Goal: Task Accomplishment & Management: Use online tool/utility

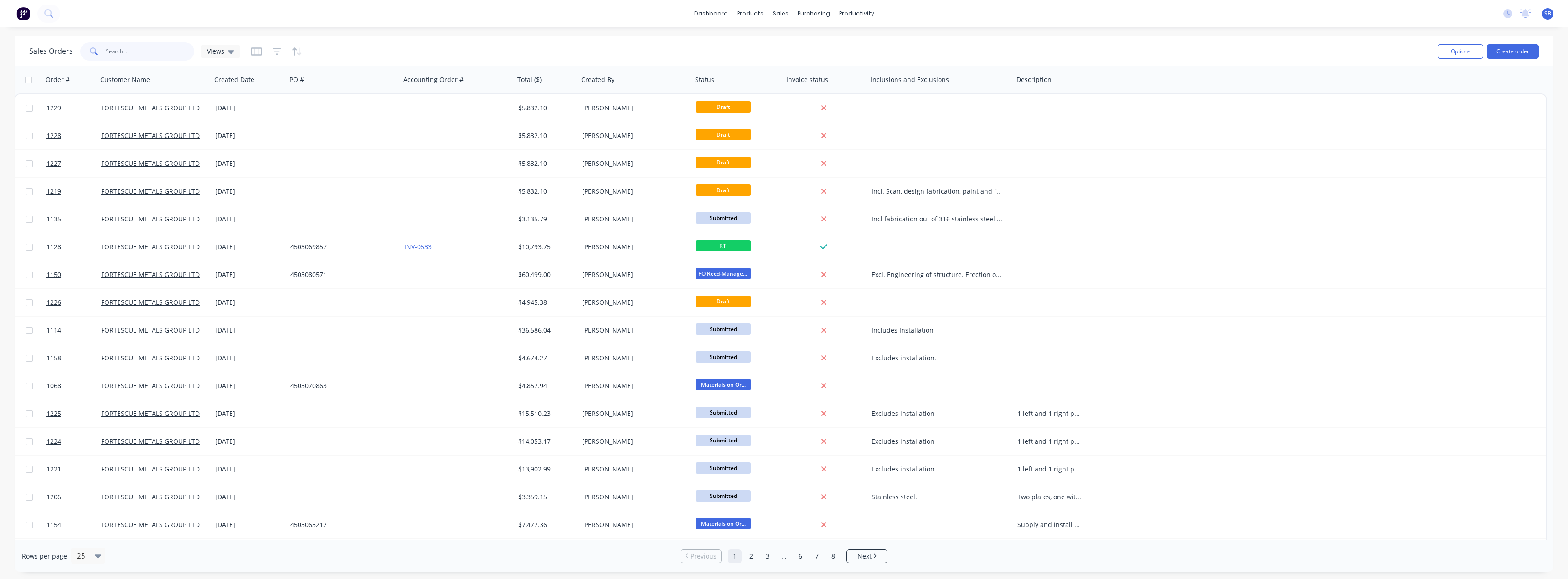
click at [146, 54] on input "text" at bounding box center [150, 52] width 89 height 18
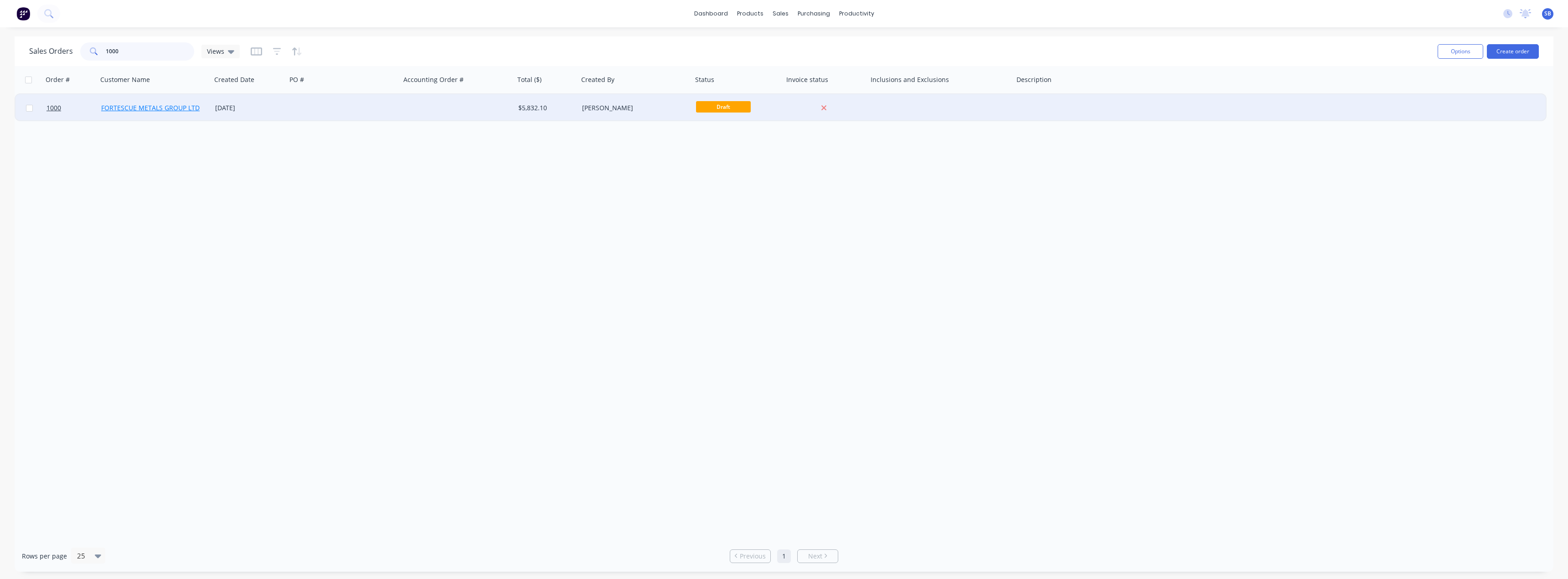
type input "1000"
click at [171, 112] on link "FORTESCUE METALS GROUP LTD" at bounding box center [150, 107] width 98 height 8
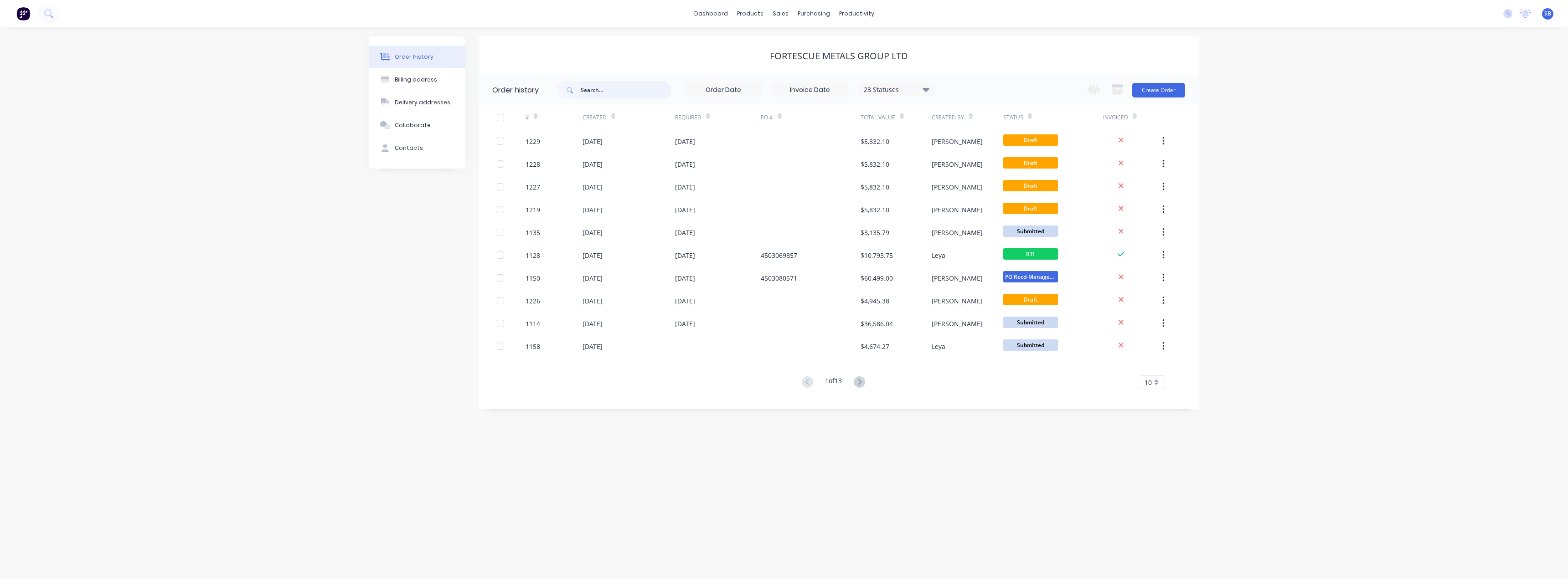
click at [601, 87] on input "text" at bounding box center [626, 91] width 90 height 18
type input "1000"
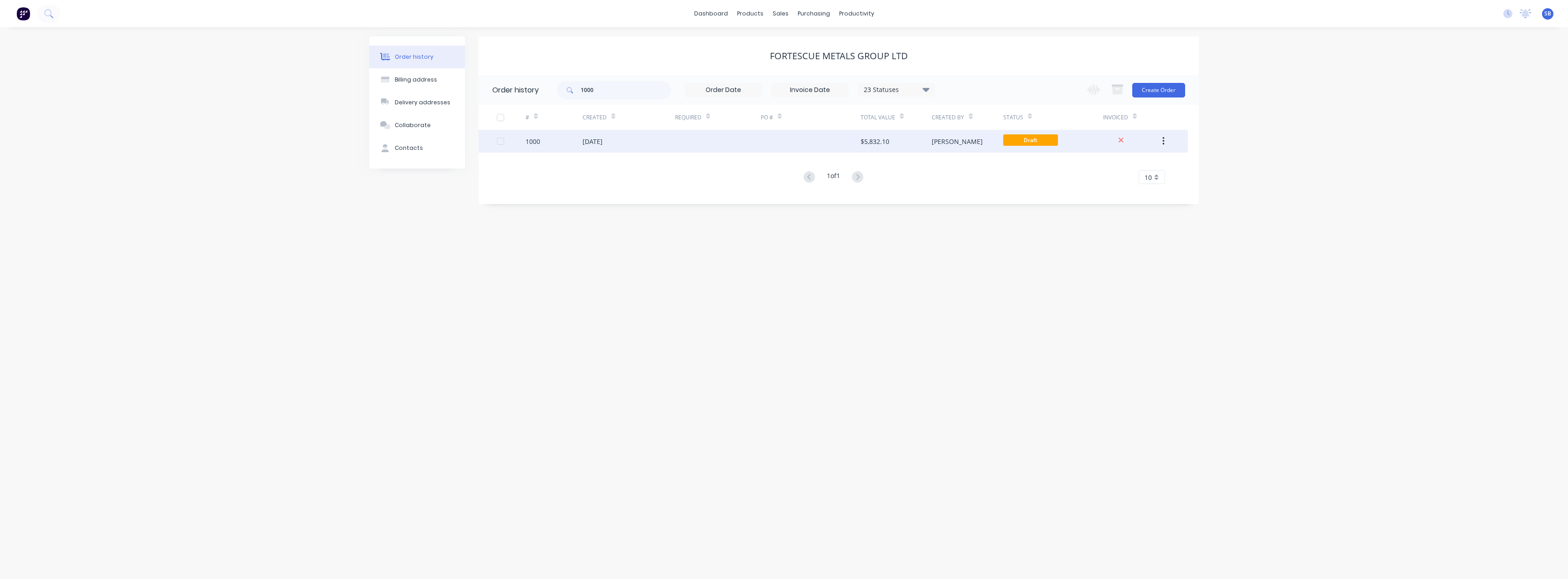
click at [1166, 140] on button "button" at bounding box center [1163, 142] width 21 height 17
click at [1125, 185] on div "Duplicate" at bounding box center [1131, 183] width 70 height 13
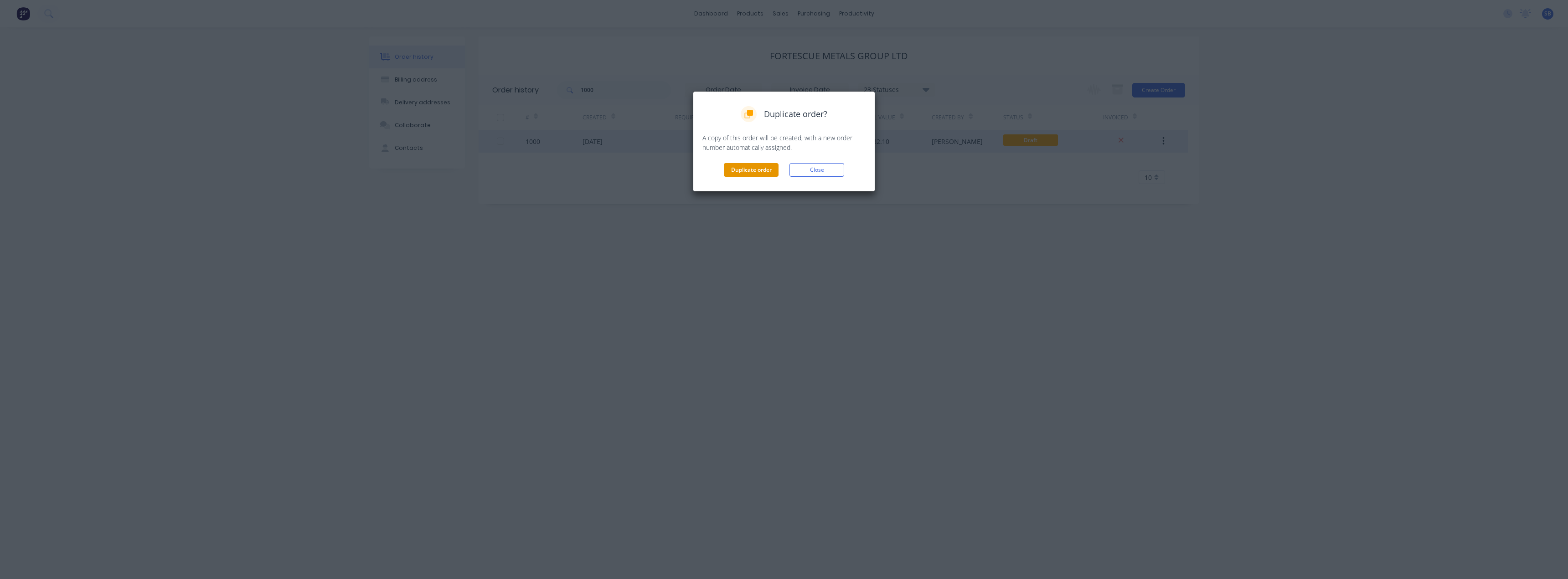
click at [769, 174] on button "Duplicate order" at bounding box center [751, 170] width 55 height 14
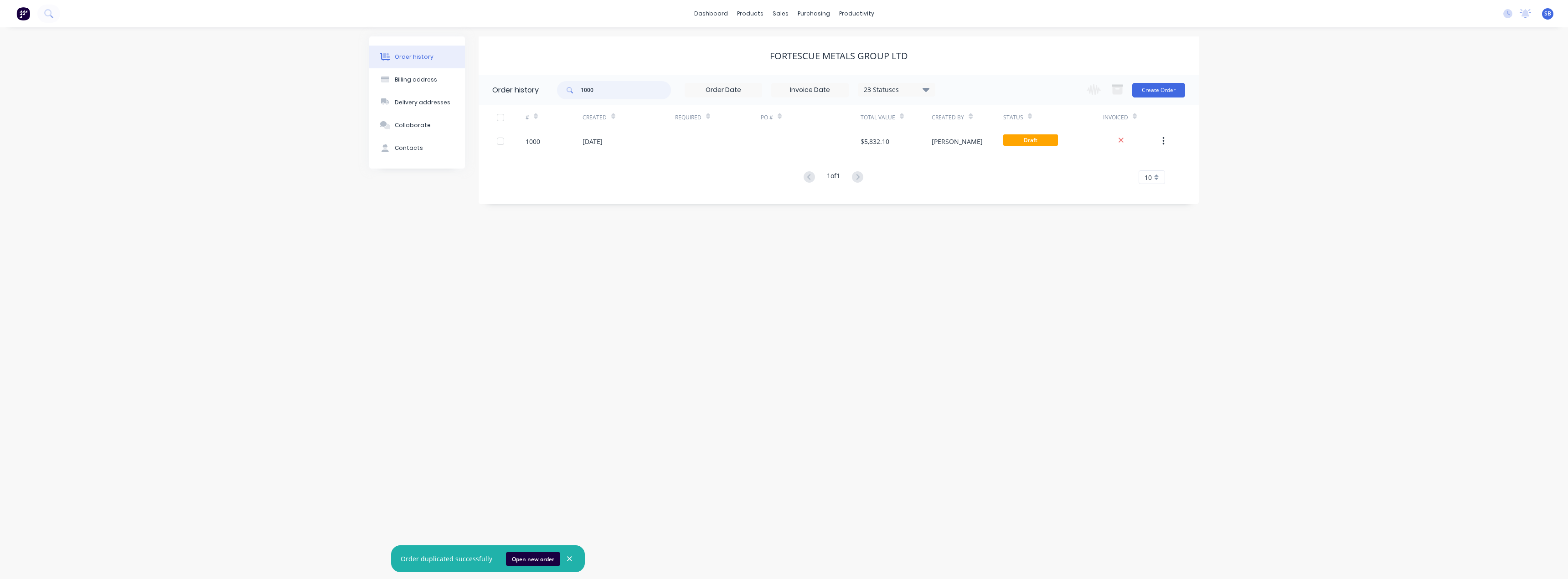
drag, startPoint x: 608, startPoint y: 89, endPoint x: 482, endPoint y: 92, distance: 126.0
click at [482, 92] on header "Order history 1000 23 Statuses Invoice Status Invoiced Not Invoiced Partial Ord…" at bounding box center [838, 90] width 720 height 30
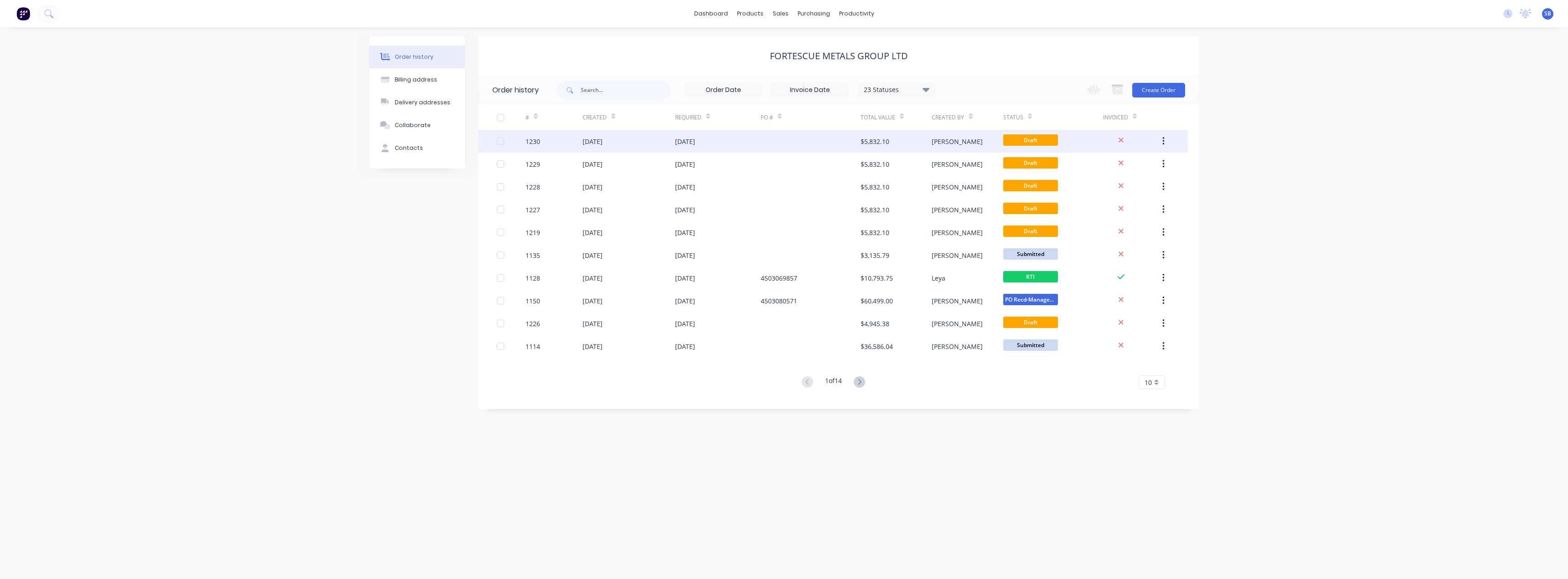
click at [694, 142] on div "[DATE]" at bounding box center [685, 141] width 20 height 10
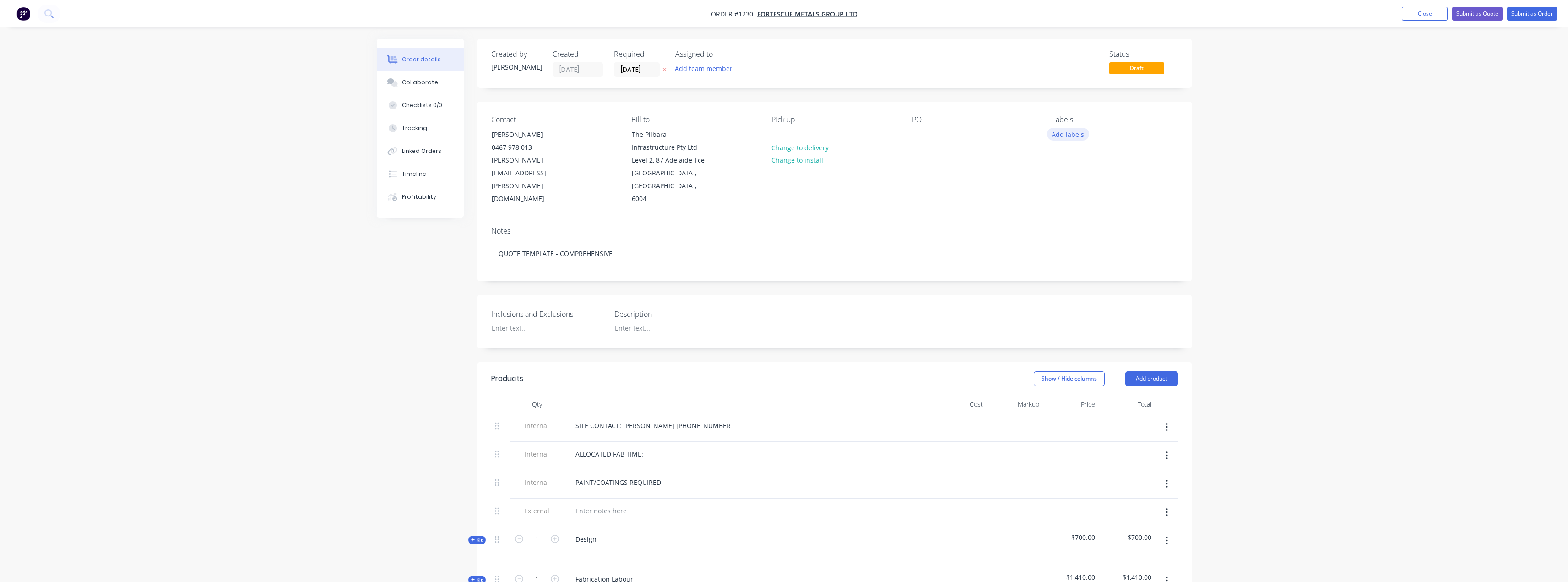
click at [1055, 137] on button "Add labels" at bounding box center [1068, 134] width 42 height 12
click at [1089, 234] on div "FMG" at bounding box center [1086, 234] width 19 height 10
click at [569, 153] on div "Sean Duggan 0467 978 013 sean.duggan@fortescue.com" at bounding box center [530, 167] width 92 height 78
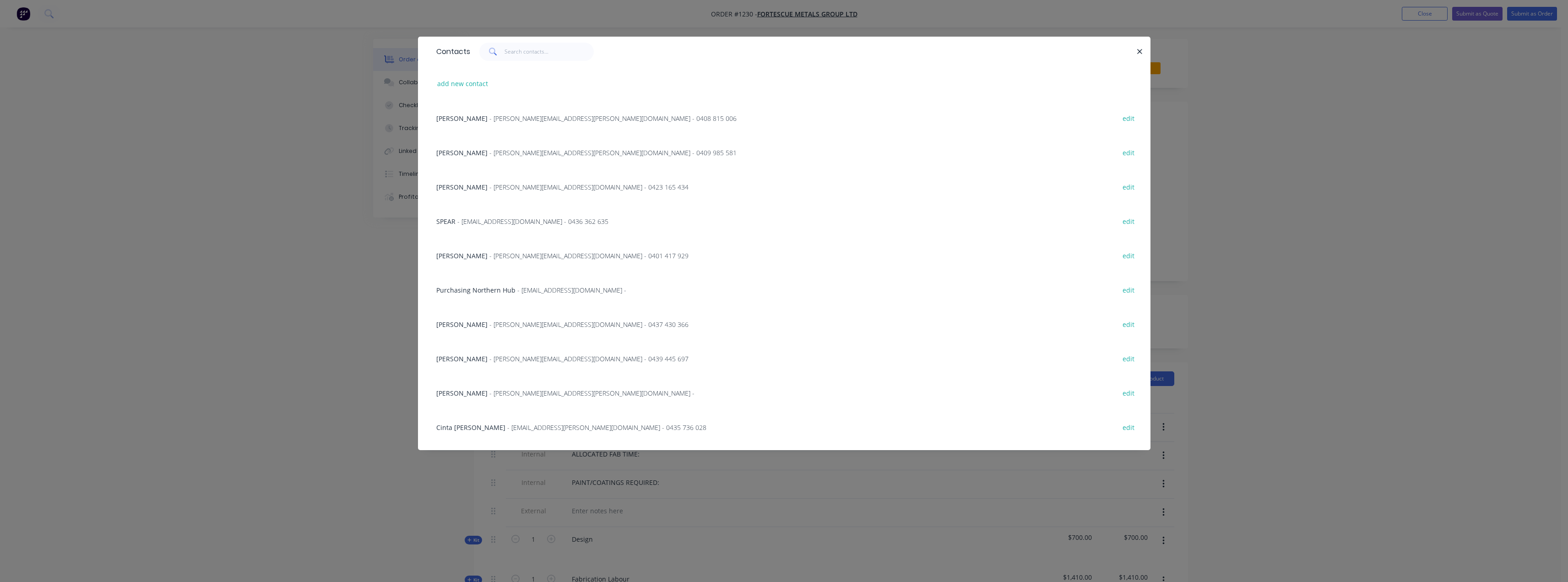
click at [560, 151] on span "- jake.harris@fortescue.com - 0409 985 581" at bounding box center [613, 152] width 247 height 8
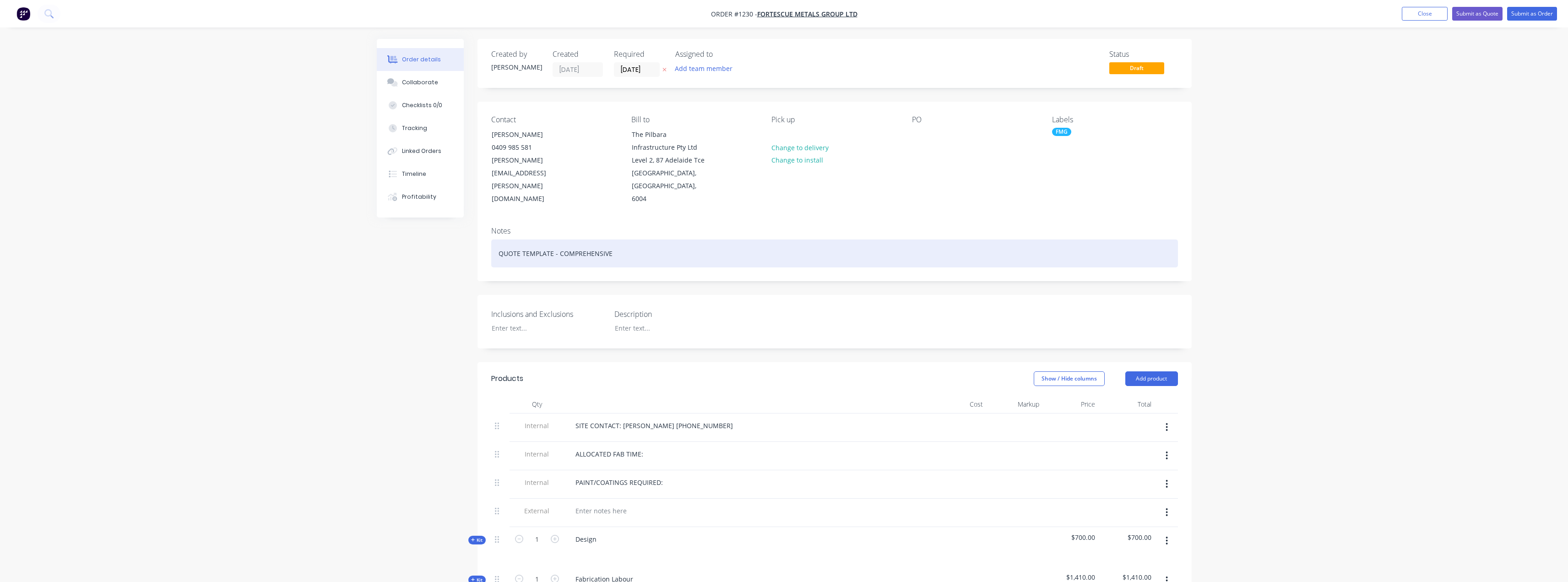
click at [632, 241] on div "QUOTE TEMPLATE - COMPREHENSIVE" at bounding box center [834, 253] width 686 height 28
drag, startPoint x: 632, startPoint y: 241, endPoint x: 432, endPoint y: 244, distance: 200.0
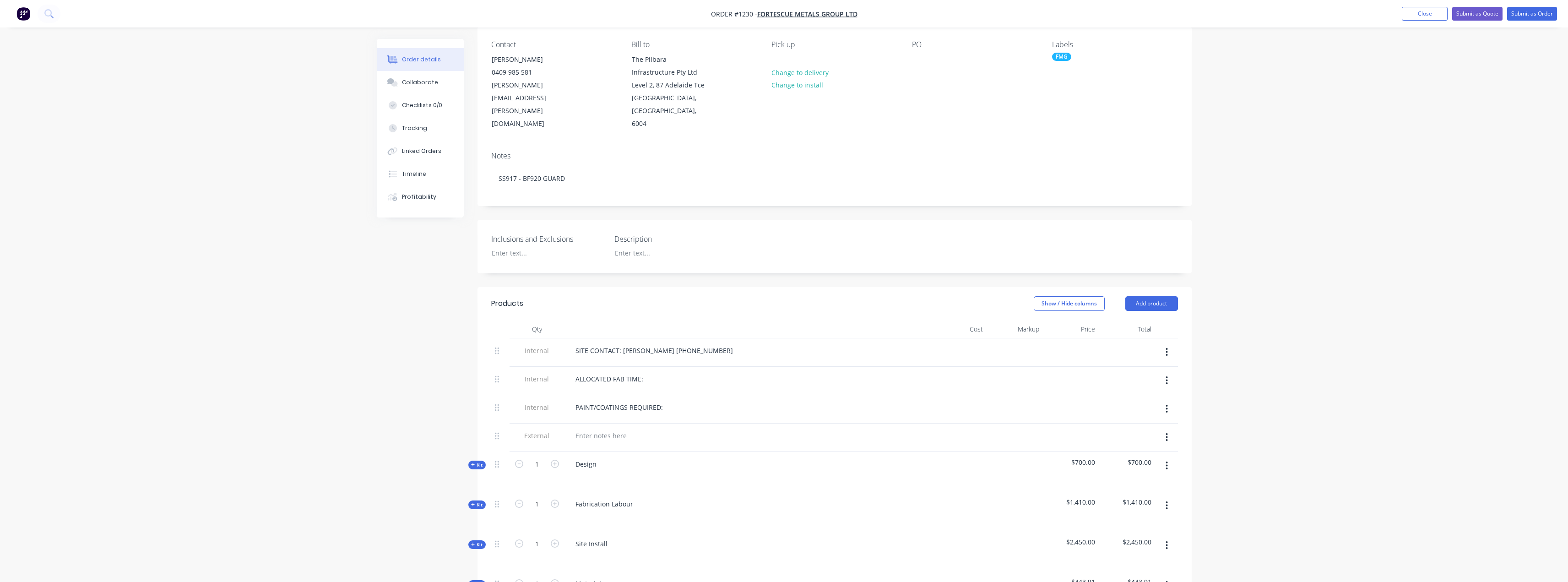
scroll to position [92, 0]
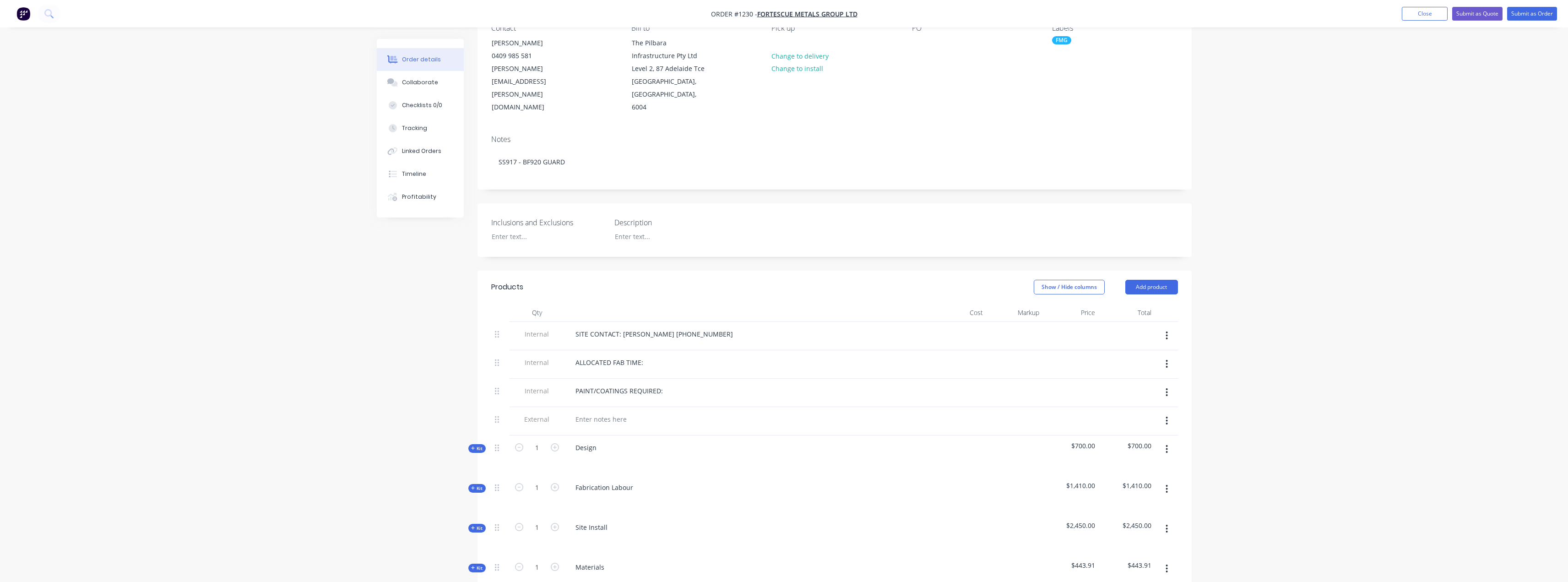
click at [478, 446] on span "Kit" at bounding box center [478, 449] width 12 height 7
click at [553, 483] on icon "button" at bounding box center [555, 487] width 8 height 8
type input "6"
type input "$840.00"
click at [472, 446] on span "Kit" at bounding box center [478, 449] width 12 height 7
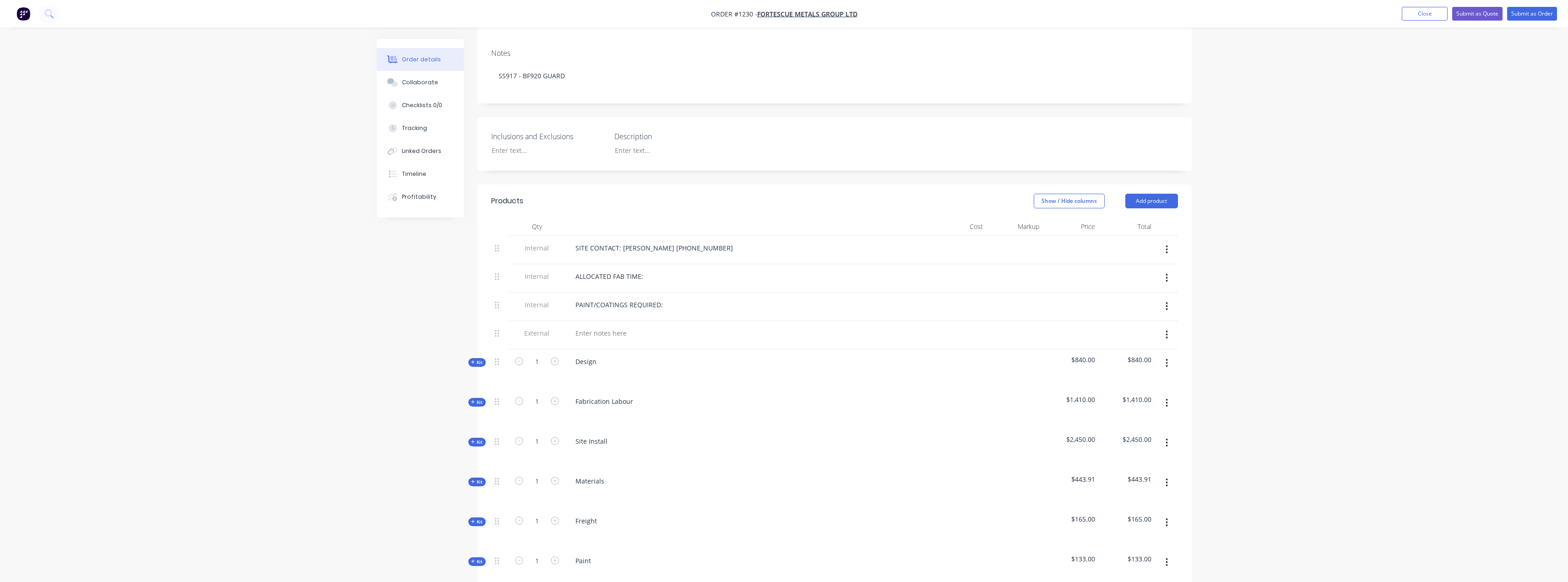
scroll to position [183, 0]
click at [479, 473] on span "Kit" at bounding box center [478, 476] width 12 height 7
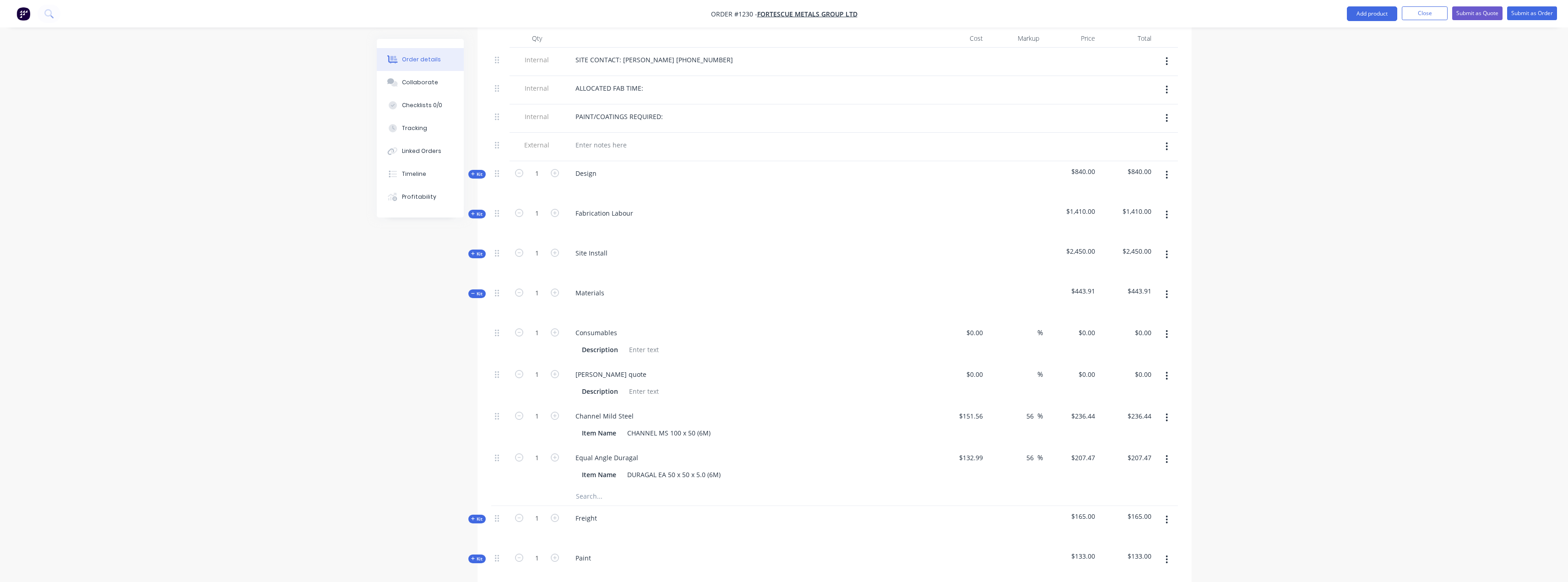
scroll to position [367, 0]
click at [1168, 412] on icon "button" at bounding box center [1166, 417] width 2 height 10
click at [1144, 472] on div "Delete" at bounding box center [1135, 478] width 70 height 13
click at [624, 409] on div "Equal Angle Duragal" at bounding box center [607, 415] width 77 height 13
click at [1166, 412] on icon "button" at bounding box center [1166, 417] width 2 height 10
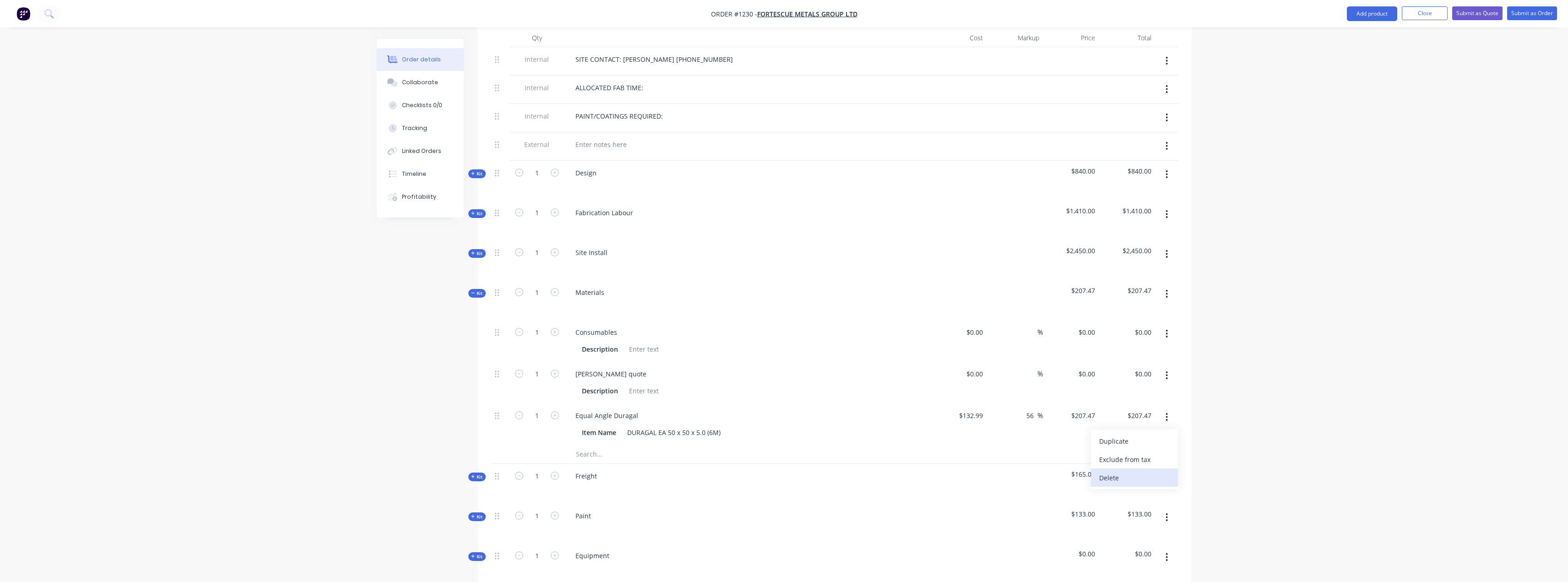
click at [1131, 472] on div "Delete" at bounding box center [1135, 478] width 70 height 13
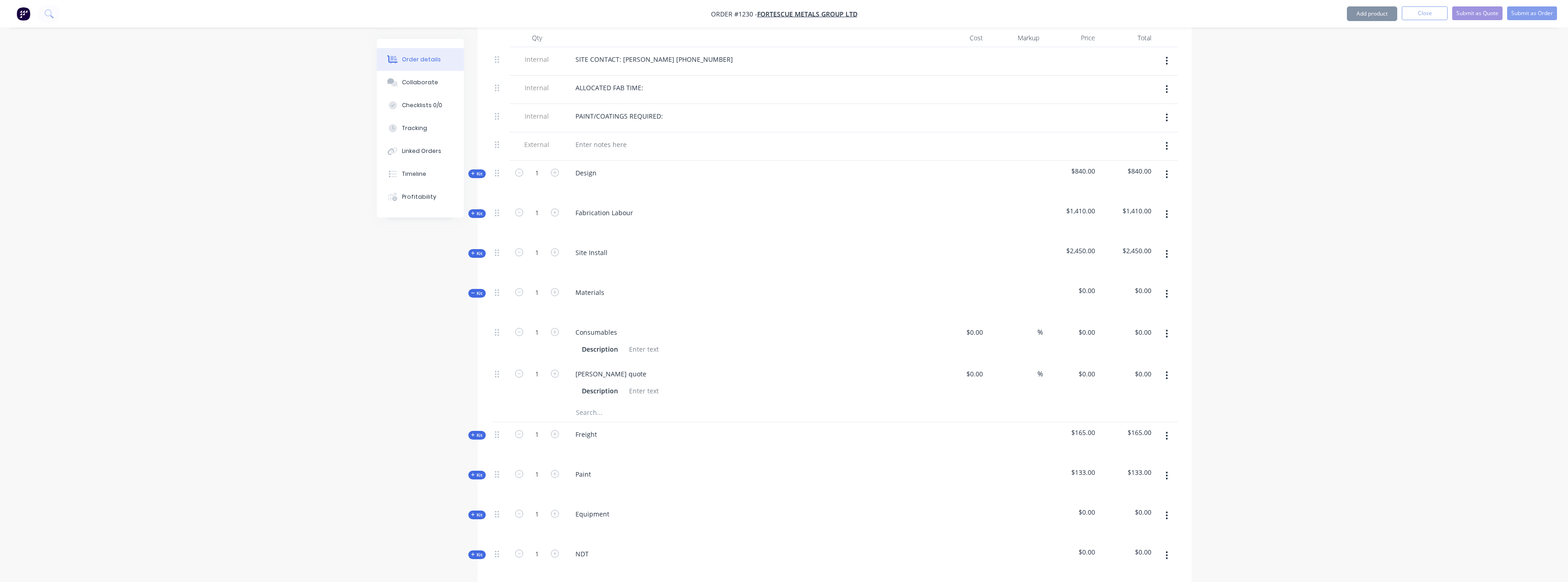
click at [617, 404] on input "text" at bounding box center [667, 413] width 183 height 18
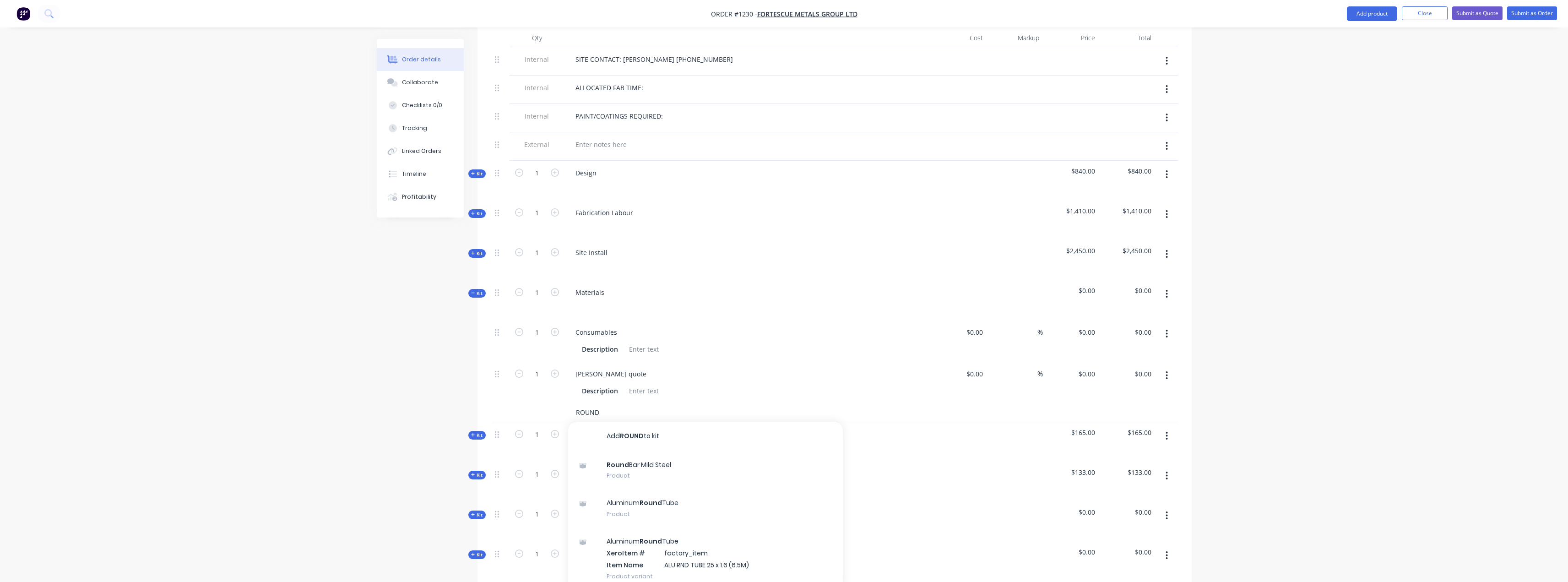
type input "ROUND"
click at [338, 361] on div "Order details Collaborate Checklists 0/0 Tracking Linked Orders Timeline Profit…" at bounding box center [784, 259] width 1568 height 1252
click at [636, 404] on input "ROUND" at bounding box center [667, 413] width 183 height 18
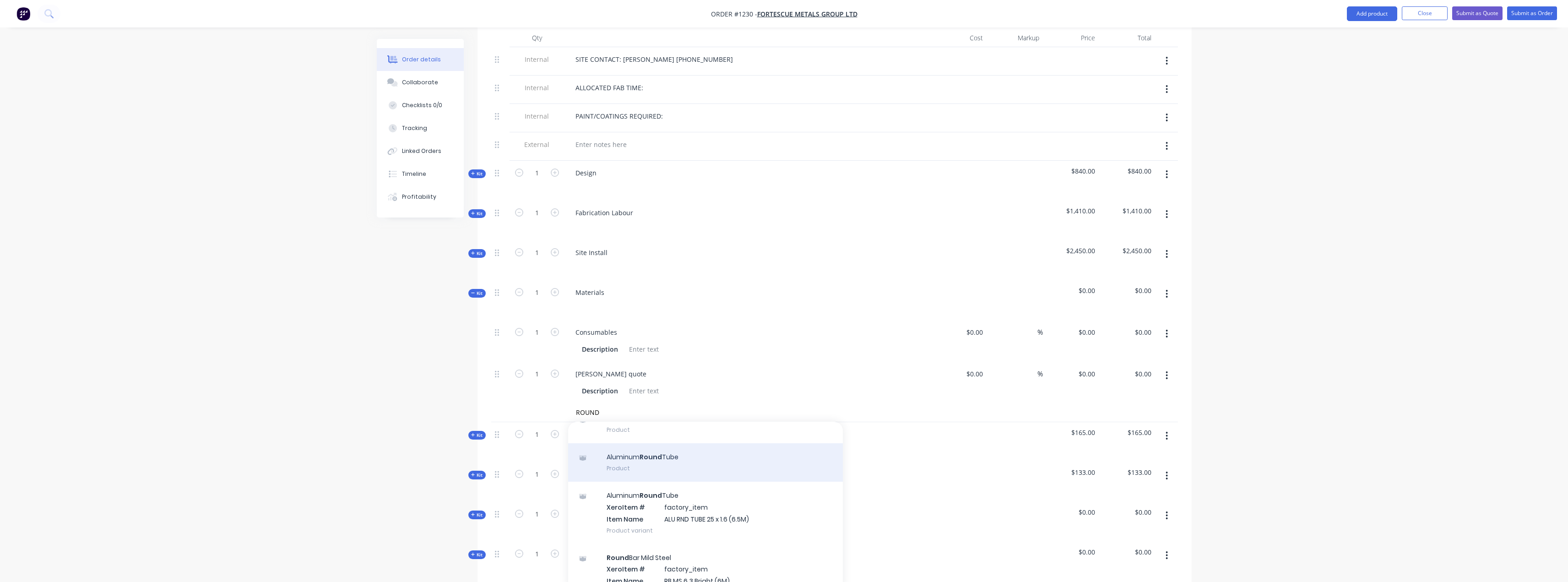
click at [751, 459] on div "Aluminum Round Tube Product" at bounding box center [706, 463] width 275 height 38
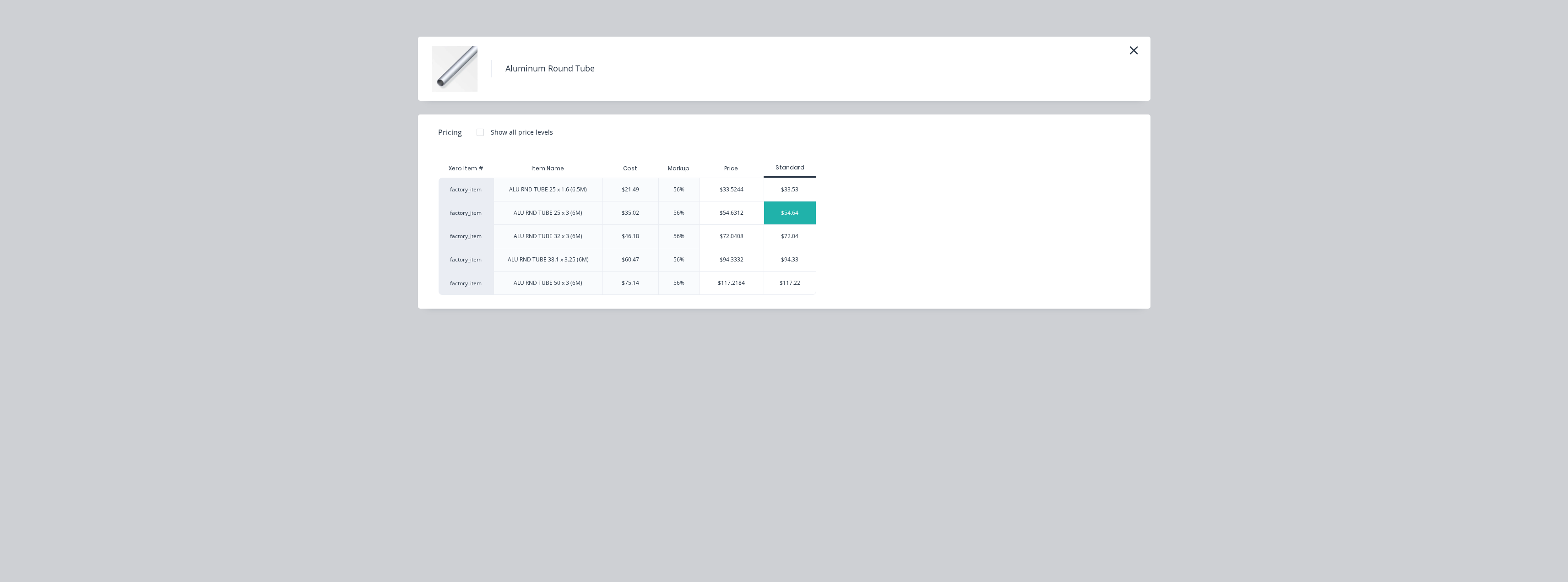
click at [798, 214] on div "$54.64" at bounding box center [791, 213] width 52 height 23
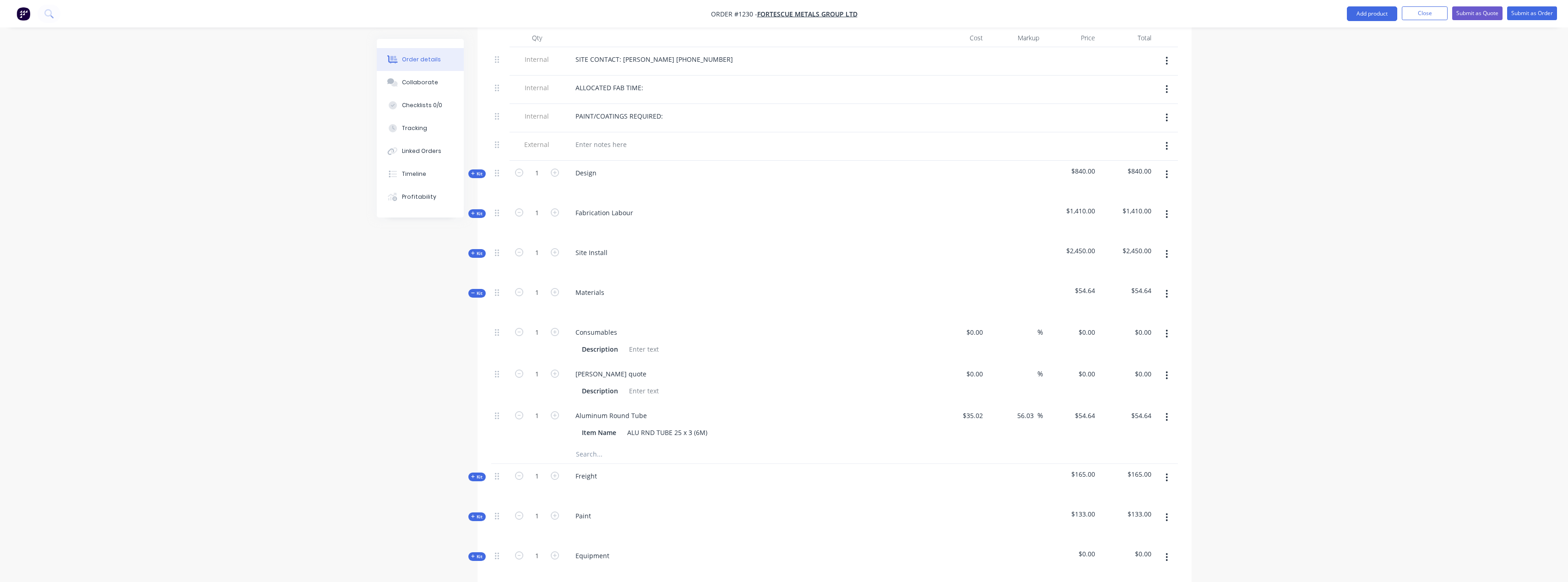
click at [354, 406] on div "Order details Collaborate Checklists 0/0 Tracking Linked Orders Timeline Profit…" at bounding box center [784, 280] width 1568 height 1293
click at [606, 446] on input "text" at bounding box center [667, 455] width 183 height 18
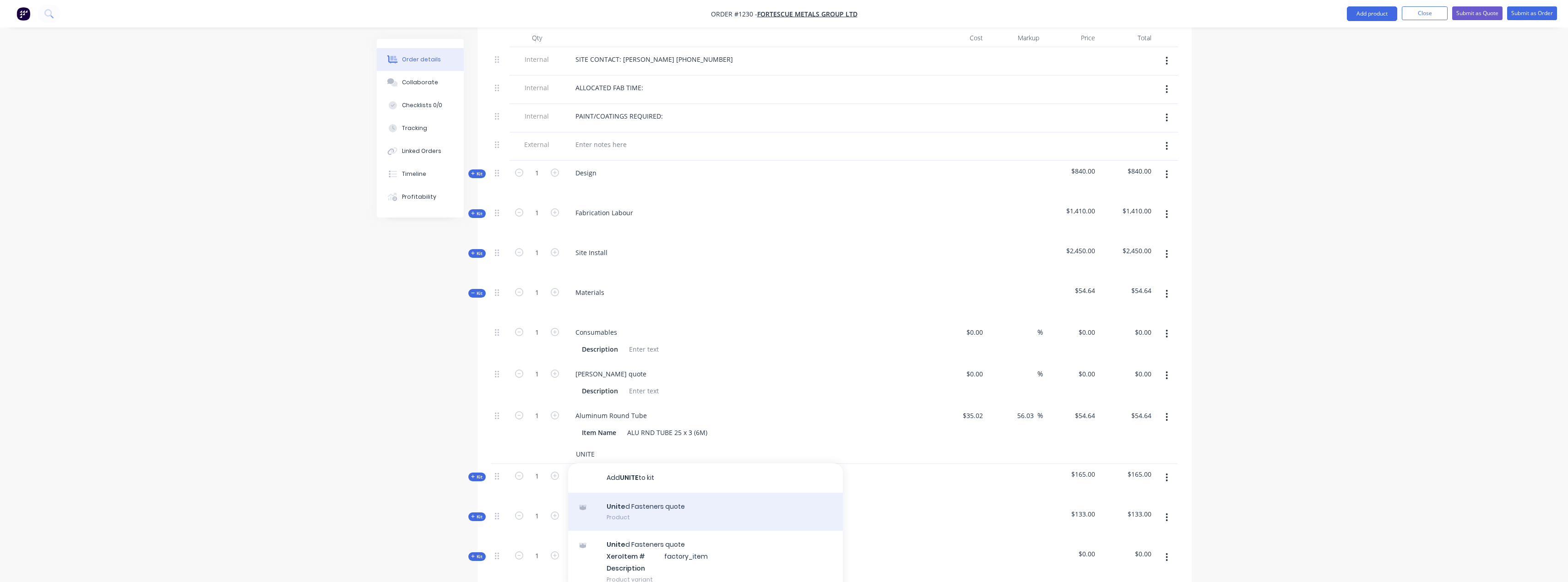
type input "UNITE"
click at [680, 495] on div "Unite d Fasteners quote Product" at bounding box center [706, 512] width 275 height 38
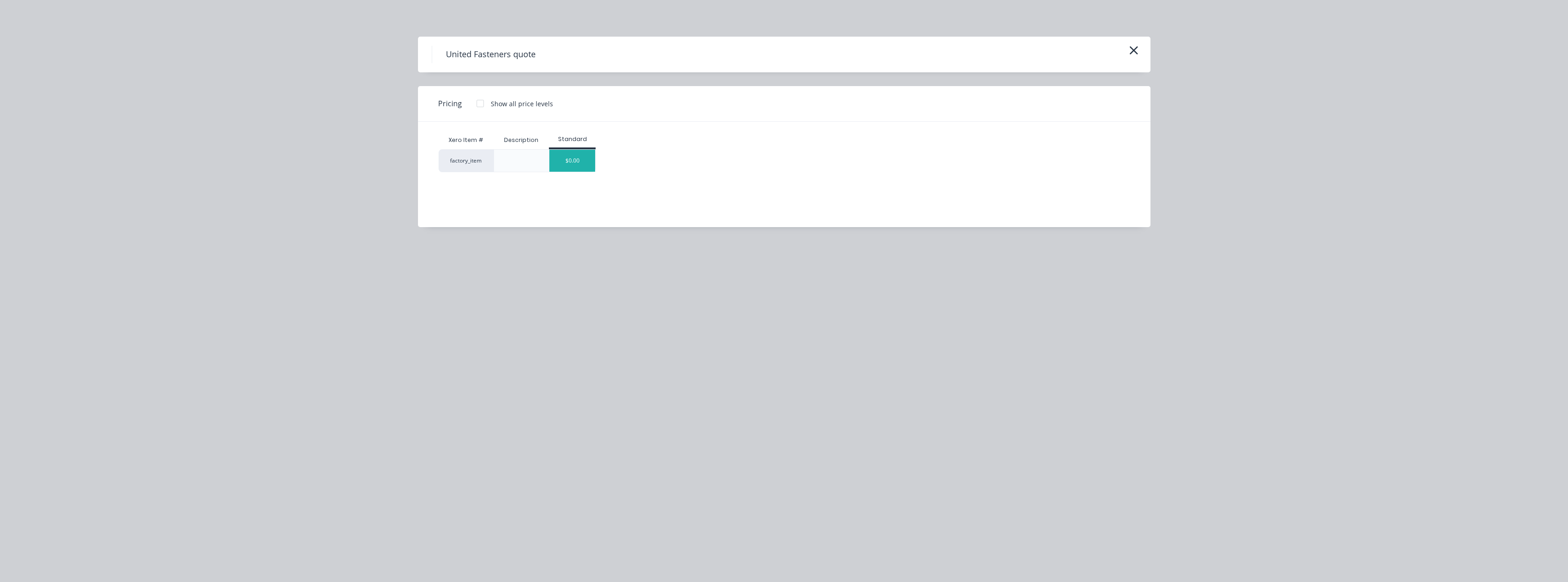
click at [582, 161] on div "$0.00" at bounding box center [572, 161] width 46 height 22
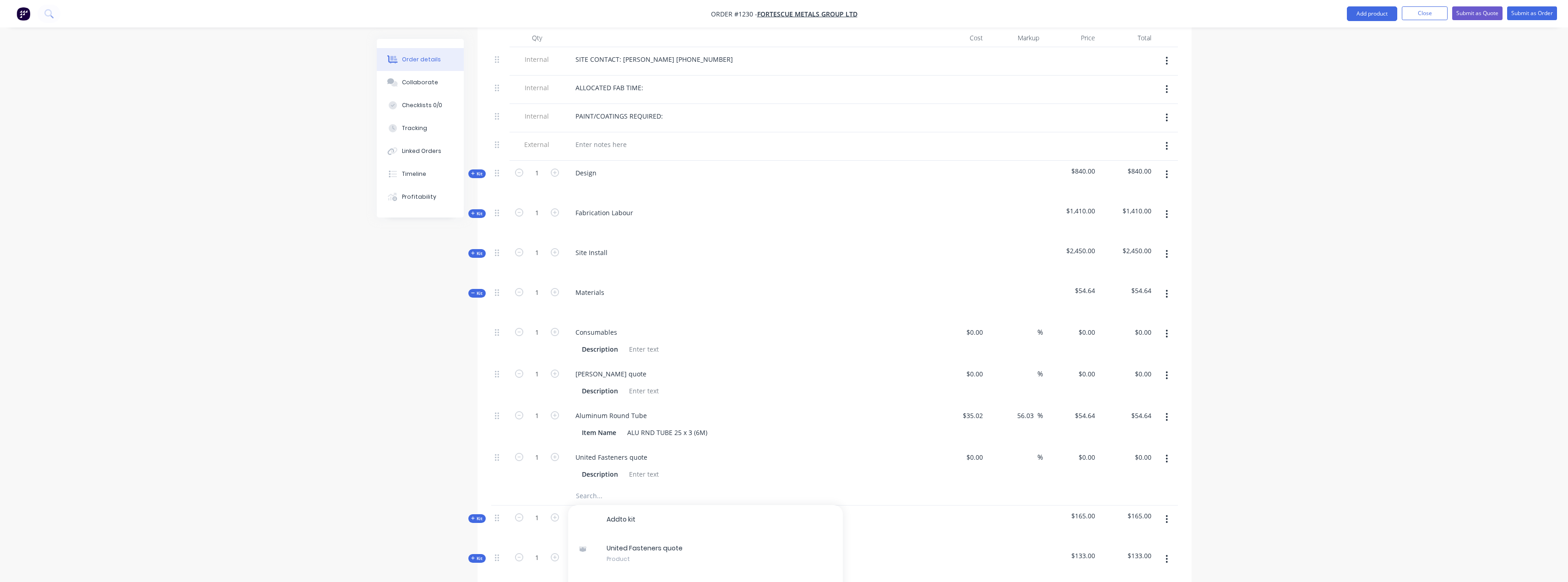
click at [614, 487] on input "text" at bounding box center [667, 496] width 183 height 18
type input "UES Quote"
click at [631, 508] on button "Add UES Quote to kit" at bounding box center [706, 520] width 275 height 29
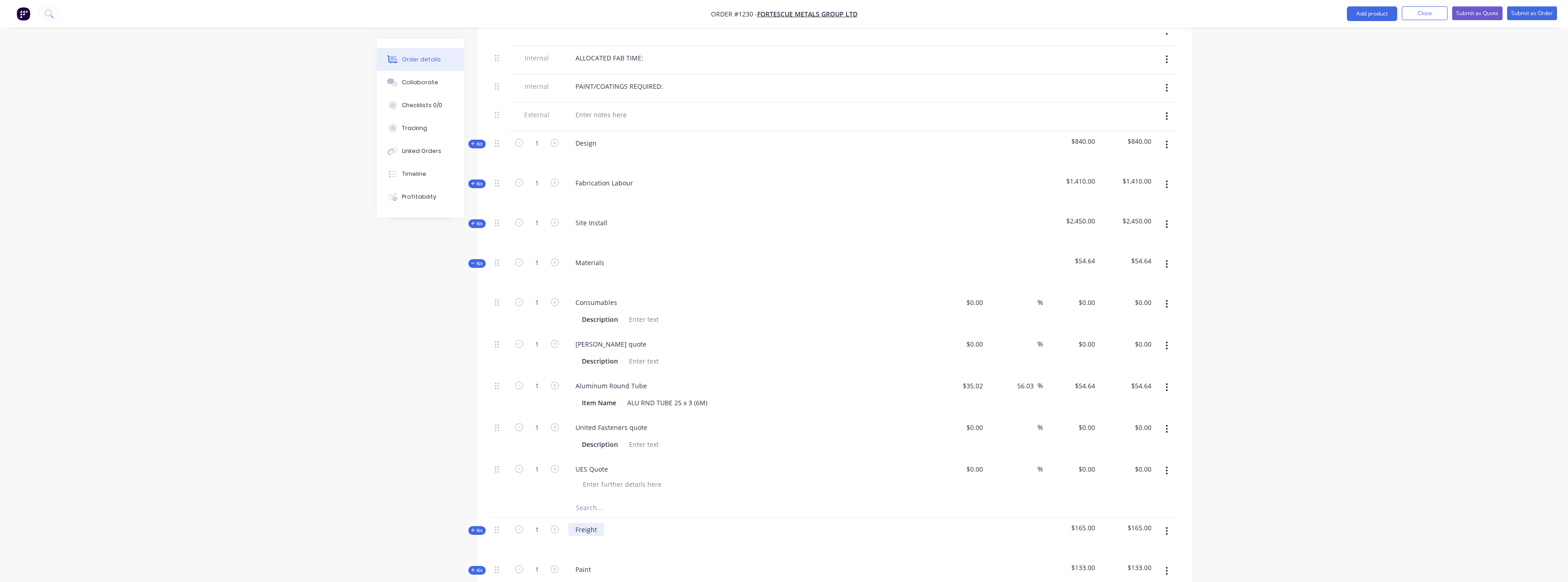
scroll to position [412, 0]
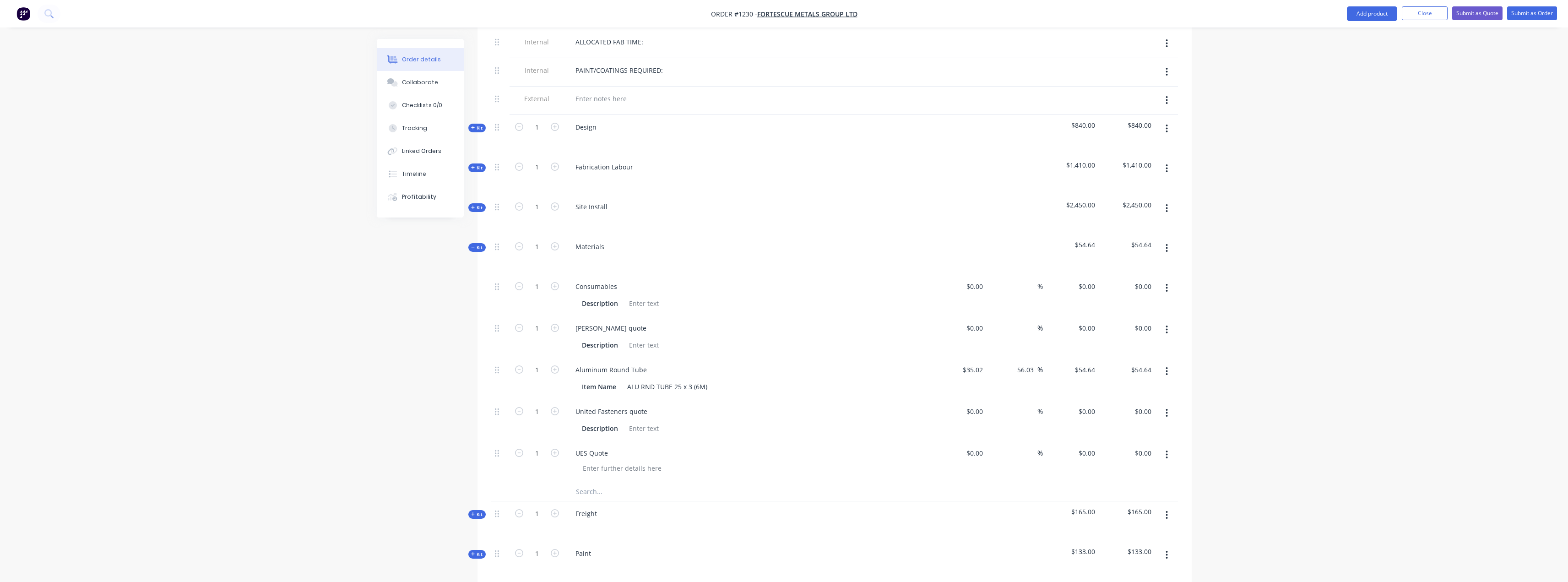
click at [615, 483] on input "text" at bounding box center [667, 492] width 183 height 18
type input "p"
type input "Pilbara Sign quote"
click at [674, 502] on button "Add Pilbara Sign quote to kit" at bounding box center [706, 516] width 275 height 29
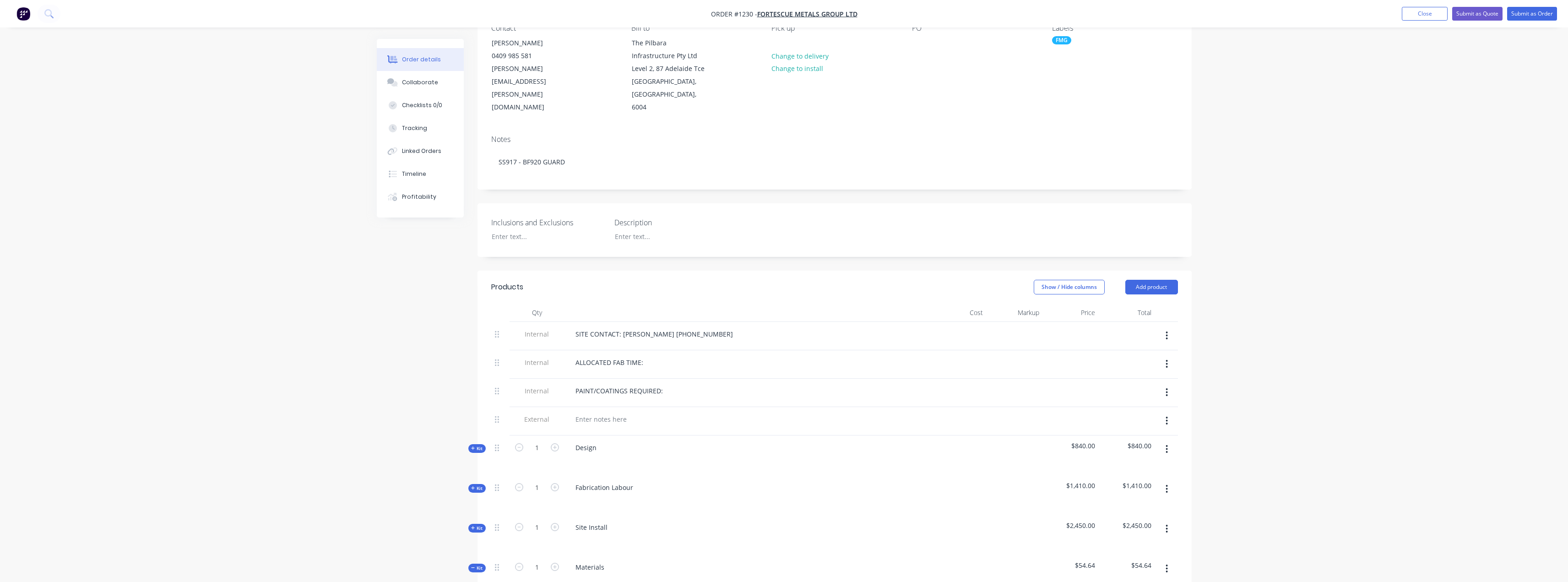
scroll to position [0, 0]
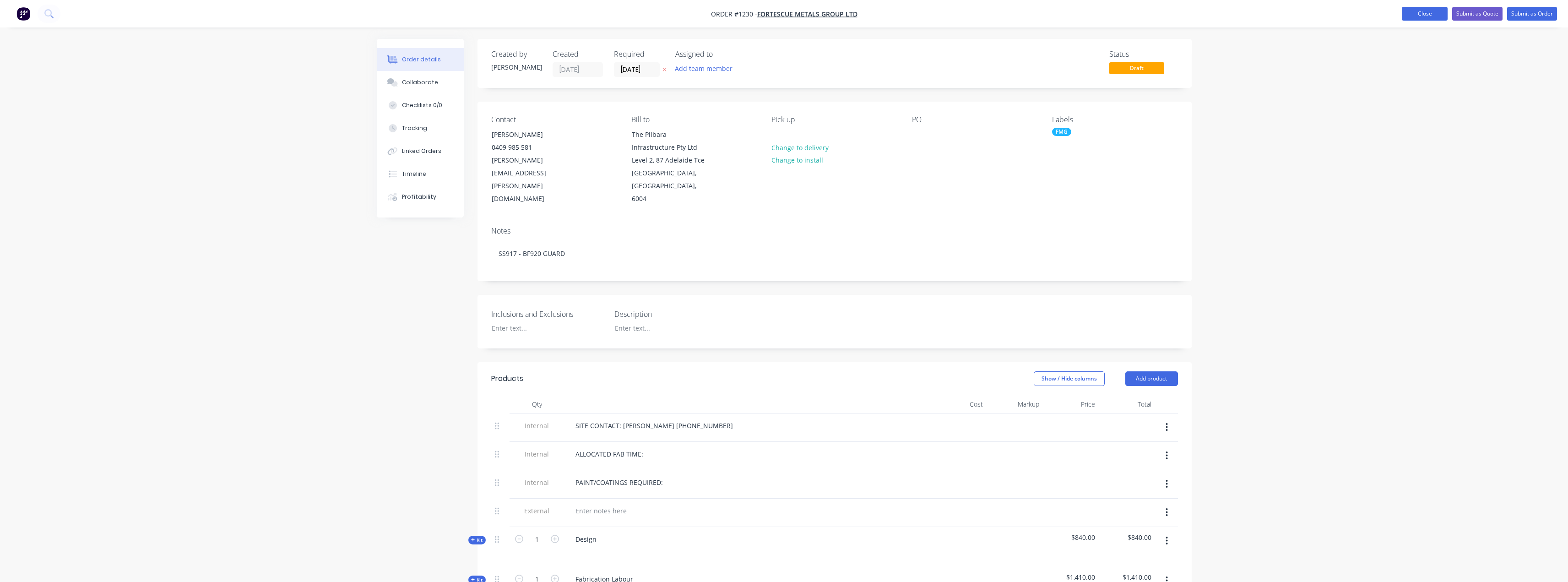
click at [1421, 15] on button "Close" at bounding box center [1425, 14] width 46 height 14
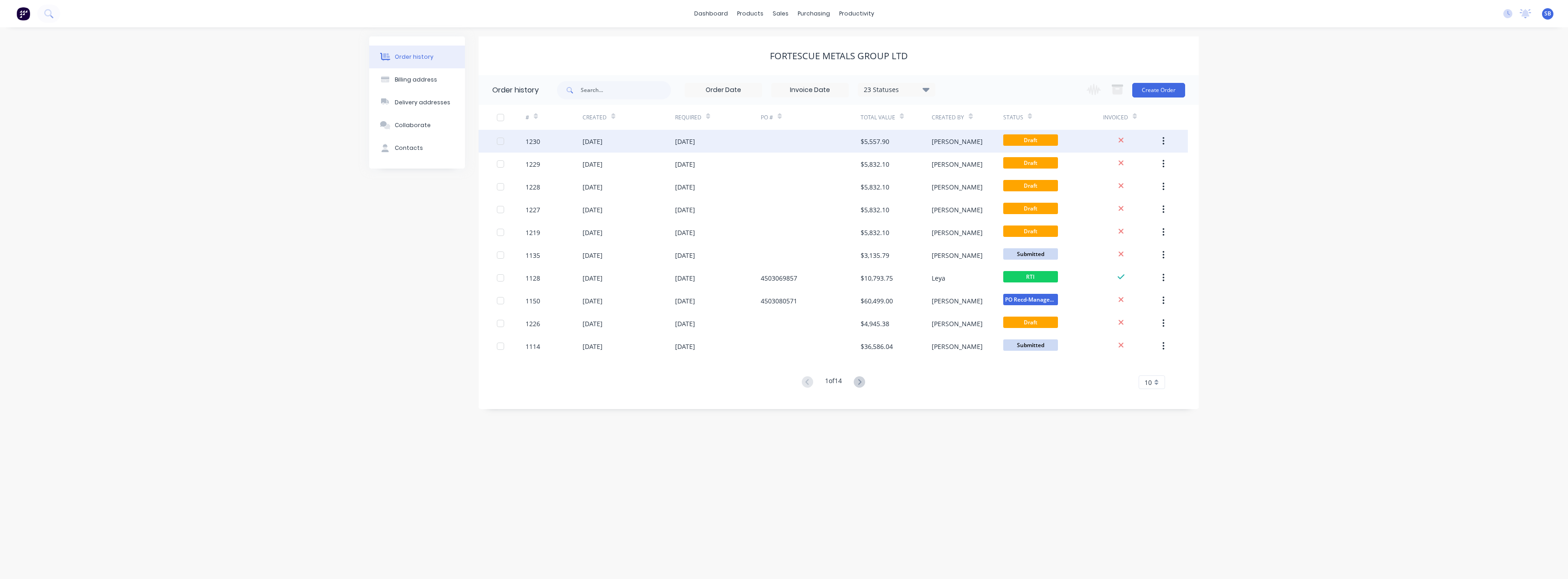
click at [695, 140] on div "[DATE]" at bounding box center [685, 141] width 20 height 10
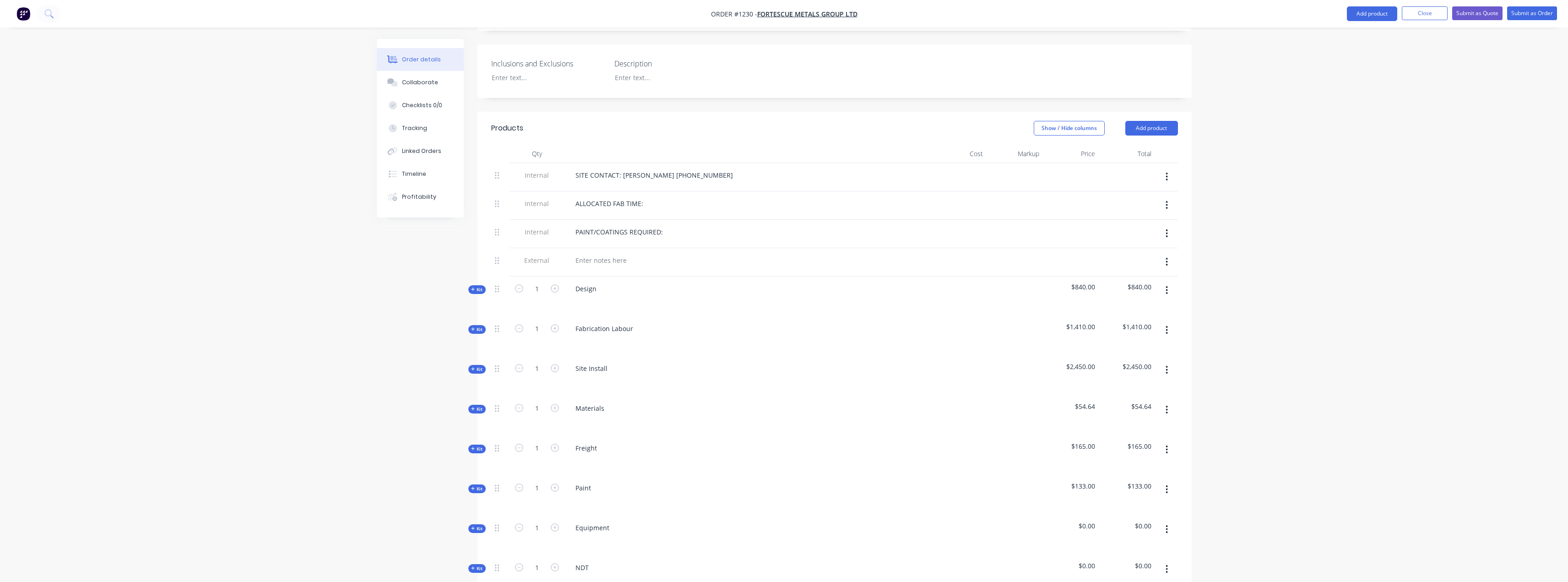
scroll to position [412, 0]
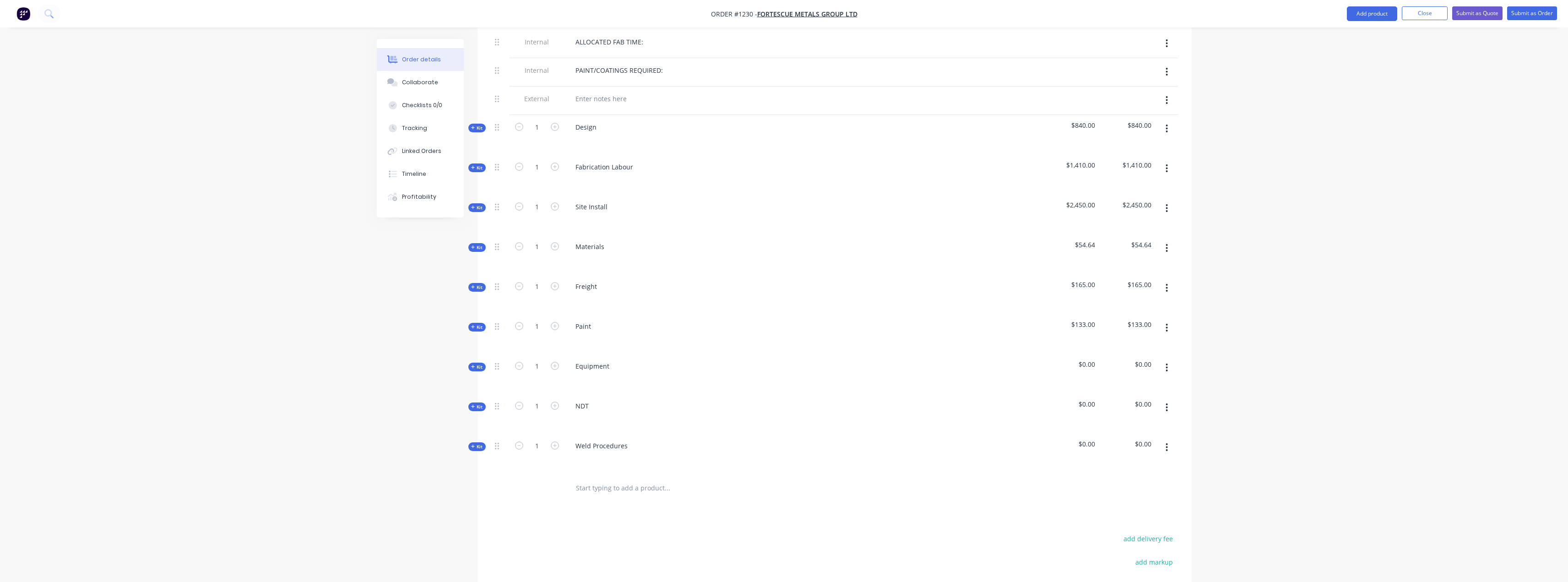
click at [482, 204] on span "Kit" at bounding box center [478, 208] width 12 height 7
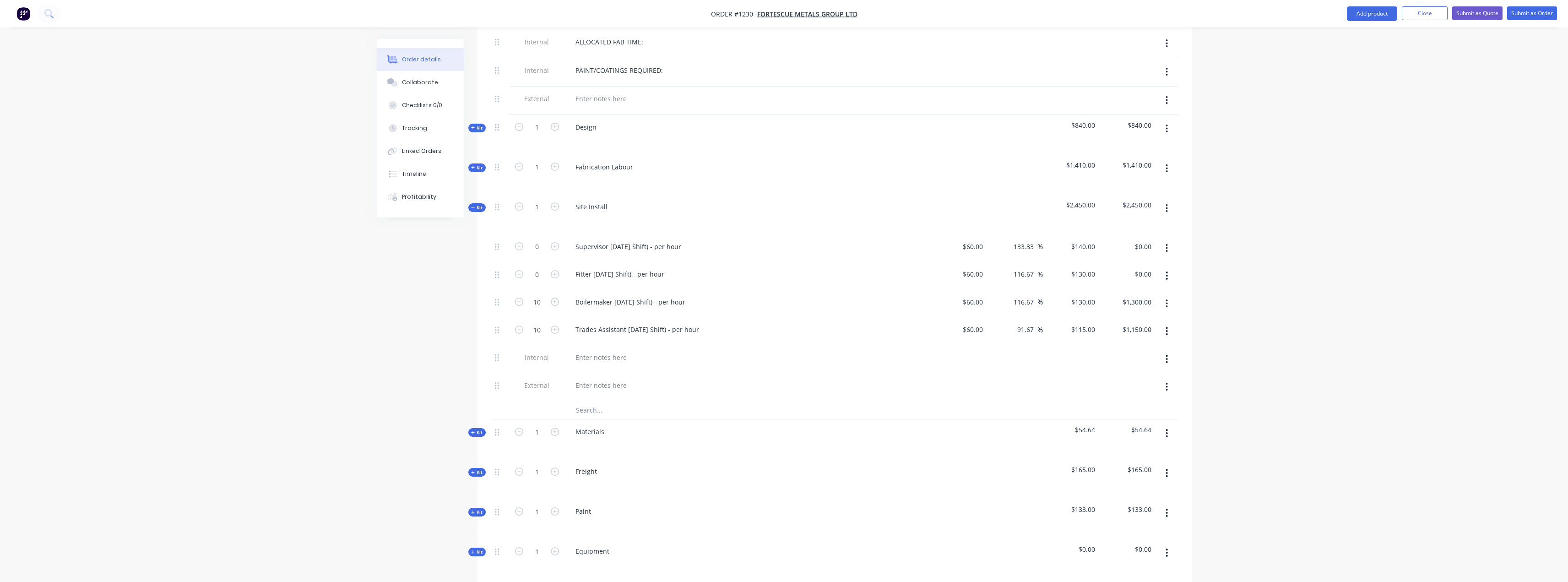
click at [479, 204] on span "Kit" at bounding box center [478, 208] width 12 height 7
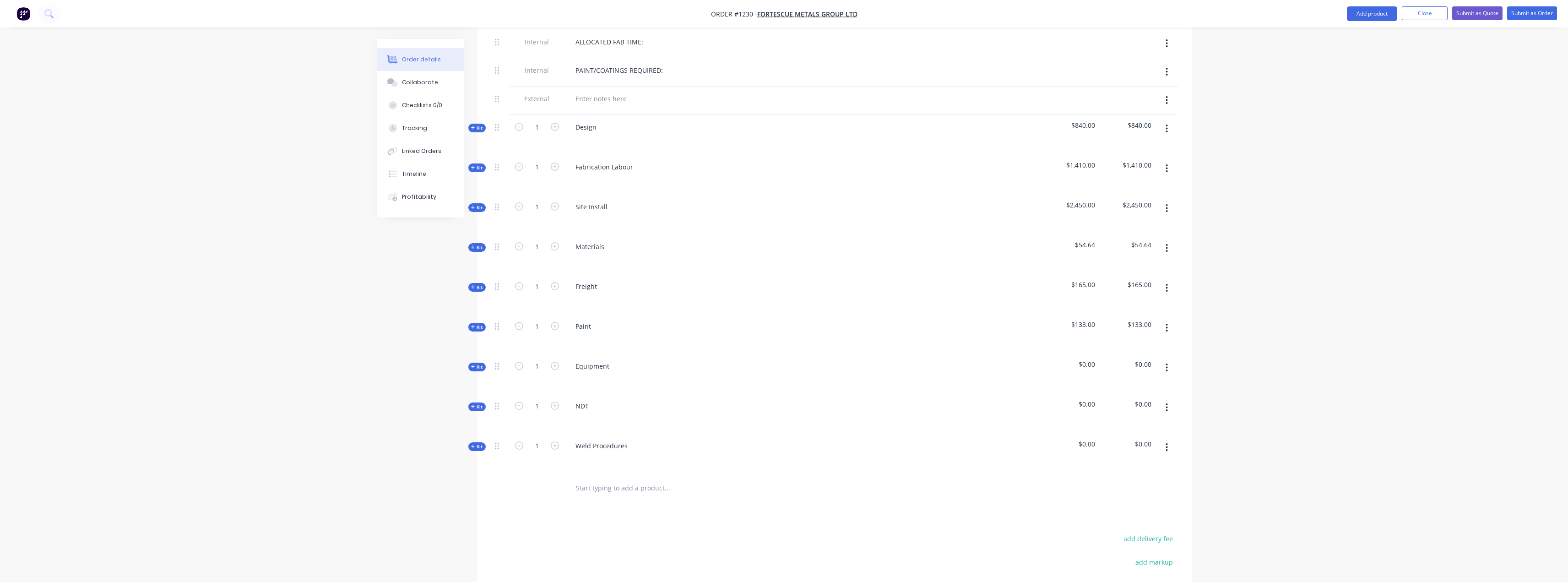
click at [1169, 400] on button "button" at bounding box center [1167, 408] width 21 height 17
click at [1121, 480] on div "Delete" at bounding box center [1135, 486] width 70 height 13
click at [1168, 363] on icon "button" at bounding box center [1166, 368] width 2 height 10
click at [1145, 440] on div "Delete" at bounding box center [1135, 446] width 70 height 13
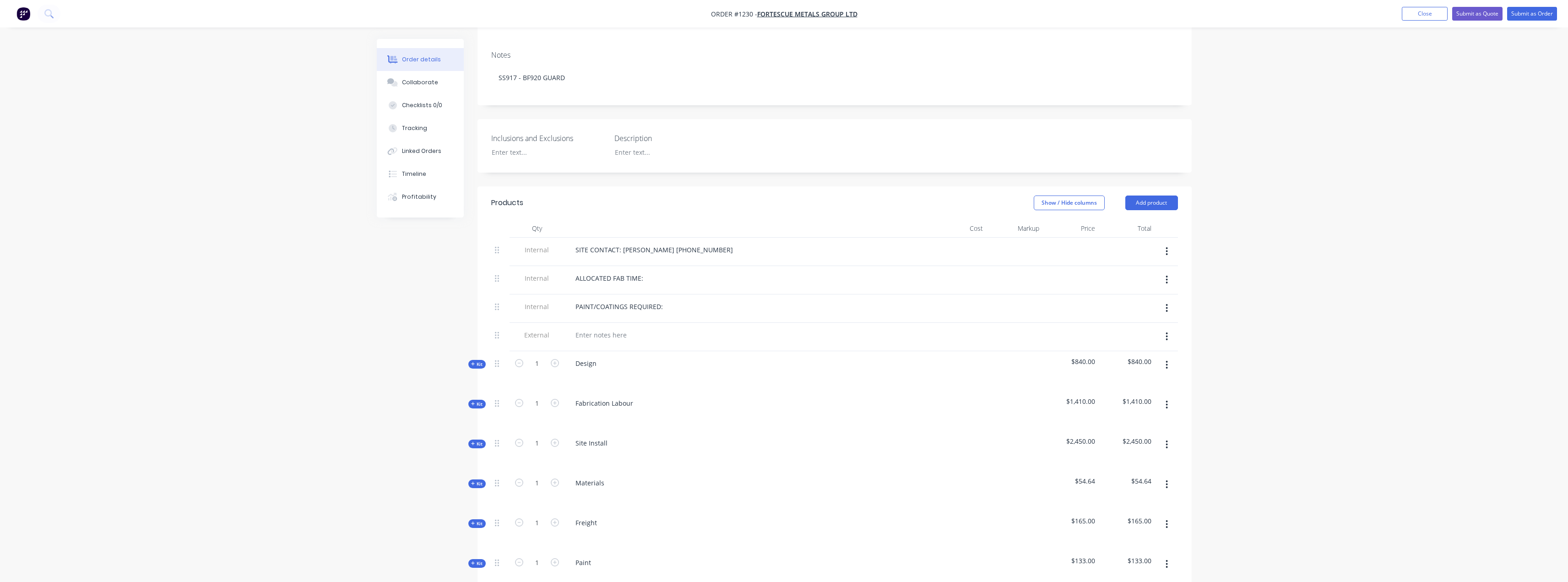
scroll to position [92, 0]
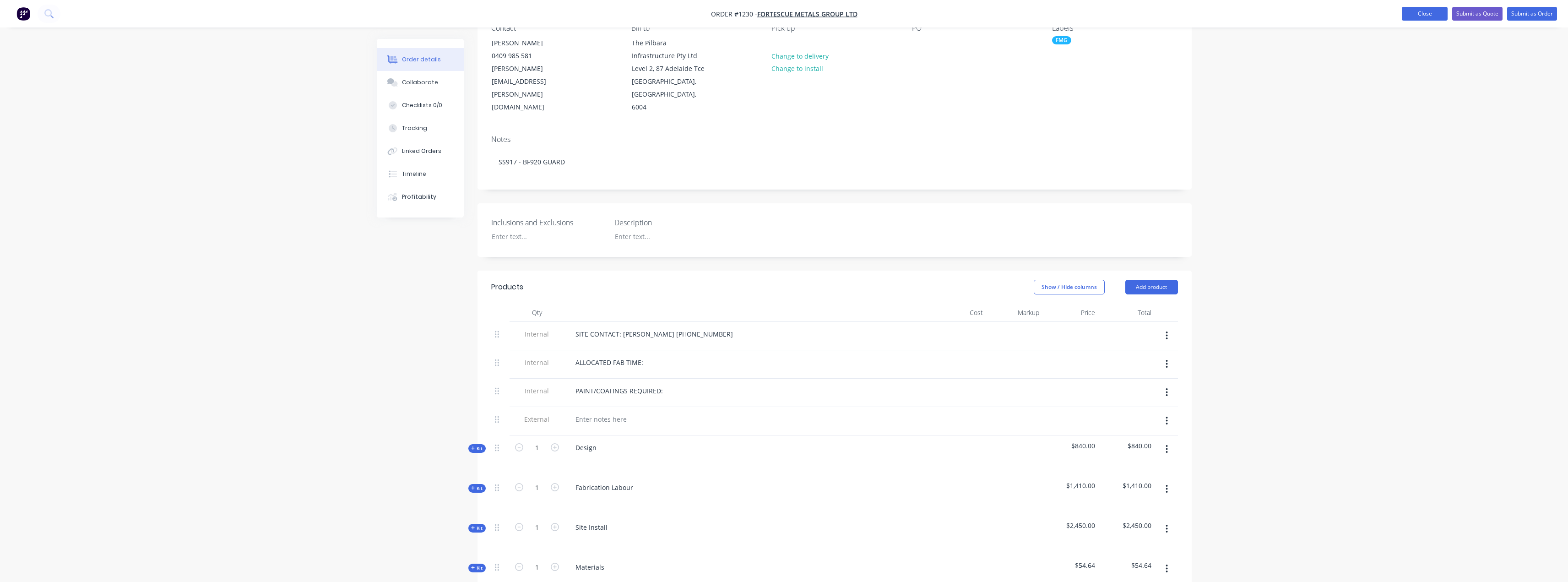
click at [1443, 14] on button "Close" at bounding box center [1425, 14] width 46 height 14
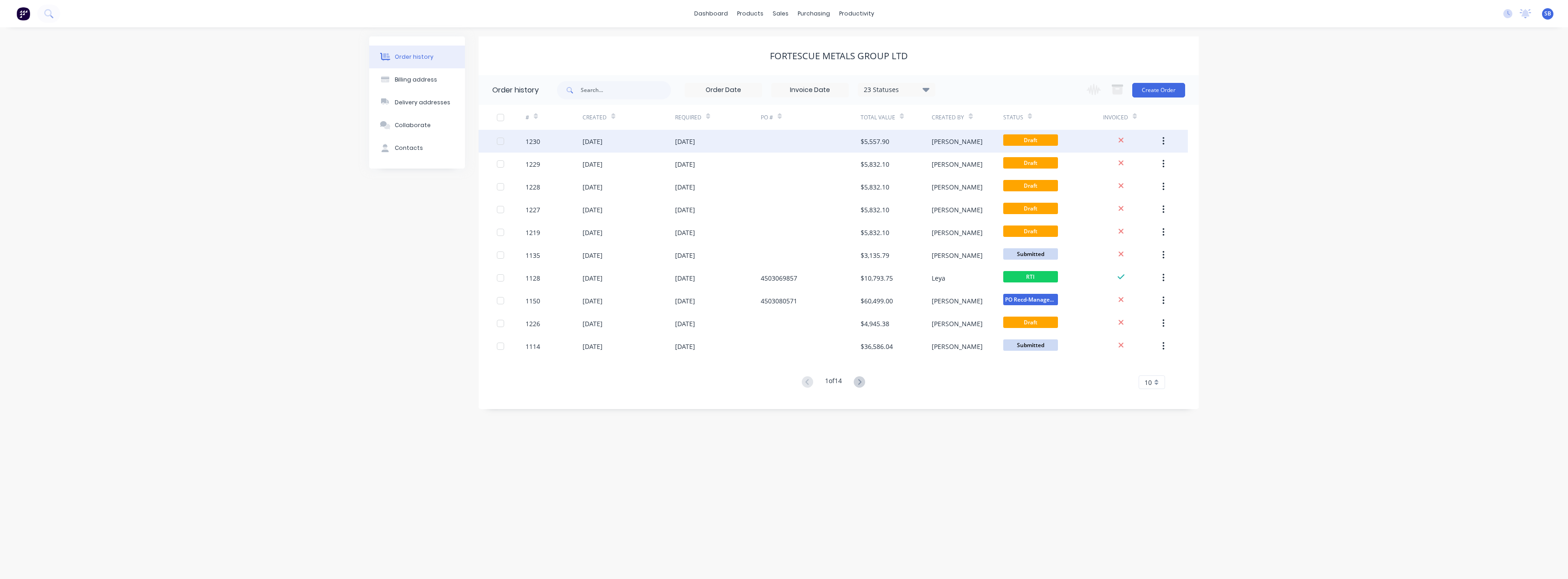
click at [1164, 140] on icon "button" at bounding box center [1163, 141] width 2 height 10
click at [1143, 181] on div "Duplicate" at bounding box center [1131, 183] width 70 height 13
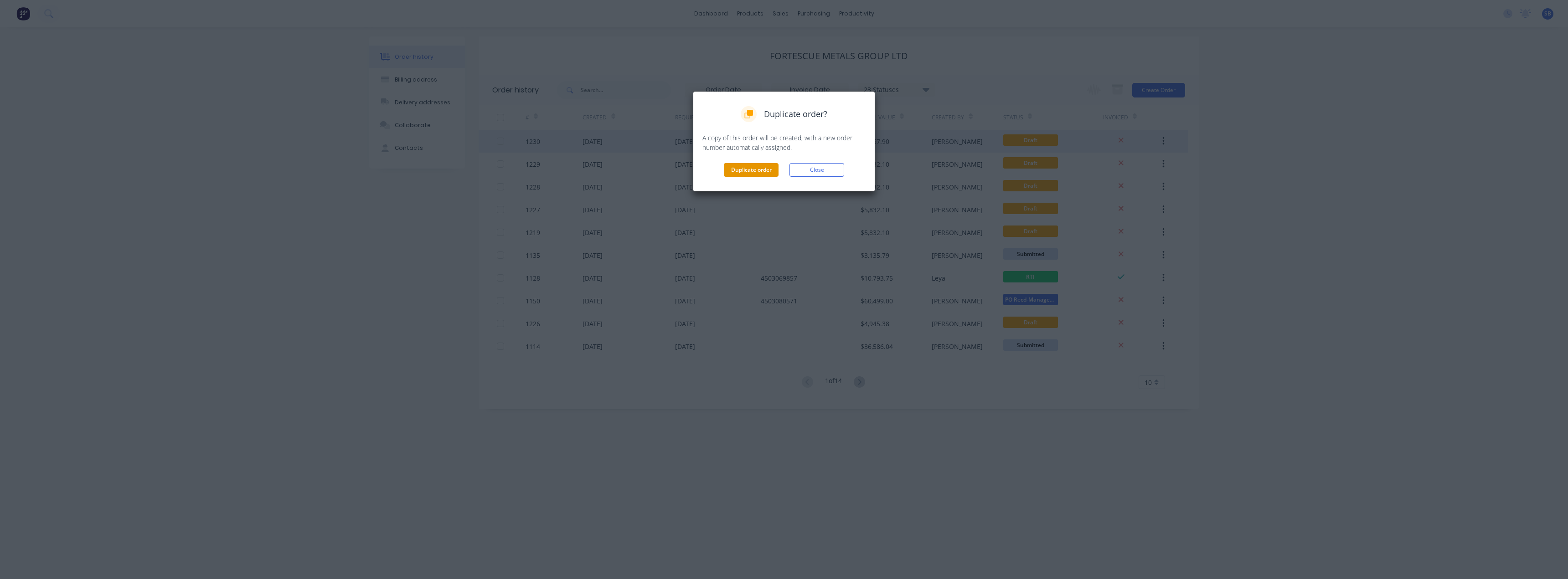
click at [737, 165] on button "Duplicate order" at bounding box center [751, 170] width 55 height 14
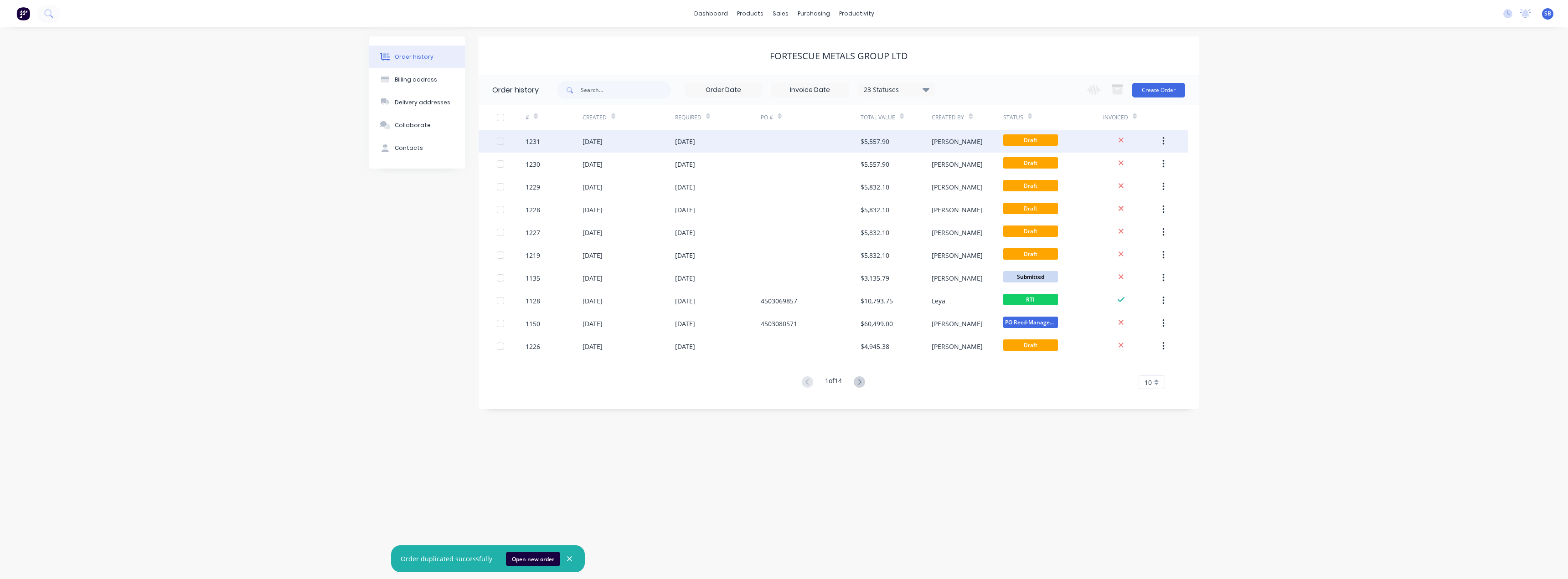
click at [692, 142] on div "[DATE]" at bounding box center [685, 141] width 20 height 10
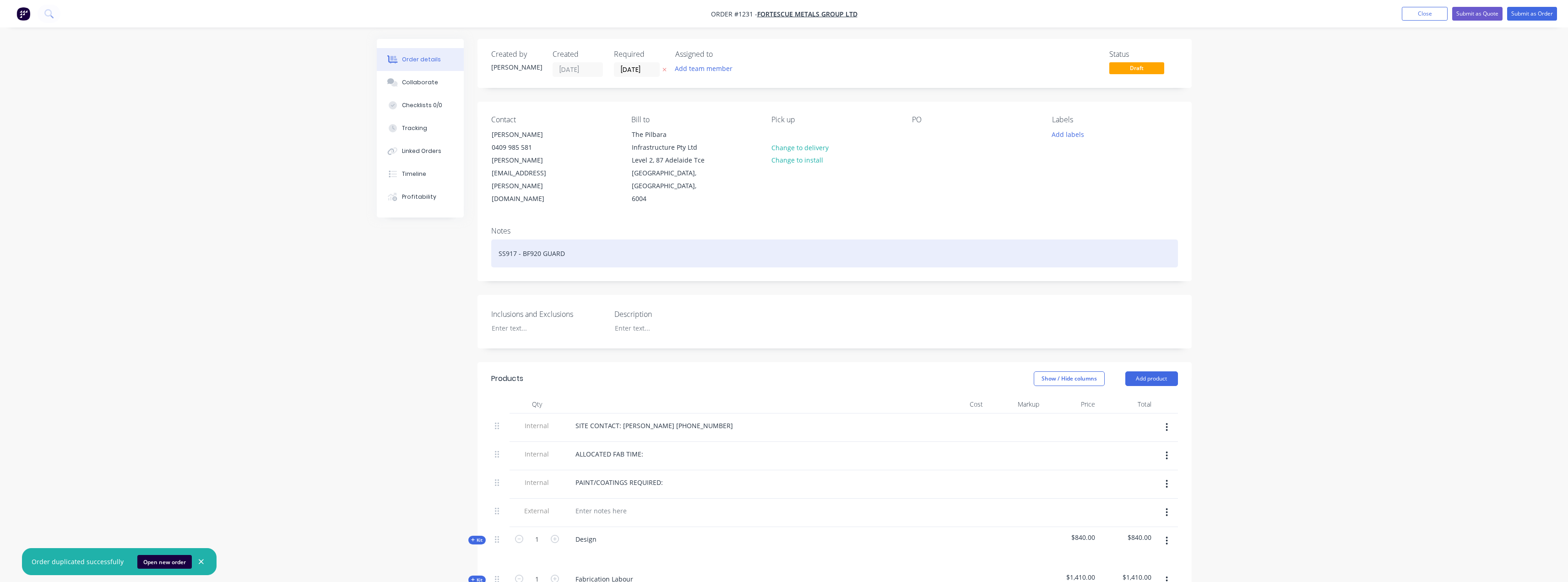
click at [549, 242] on div "SS917 - BF920 GUARD" at bounding box center [834, 253] width 686 height 28
click at [540, 240] on div "SS917 - BF920 GUARD" at bounding box center [834, 253] width 686 height 28
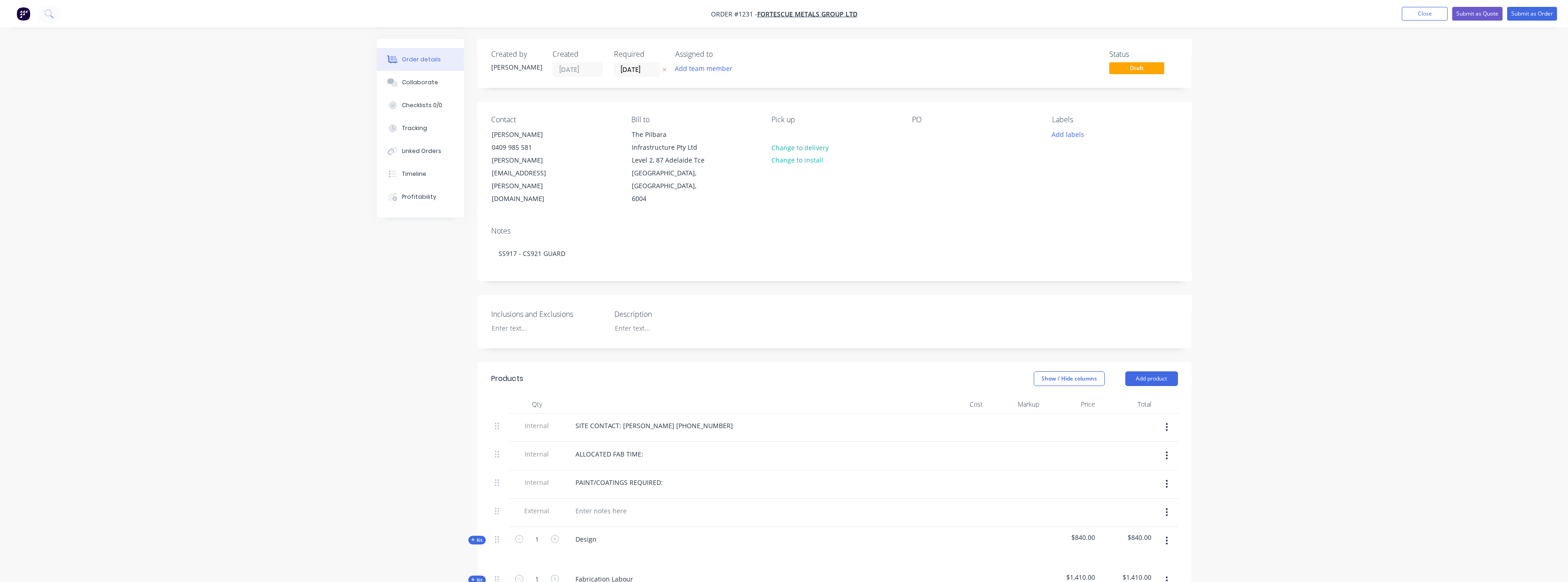
click at [1397, 75] on div "Order details Collaborate Checklists 0/0 Tracking Linked Orders Timeline Profit…" at bounding box center [784, 535] width 1568 height 1070
click at [1413, 18] on button "Close" at bounding box center [1425, 14] width 46 height 14
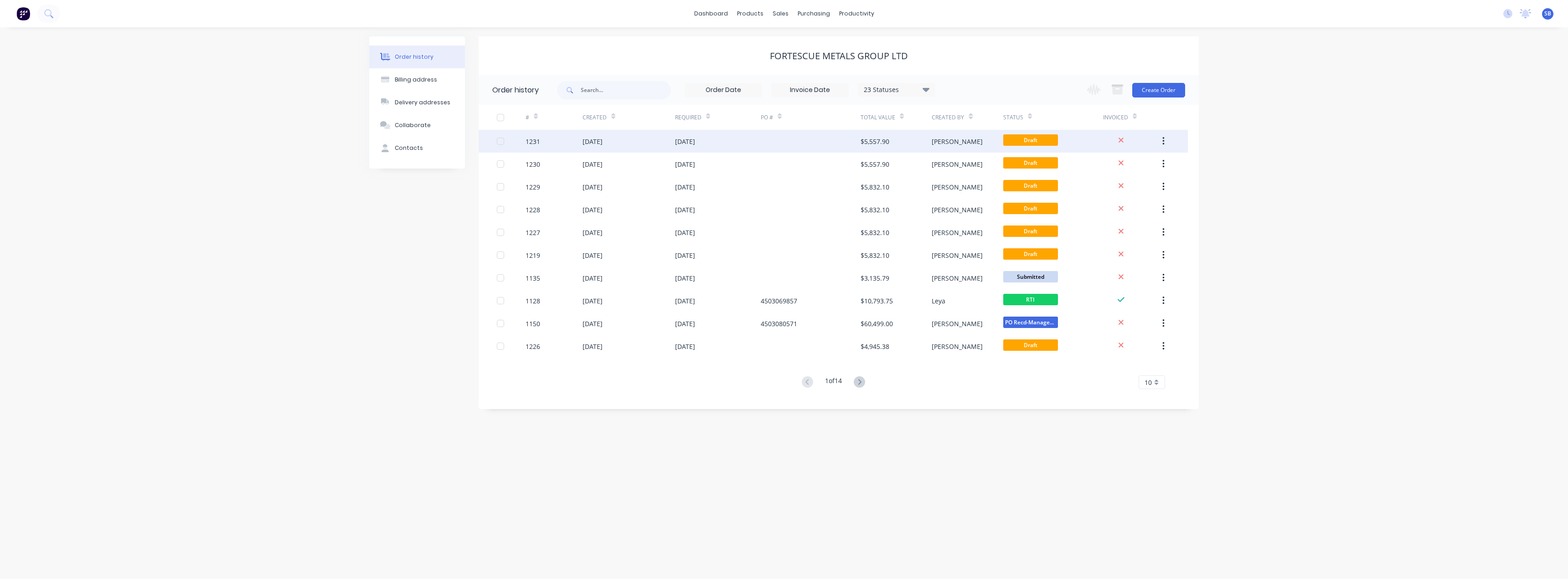
click at [1162, 140] on button "button" at bounding box center [1163, 142] width 21 height 17
click at [1122, 182] on div "Duplicate" at bounding box center [1131, 183] width 70 height 13
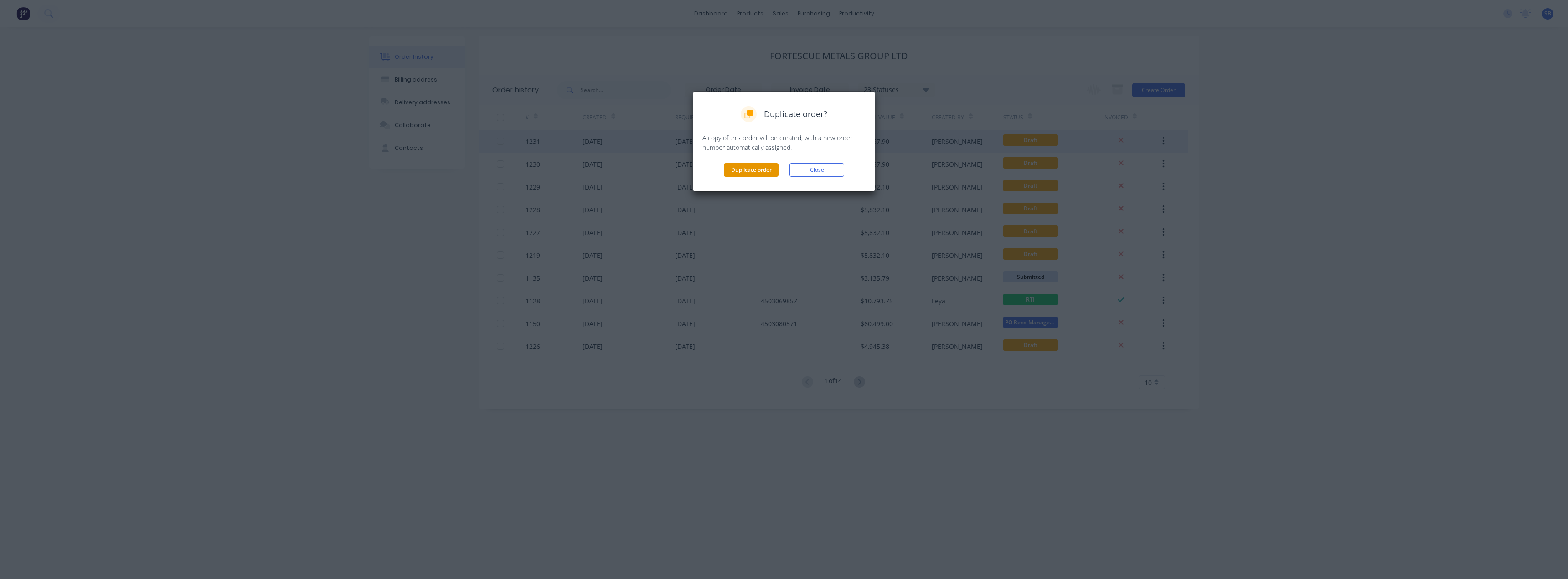
click at [744, 168] on button "Duplicate order" at bounding box center [751, 170] width 55 height 14
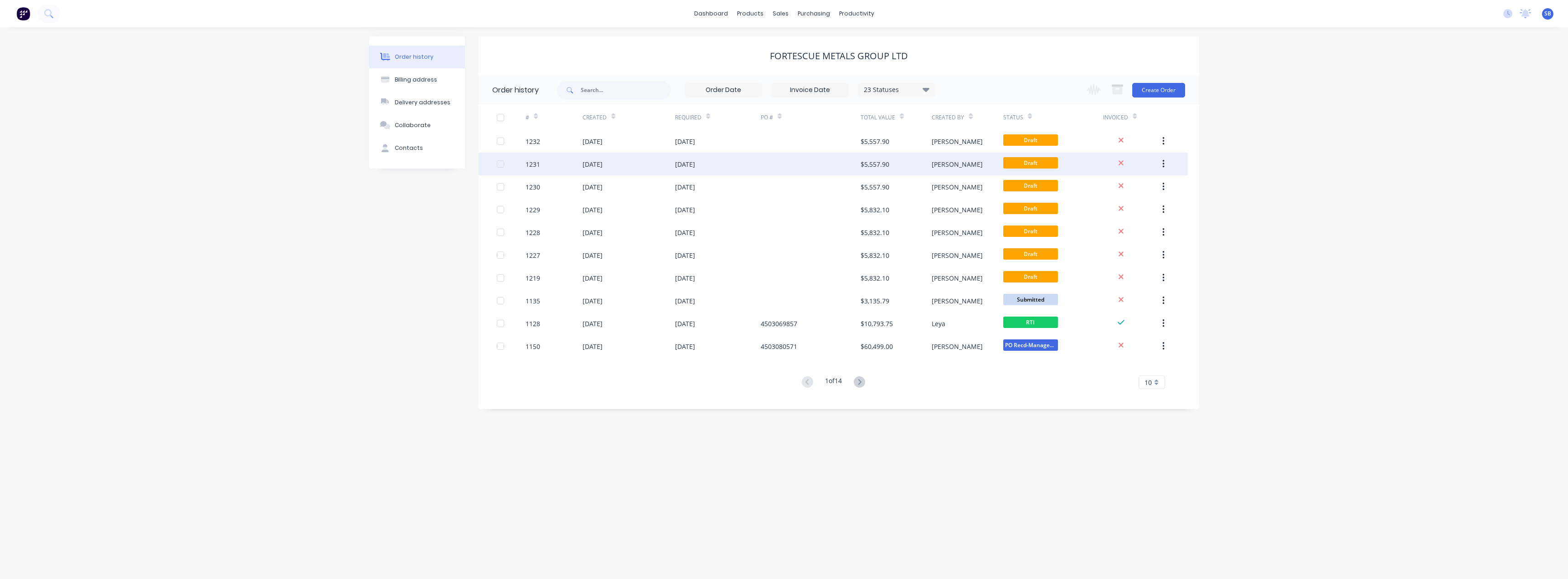
click at [695, 167] on div "[DATE]" at bounding box center [685, 164] width 20 height 10
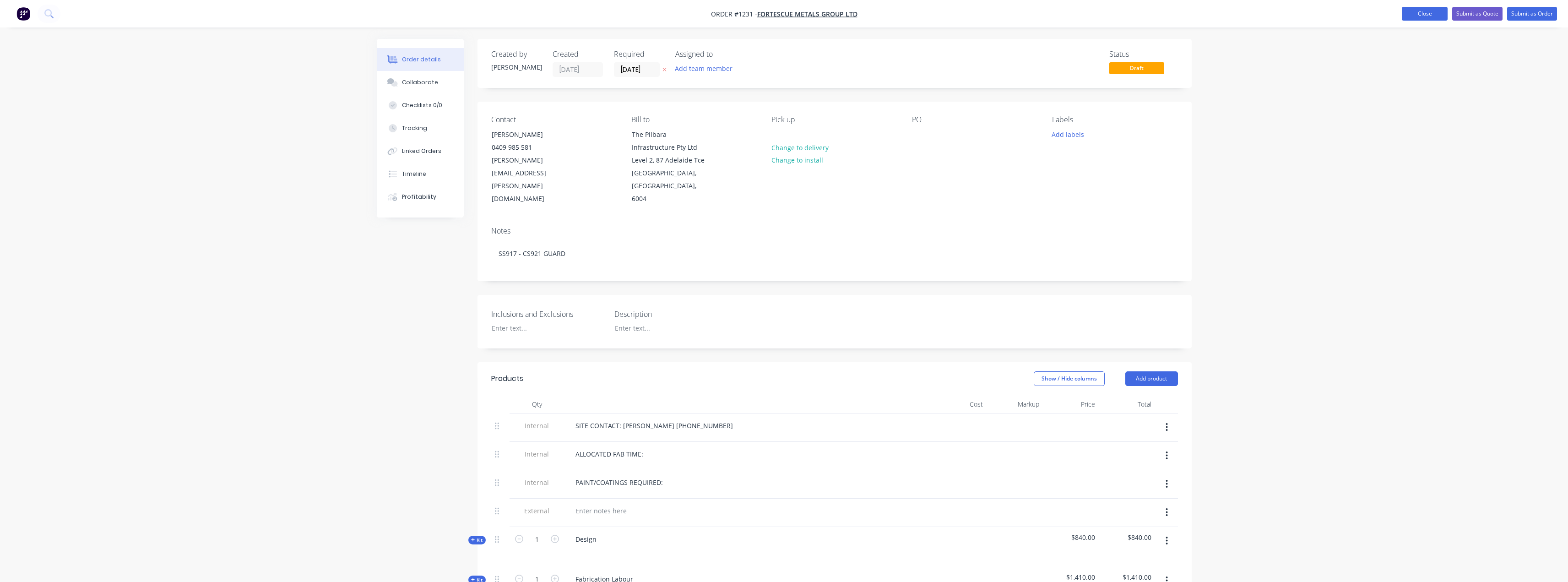
click at [1428, 9] on button "Close" at bounding box center [1425, 14] width 46 height 14
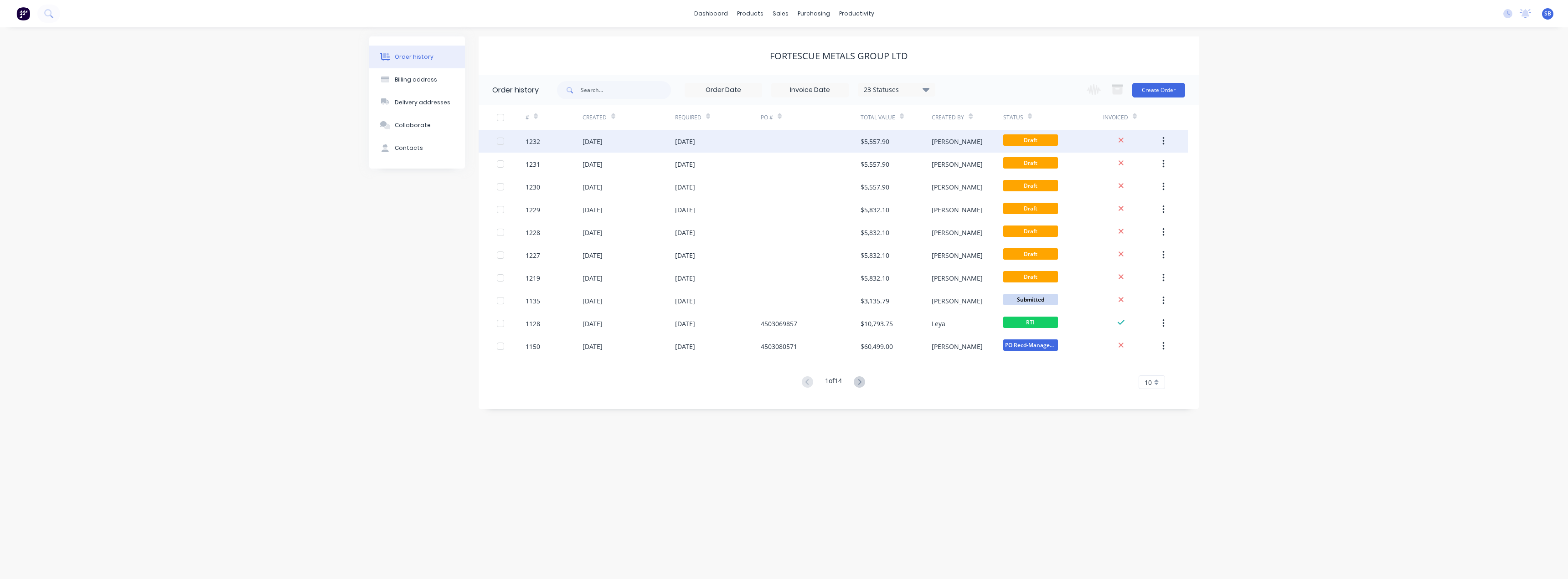
click at [686, 139] on div "[DATE]" at bounding box center [685, 141] width 20 height 10
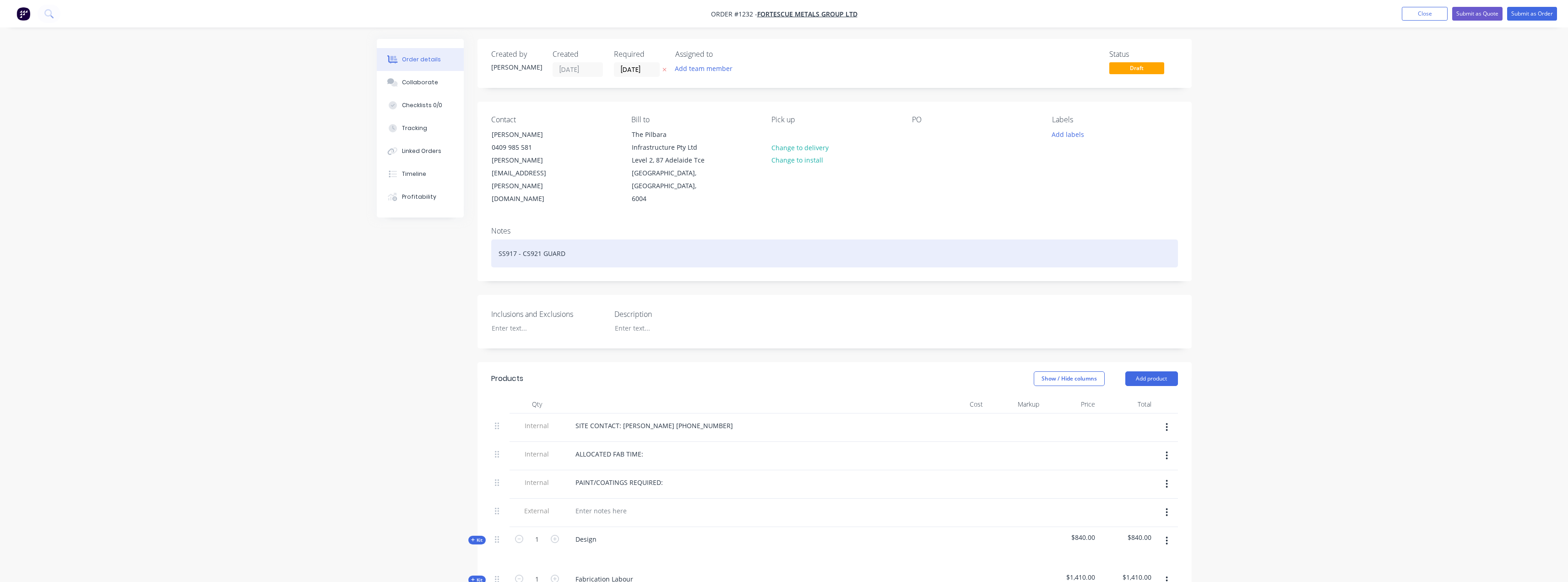
click at [541, 240] on div "SS917 - CS921 GUARD" at bounding box center [834, 253] width 686 height 28
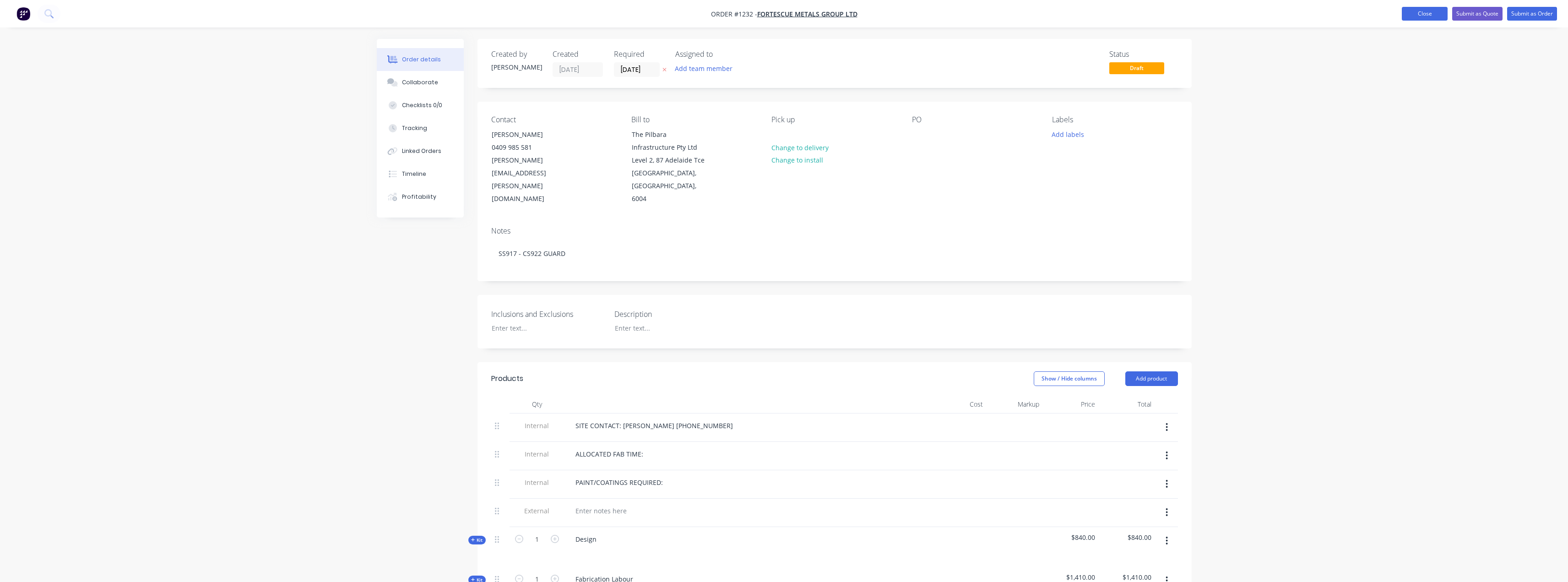
click at [1429, 13] on button "Close" at bounding box center [1425, 14] width 46 height 14
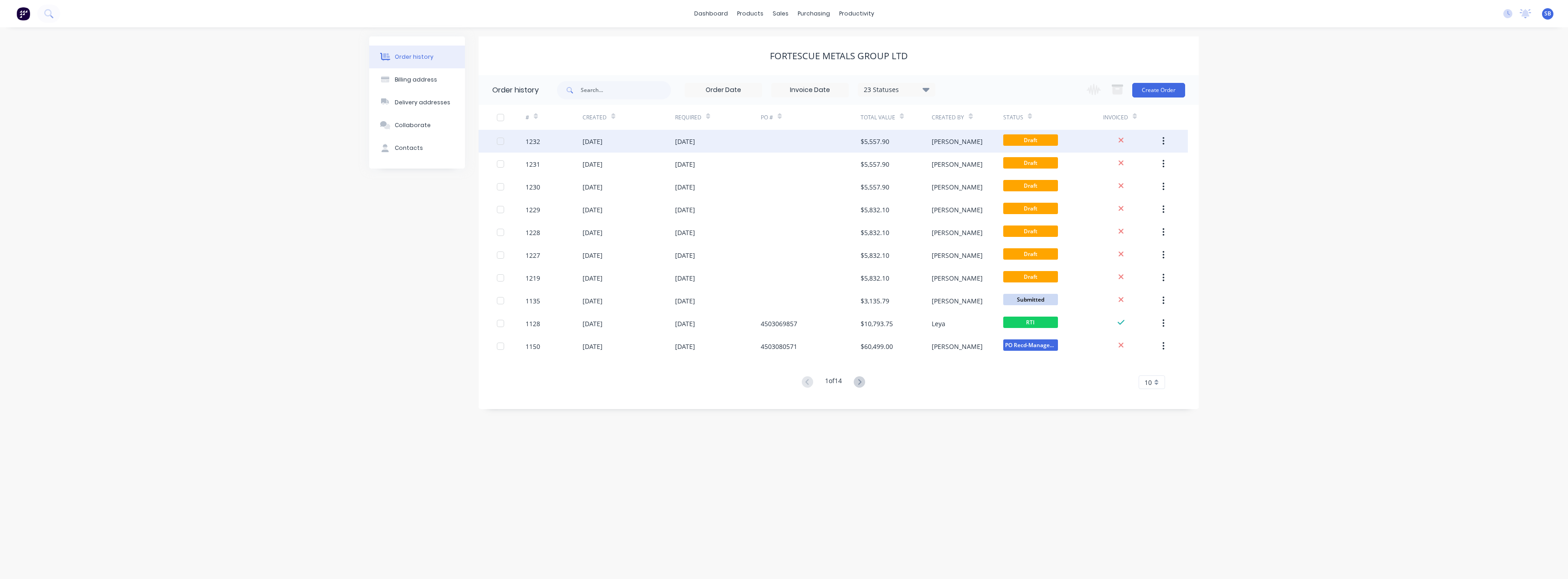
click at [1167, 136] on button "button" at bounding box center [1163, 142] width 21 height 17
click at [1126, 188] on div "Duplicate" at bounding box center [1131, 183] width 70 height 13
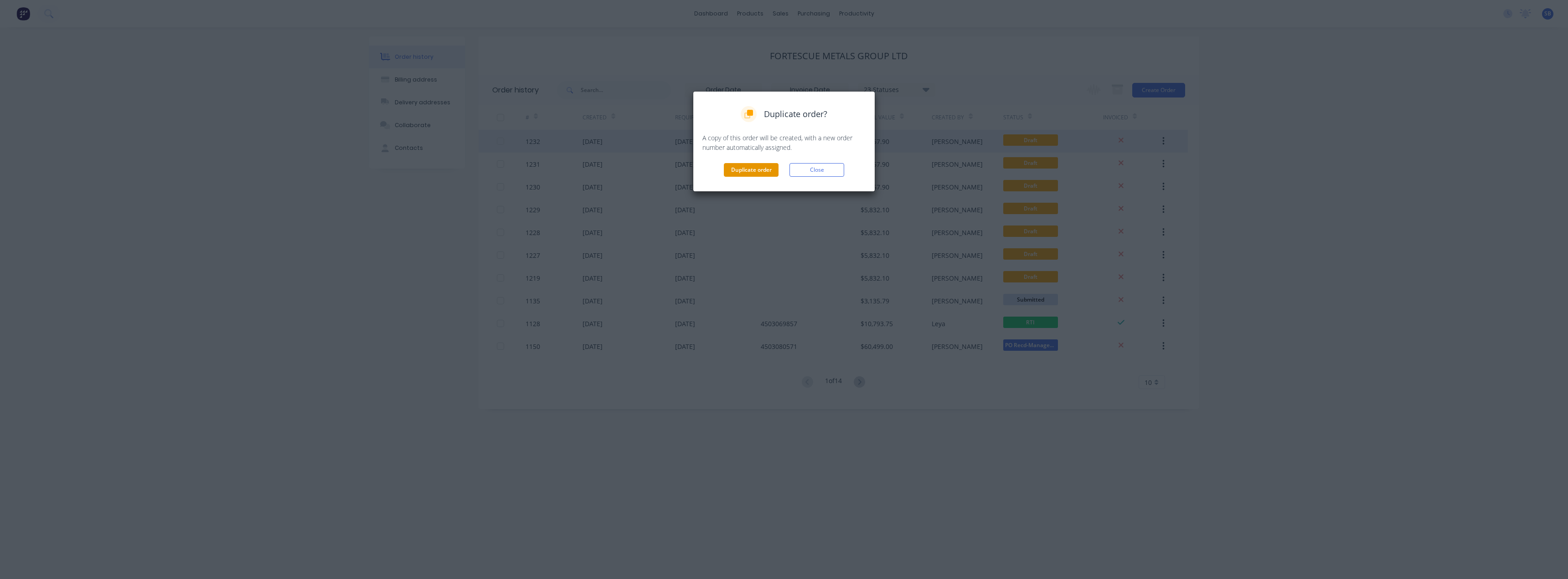
click at [743, 171] on button "Duplicate order" at bounding box center [751, 170] width 55 height 14
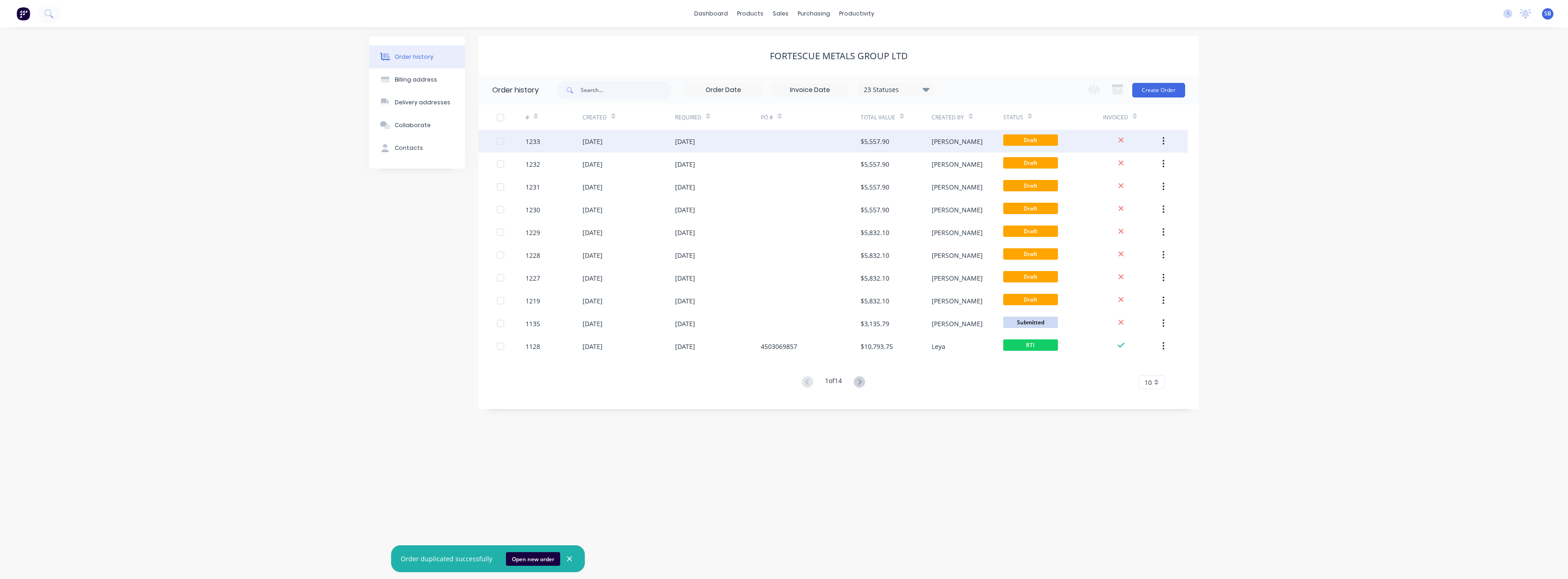
click at [691, 146] on div "[DATE]" at bounding box center [685, 141] width 20 height 10
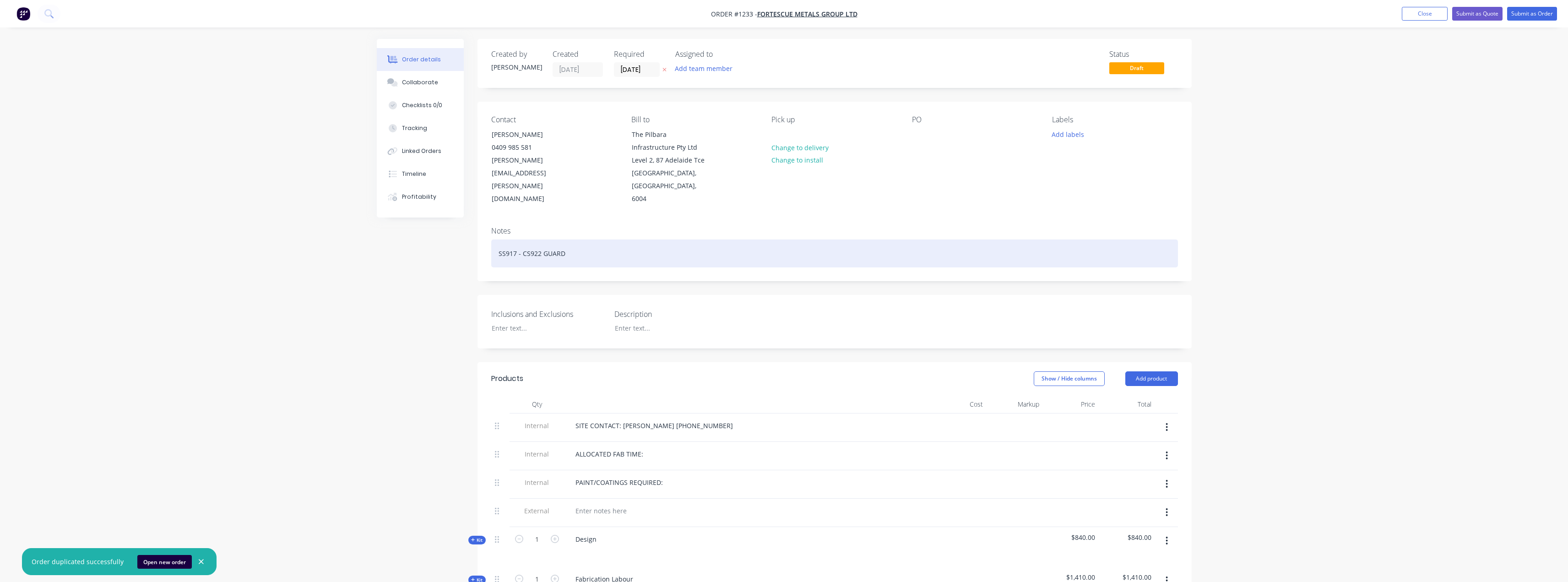
click at [539, 243] on div "SS917 - CS922 GUARD" at bounding box center [834, 253] width 686 height 28
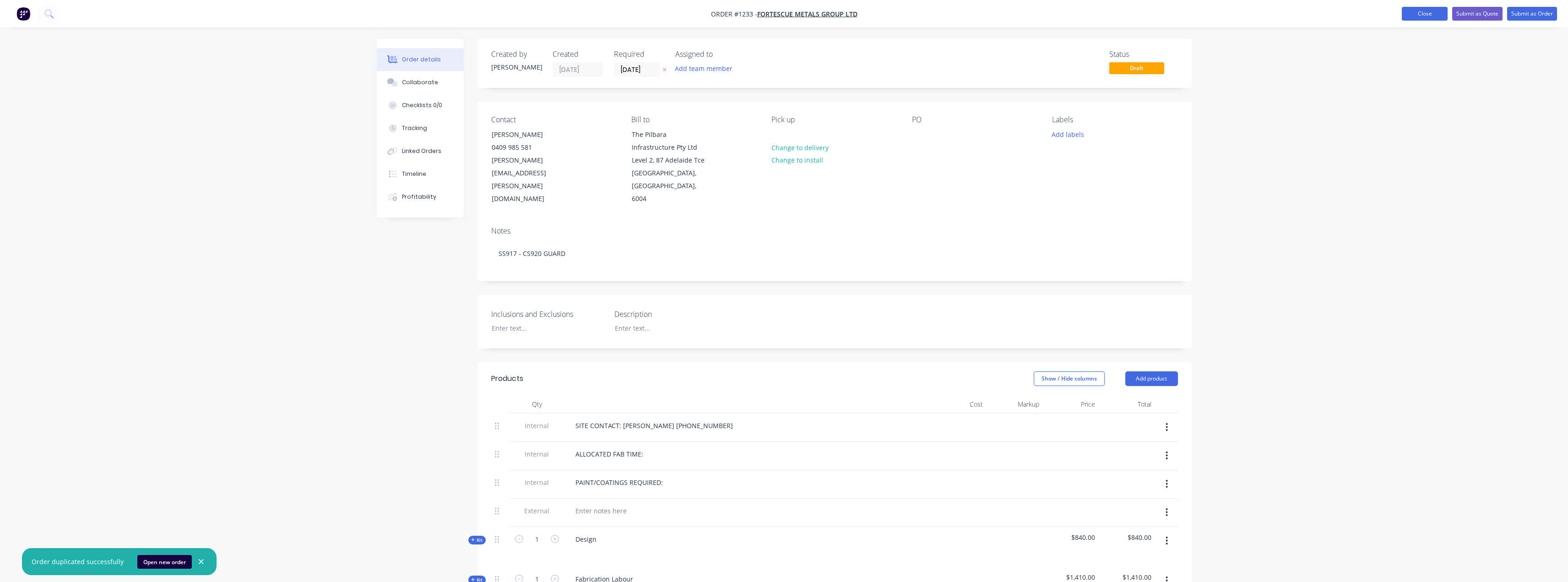
click at [1416, 11] on button "Close" at bounding box center [1425, 14] width 46 height 14
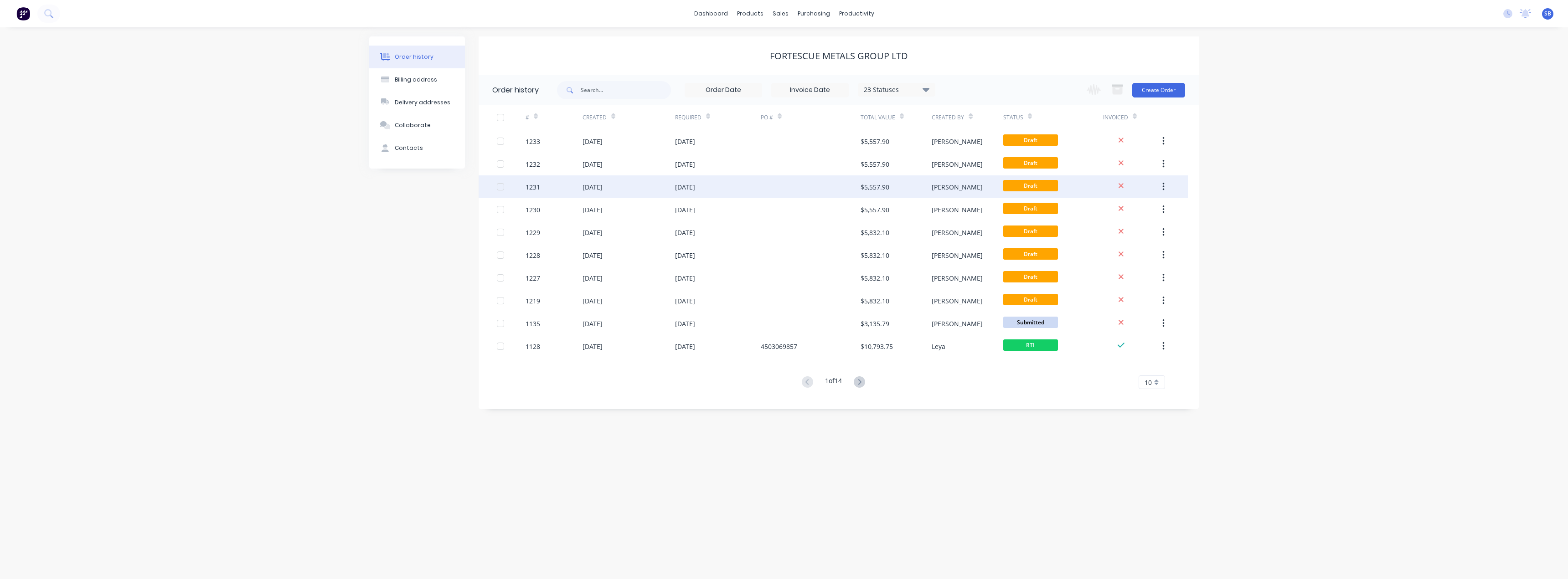
click at [691, 189] on div "[DATE]" at bounding box center [685, 187] width 20 height 10
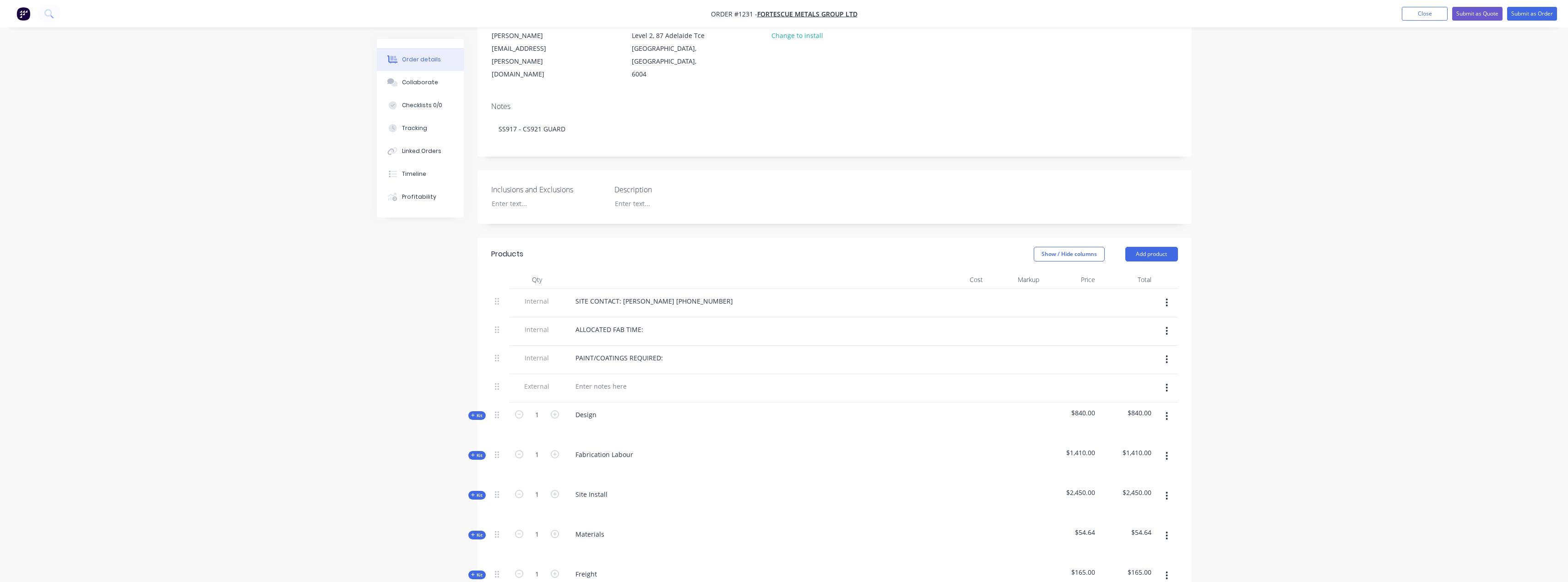
scroll to position [137, 0]
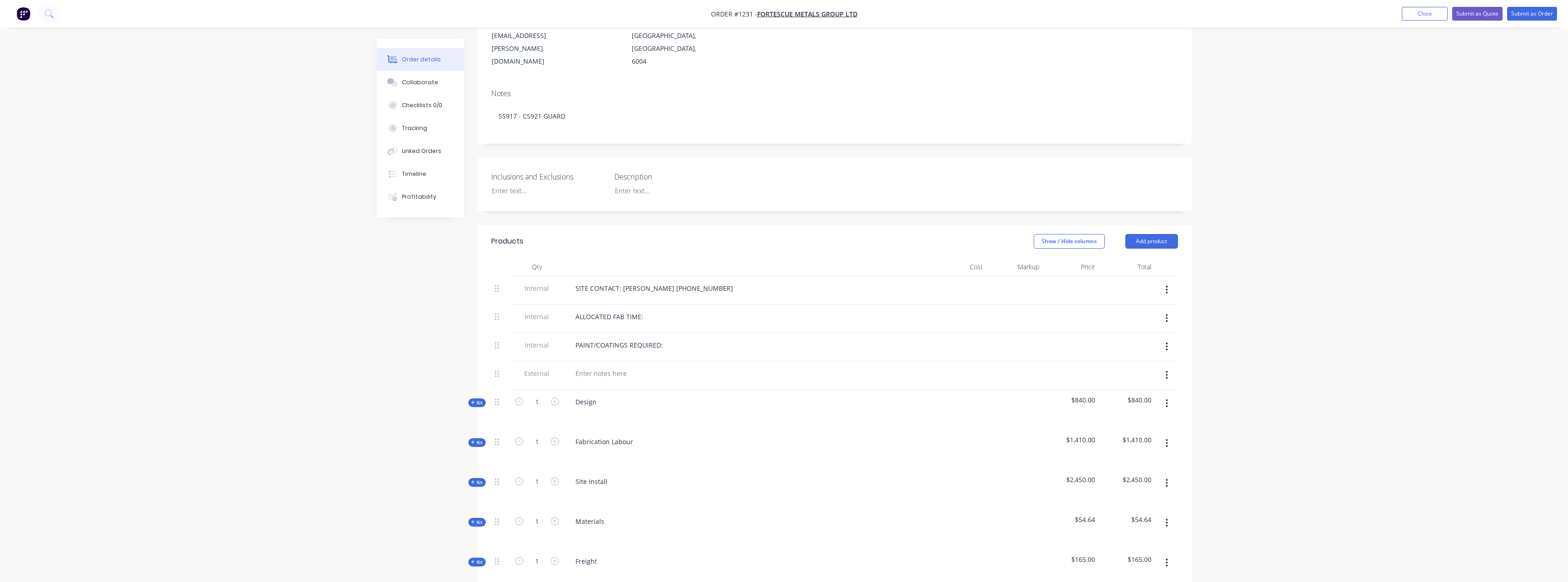
click at [474, 519] on span "Kit" at bounding box center [478, 522] width 12 height 7
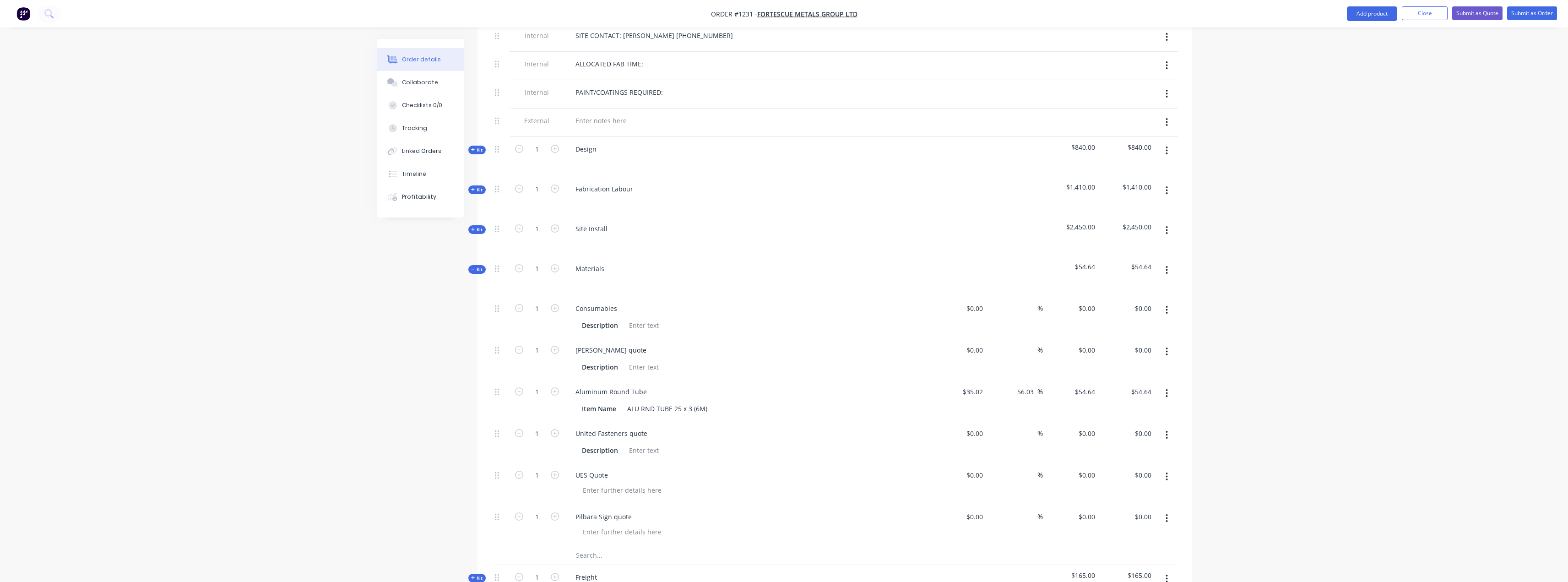
scroll to position [412, 0]
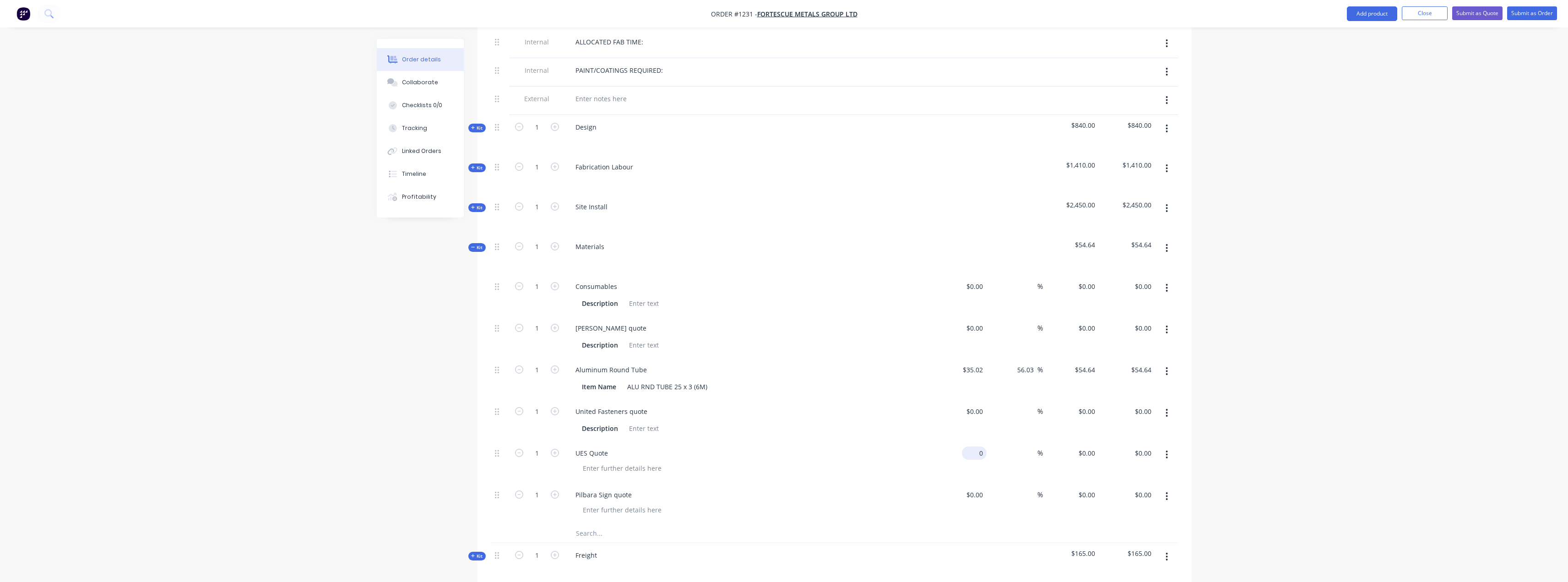
click at [979, 446] on input "0" at bounding box center [976, 453] width 21 height 13
type input "$605.52"
click at [399, 369] on div "Created by Somsak Created 13/10/25 Required 13/10/25 Assigned to Add team membe…" at bounding box center [784, 276] width 815 height 1300
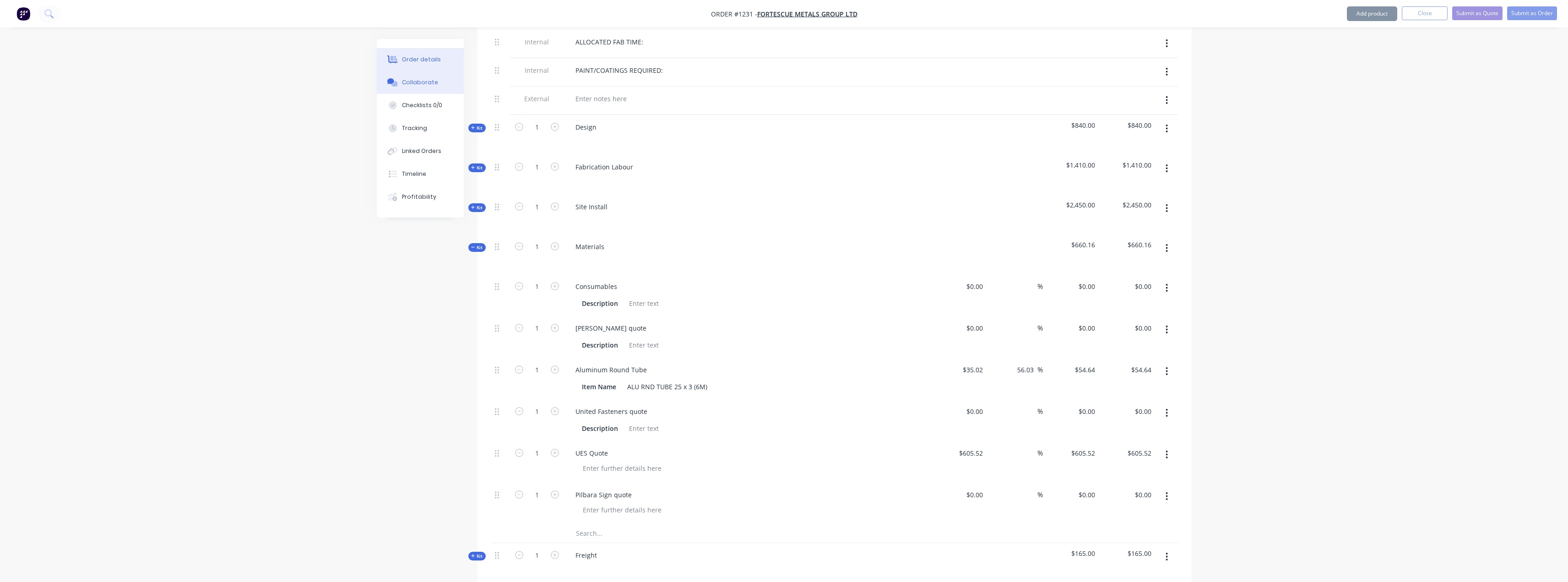
click at [409, 80] on div "Collaborate" at bounding box center [419, 82] width 36 height 8
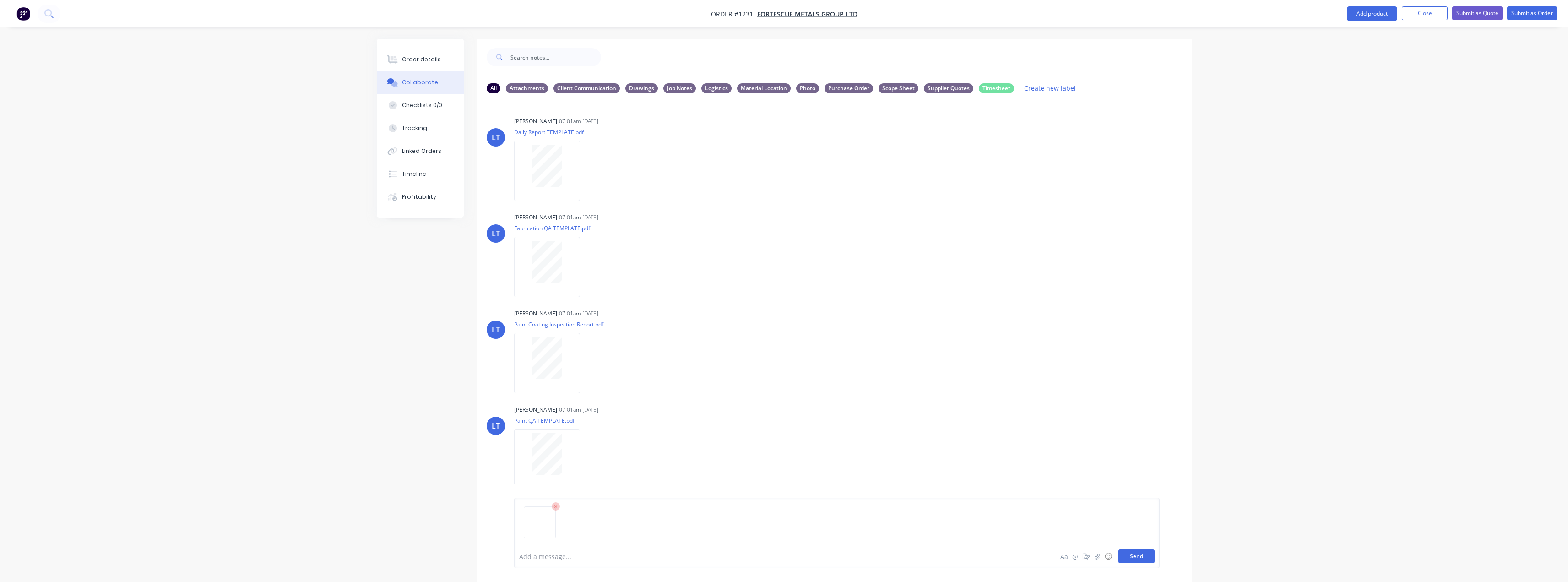
click at [1151, 562] on button "Send" at bounding box center [1136, 557] width 36 height 14
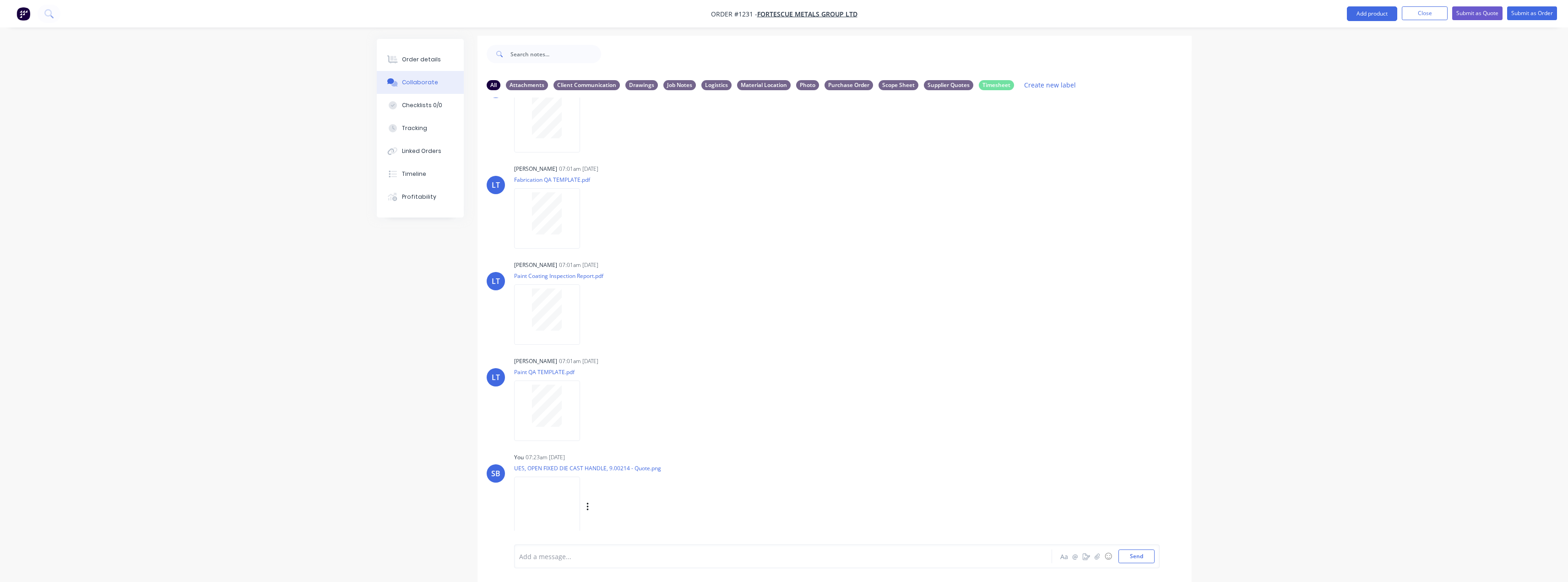
scroll to position [14, 0]
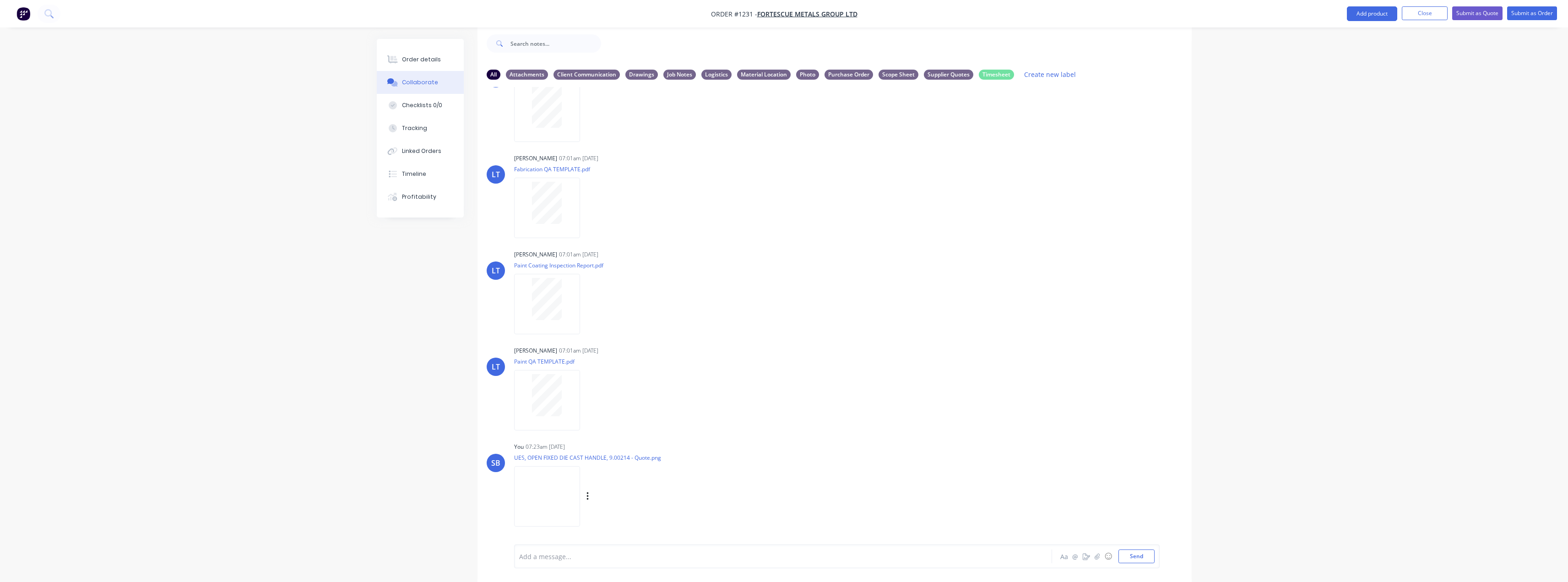
click at [686, 499] on div "Labels Download Delete" at bounding box center [635, 496] width 103 height 13
click at [589, 499] on icon "button" at bounding box center [588, 497] width 3 height 11
click at [699, 475] on button "Labels" at bounding box center [647, 477] width 103 height 21
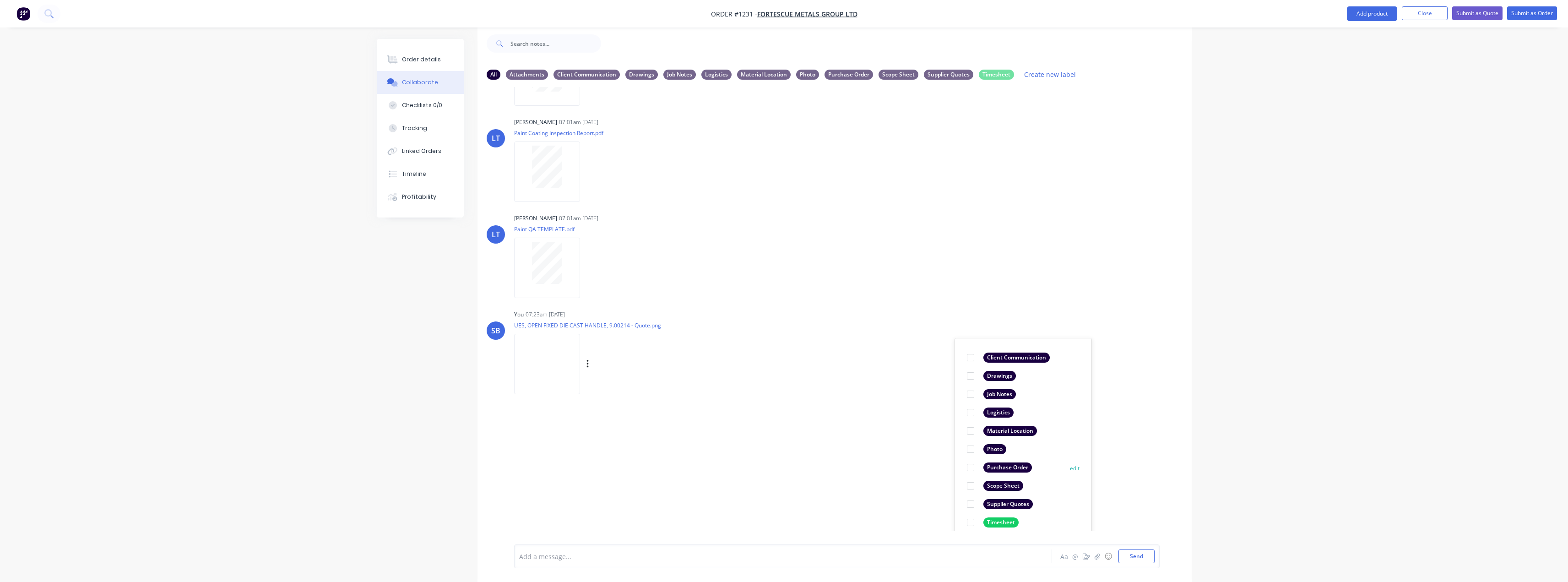
scroll to position [187, 0]
click at [1031, 492] on div "Supplier Quotes" at bounding box center [1008, 495] width 50 height 10
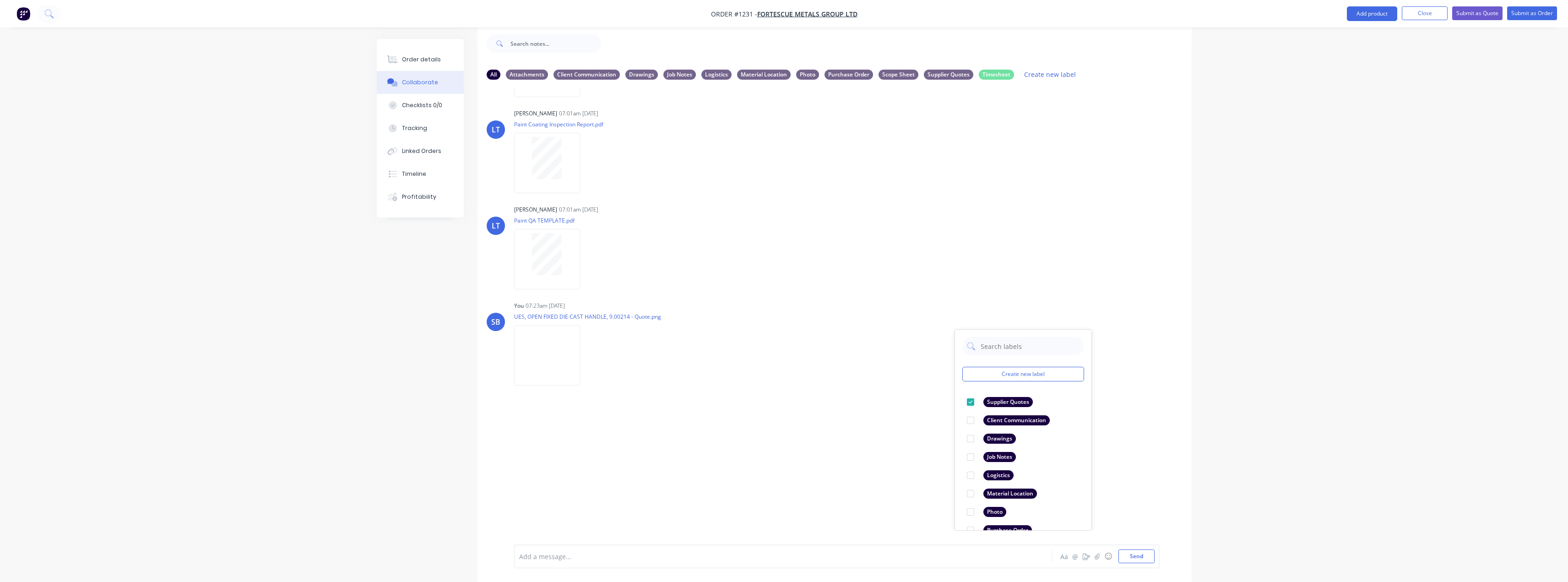
click at [1260, 466] on div "Order details Collaborate Checklists 0/0 Tracking Linked Orders Timeline Profit…" at bounding box center [784, 284] width 1568 height 596
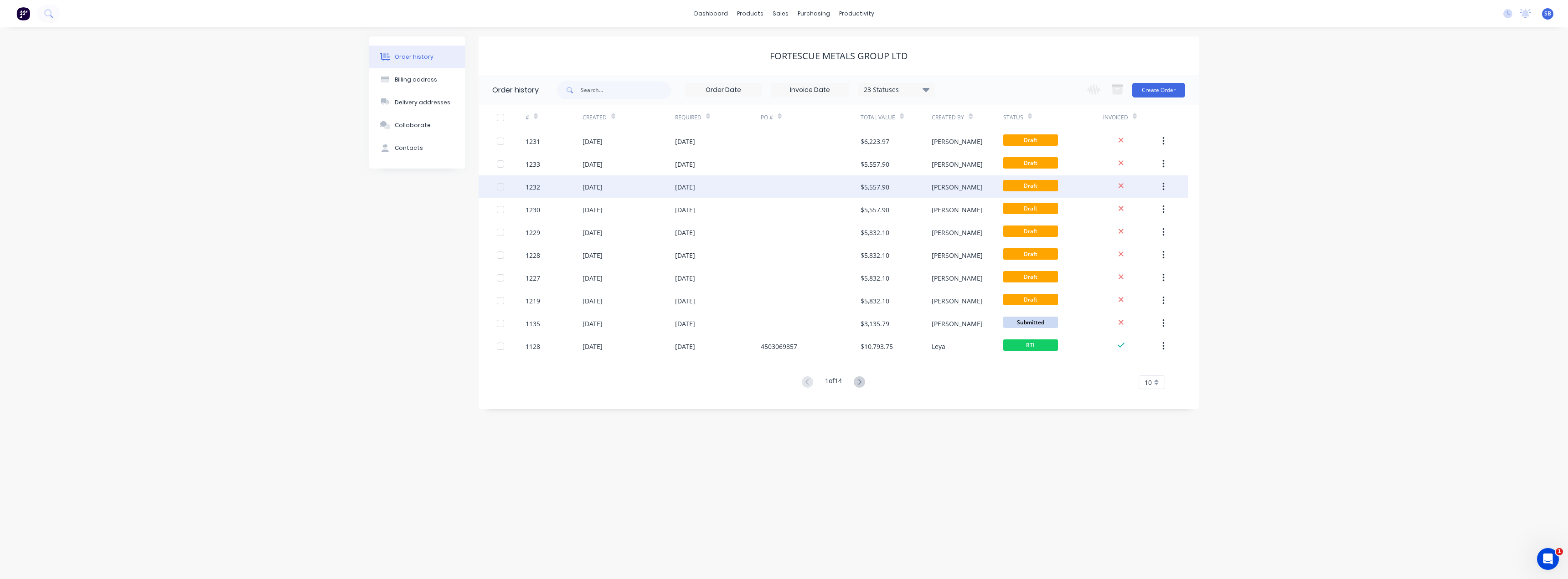
click at [689, 185] on div "[DATE]" at bounding box center [685, 187] width 20 height 10
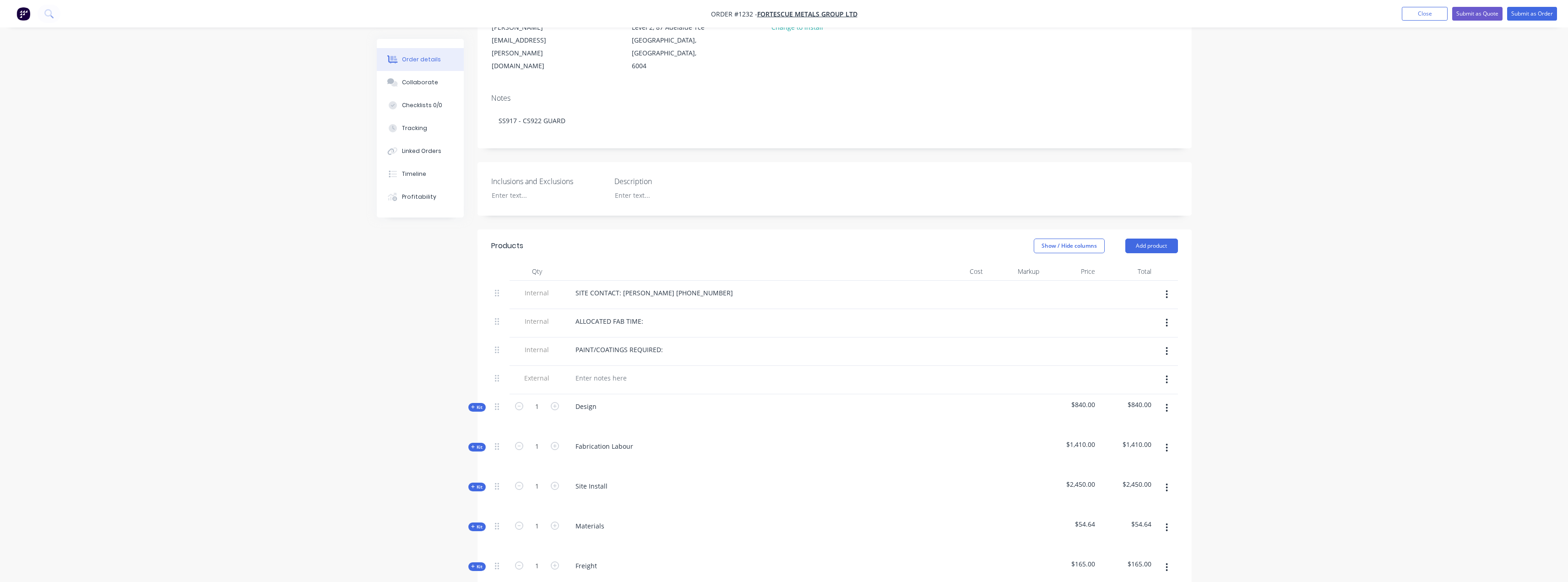
scroll to position [137, 0]
click at [480, 519] on span "Kit" at bounding box center [478, 522] width 12 height 7
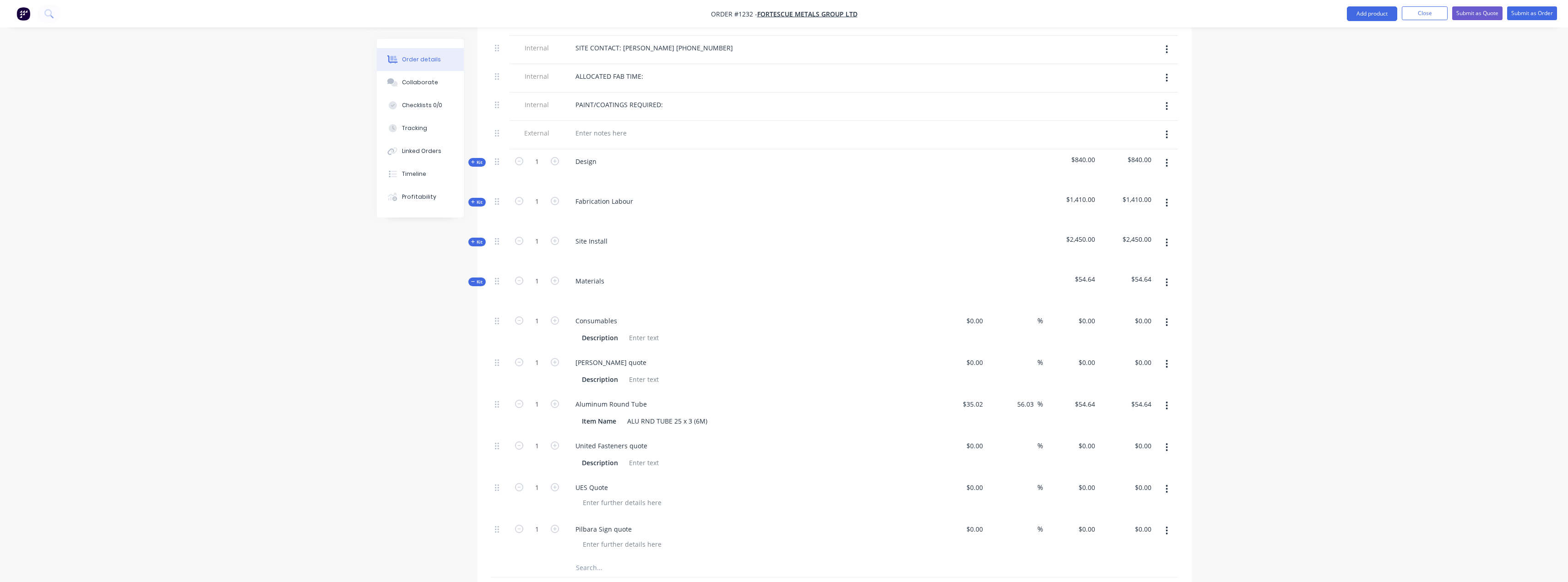
scroll to position [412, 0]
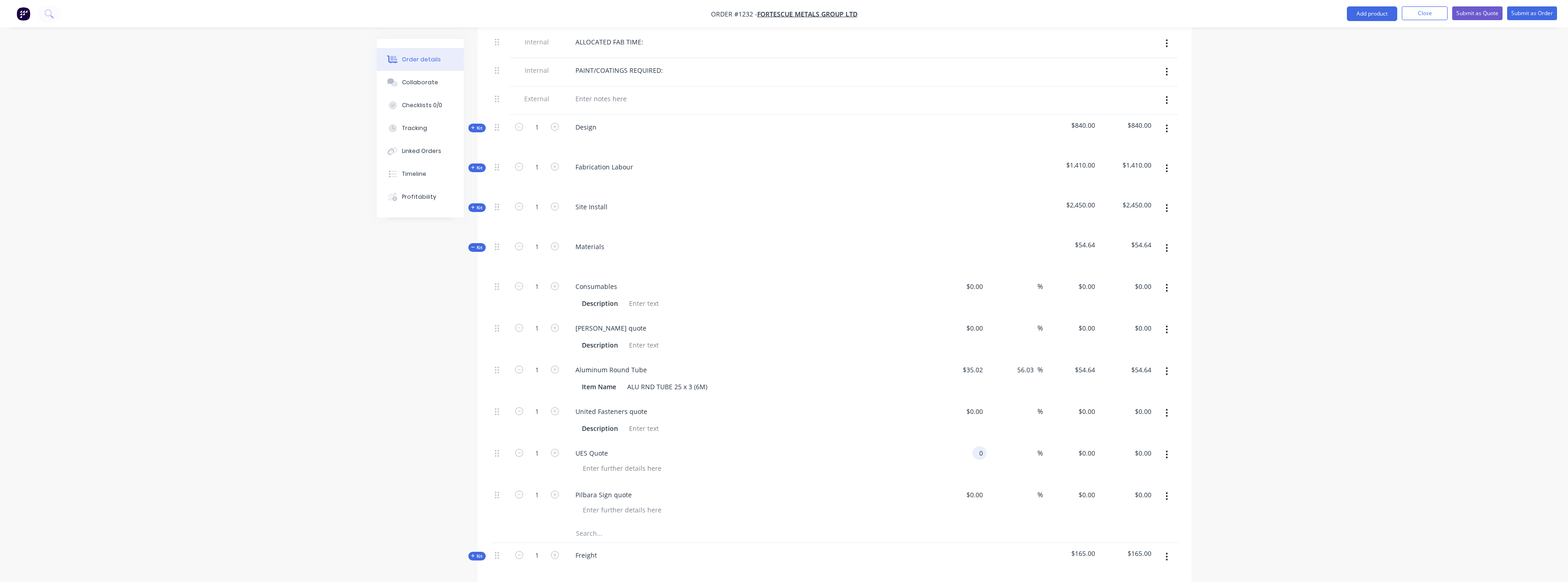
click at [983, 446] on input "0" at bounding box center [982, 453] width 11 height 13
type input "$605.52"
drag, startPoint x: 293, startPoint y: 402, endPoint x: 308, endPoint y: 389, distance: 19.8
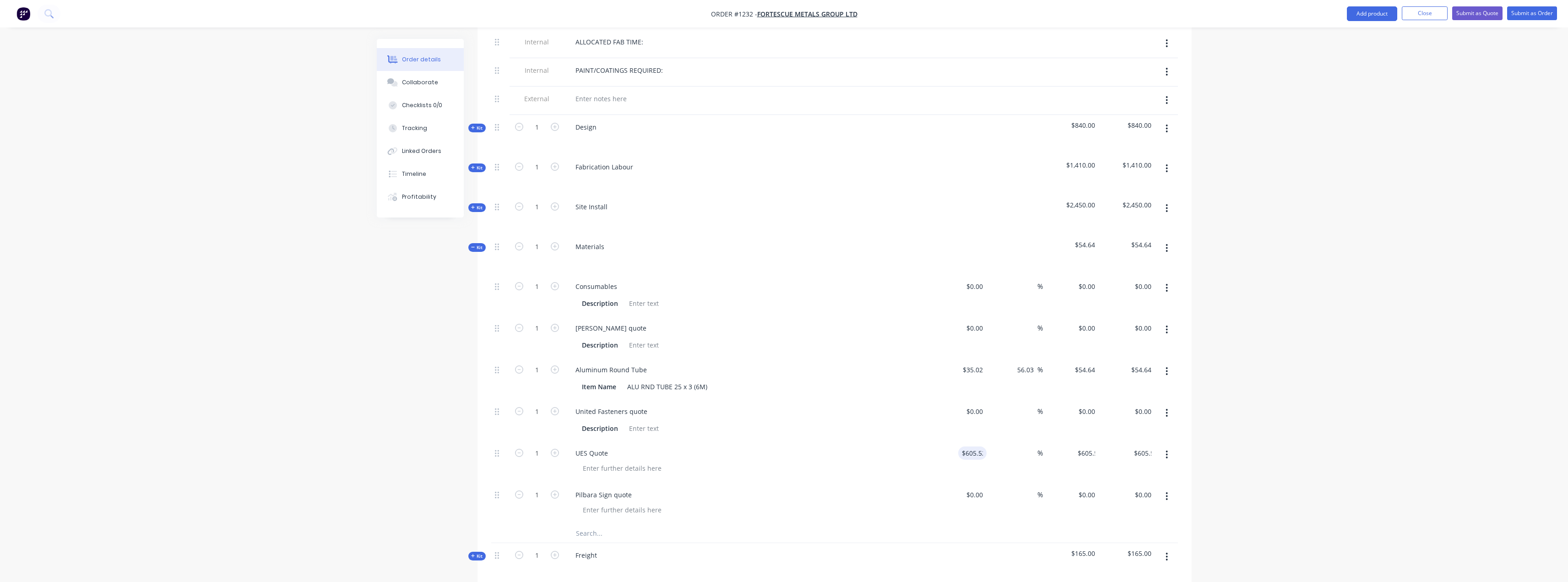
click at [296, 402] on div "Order details Collaborate Checklists 0/0 Tracking Linked Orders Timeline Profit…" at bounding box center [784, 257] width 1568 height 1339
click at [416, 82] on div "Collaborate" at bounding box center [419, 82] width 36 height 8
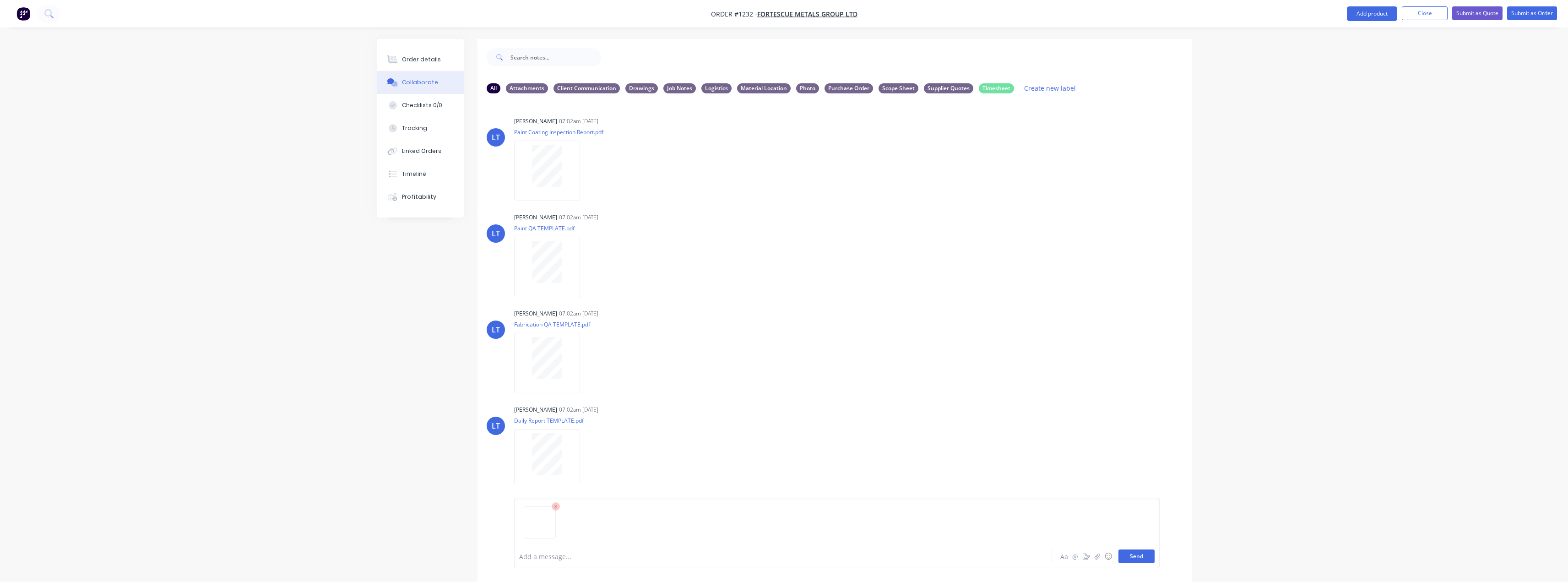
click at [1140, 551] on button "Send" at bounding box center [1136, 557] width 36 height 14
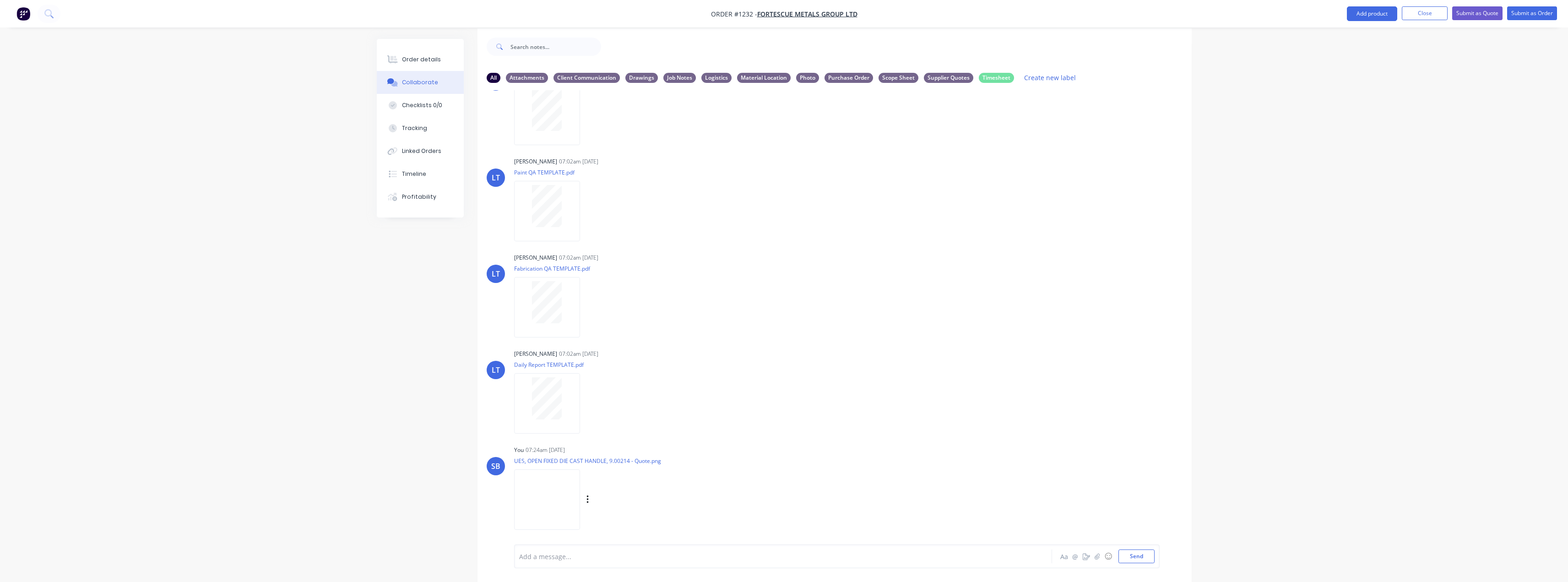
scroll to position [14, 0]
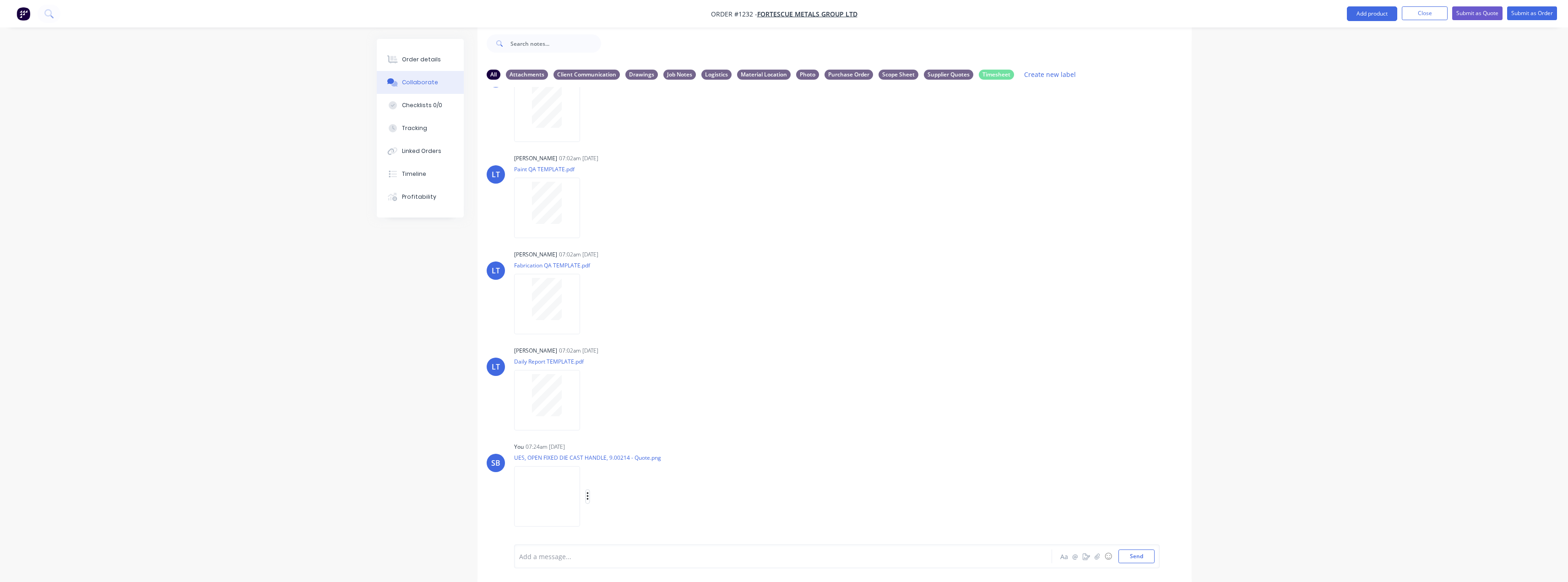
click at [590, 499] on button "button" at bounding box center [588, 496] width 4 height 13
click at [699, 482] on button "Labels" at bounding box center [647, 477] width 103 height 21
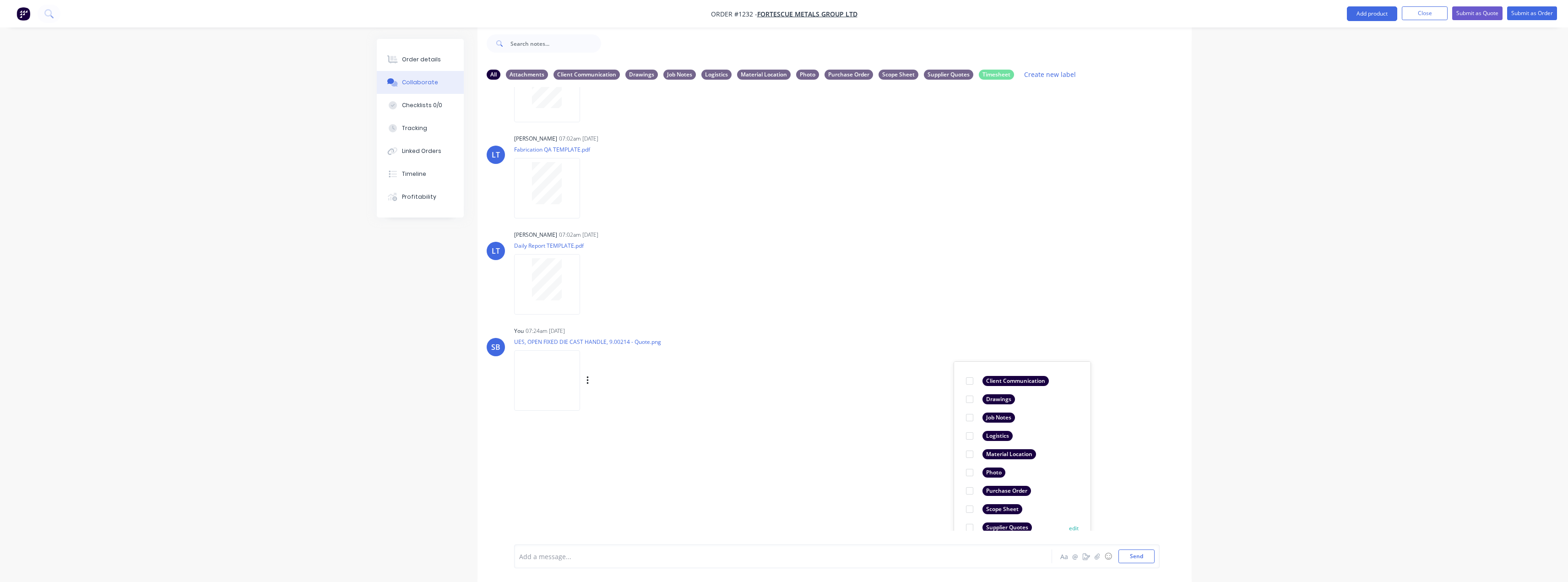
scroll to position [183, 0]
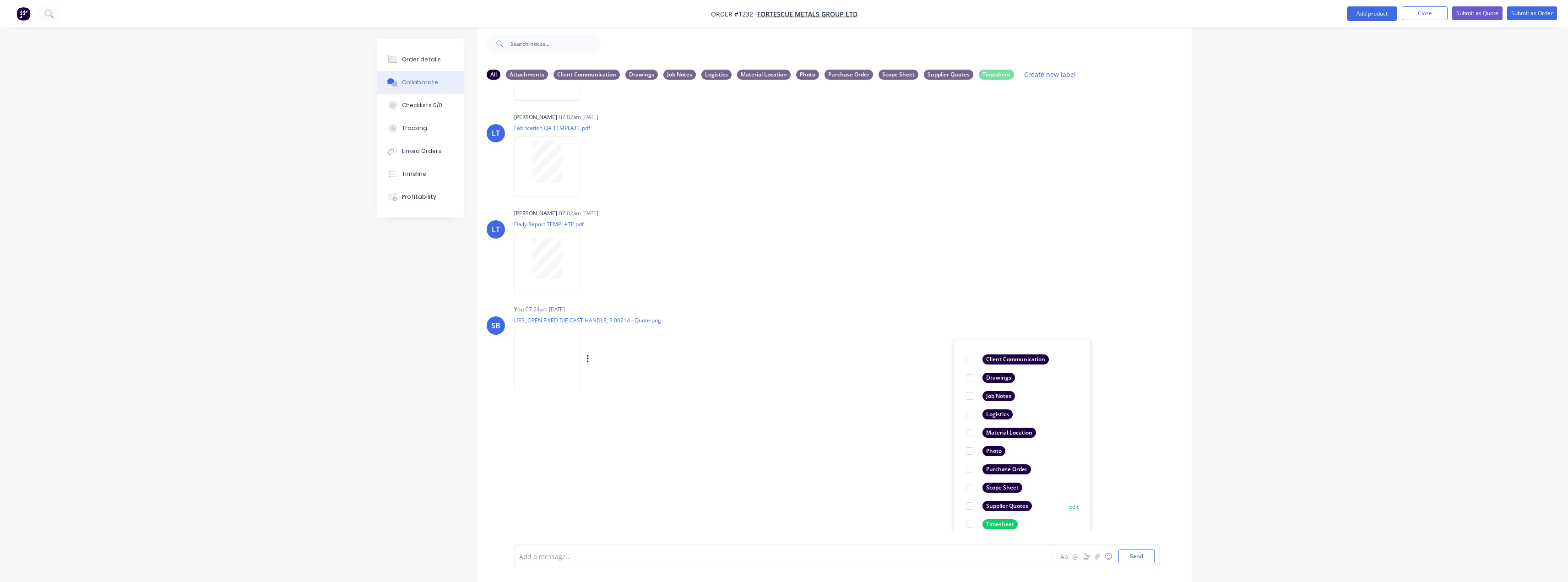
click at [1012, 506] on div "Supplier Quotes" at bounding box center [1007, 506] width 50 height 10
click at [1235, 494] on div "Order details Collaborate Checklists 0/0 Tracking Linked Orders Timeline Profit…" at bounding box center [784, 284] width 1568 height 596
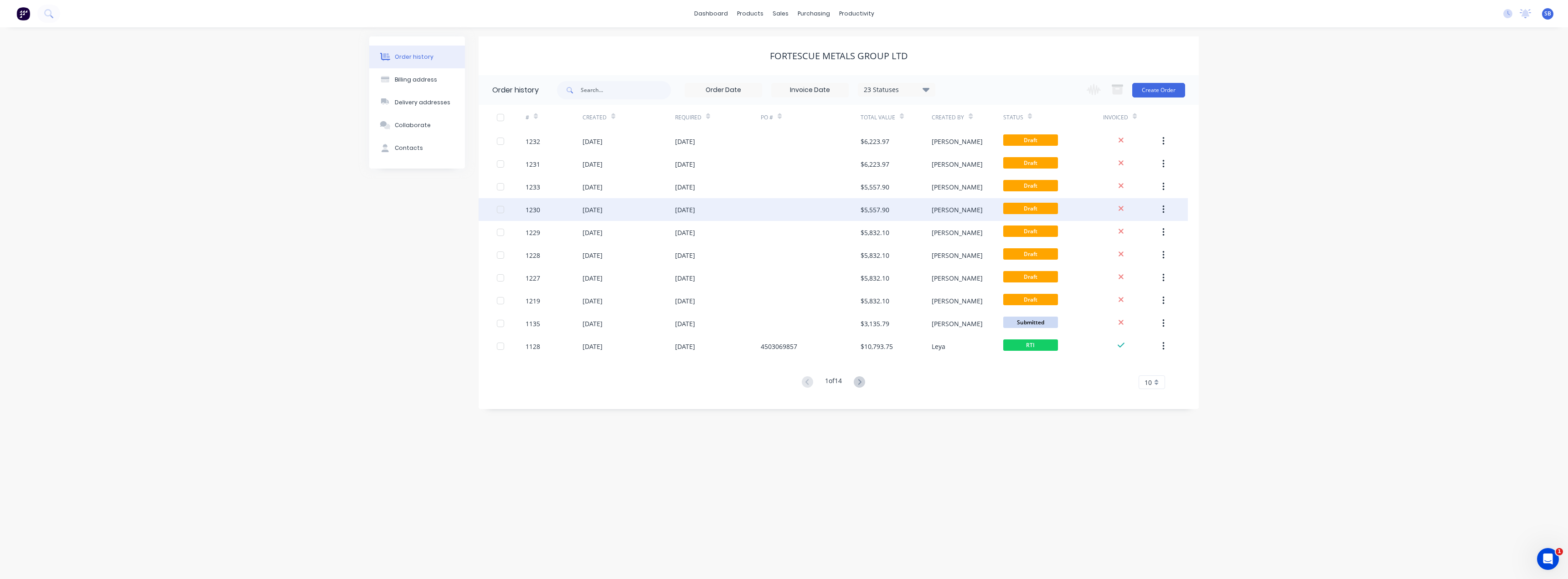
click at [695, 208] on div "[DATE]" at bounding box center [685, 210] width 20 height 10
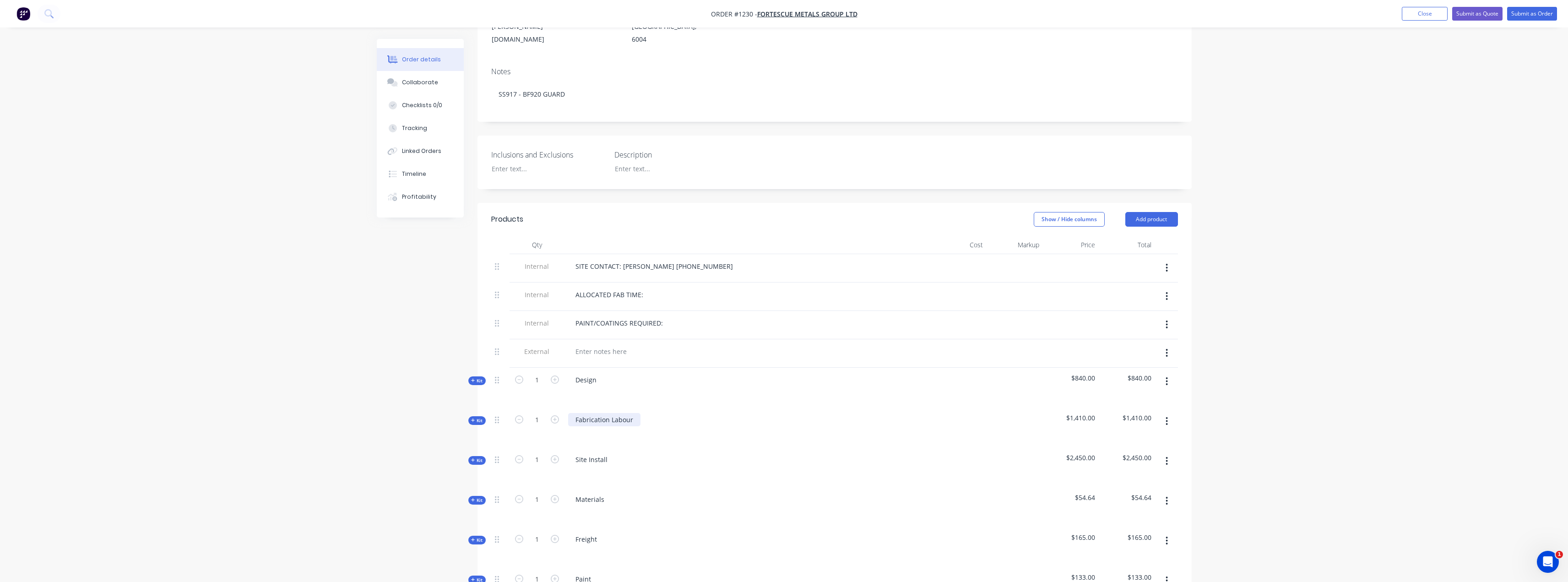
scroll to position [183, 0]
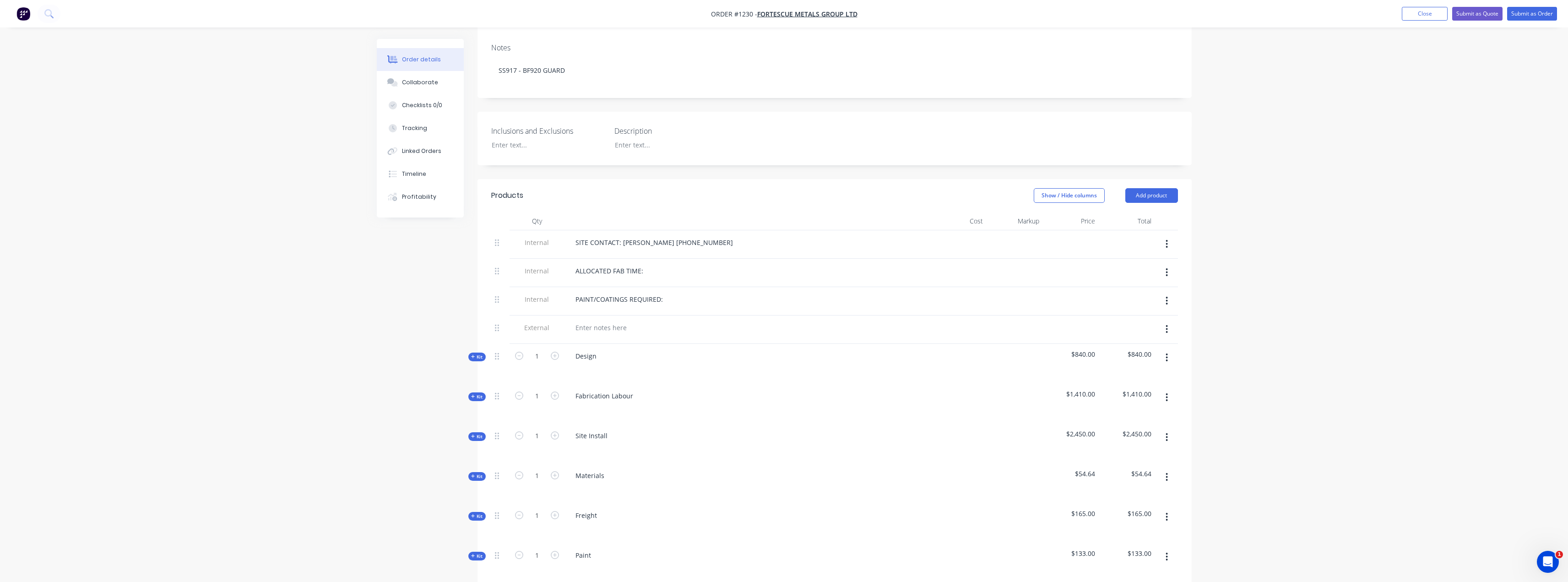
click at [471, 475] on icon "button" at bounding box center [473, 476] width 4 height 4
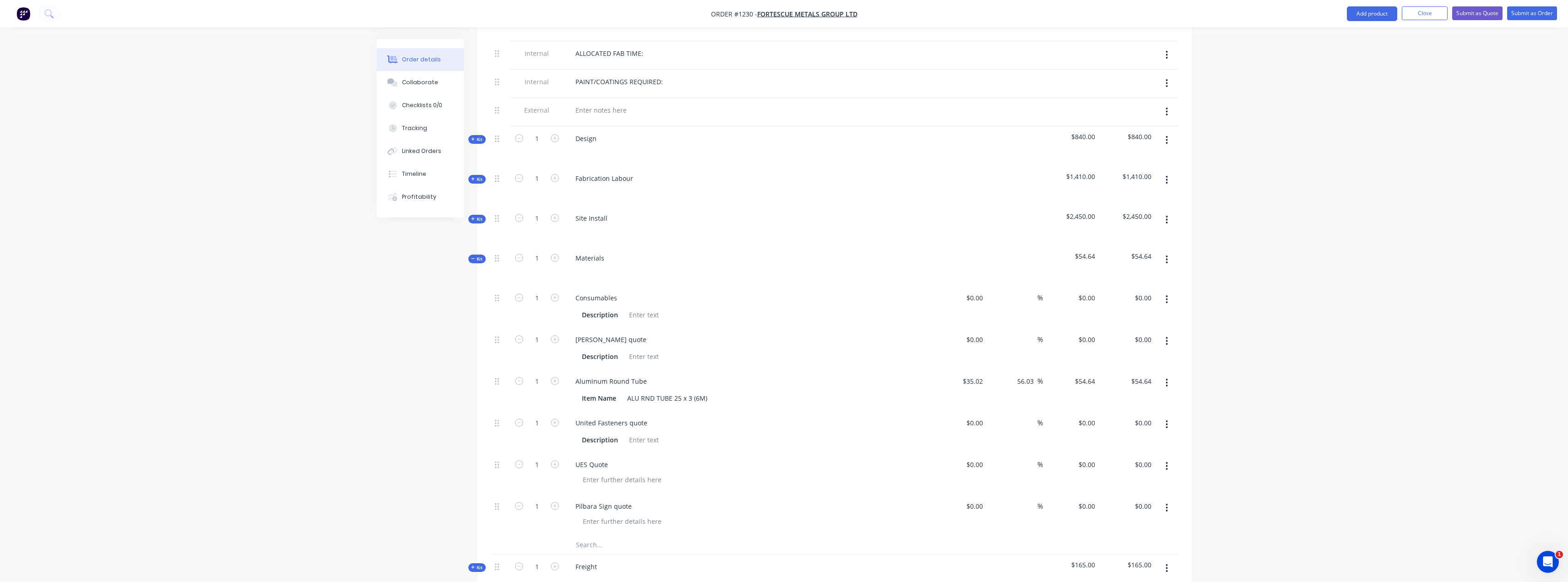
scroll to position [412, 0]
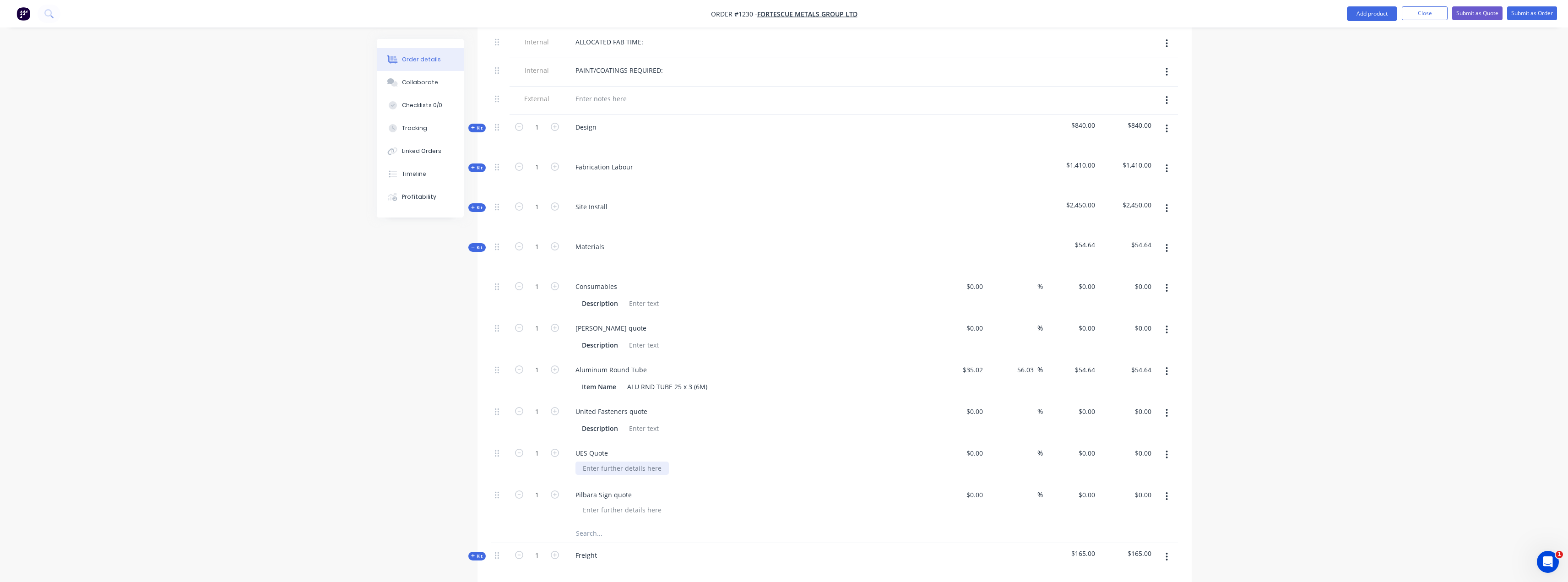
click at [617, 462] on div at bounding box center [622, 468] width 93 height 13
click at [981, 446] on input "0" at bounding box center [982, 453] width 11 height 13
type input "$605.52"
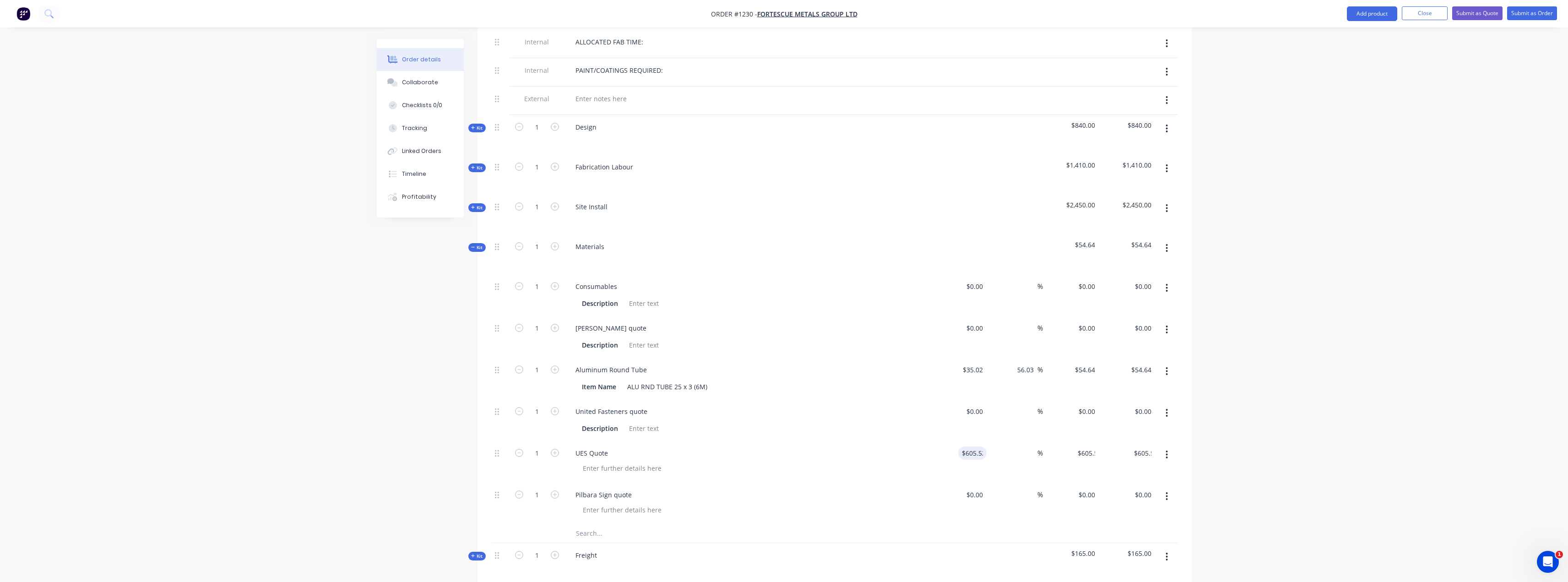
drag, startPoint x: 181, startPoint y: 299, endPoint x: 193, endPoint y: 278, distance: 24.2
click at [181, 297] on div "Order details Collaborate Checklists 0/0 Tracking Linked Orders Timeline Profit…" at bounding box center [784, 257] width 1568 height 1339
click at [409, 86] on div "Collaborate" at bounding box center [419, 82] width 36 height 8
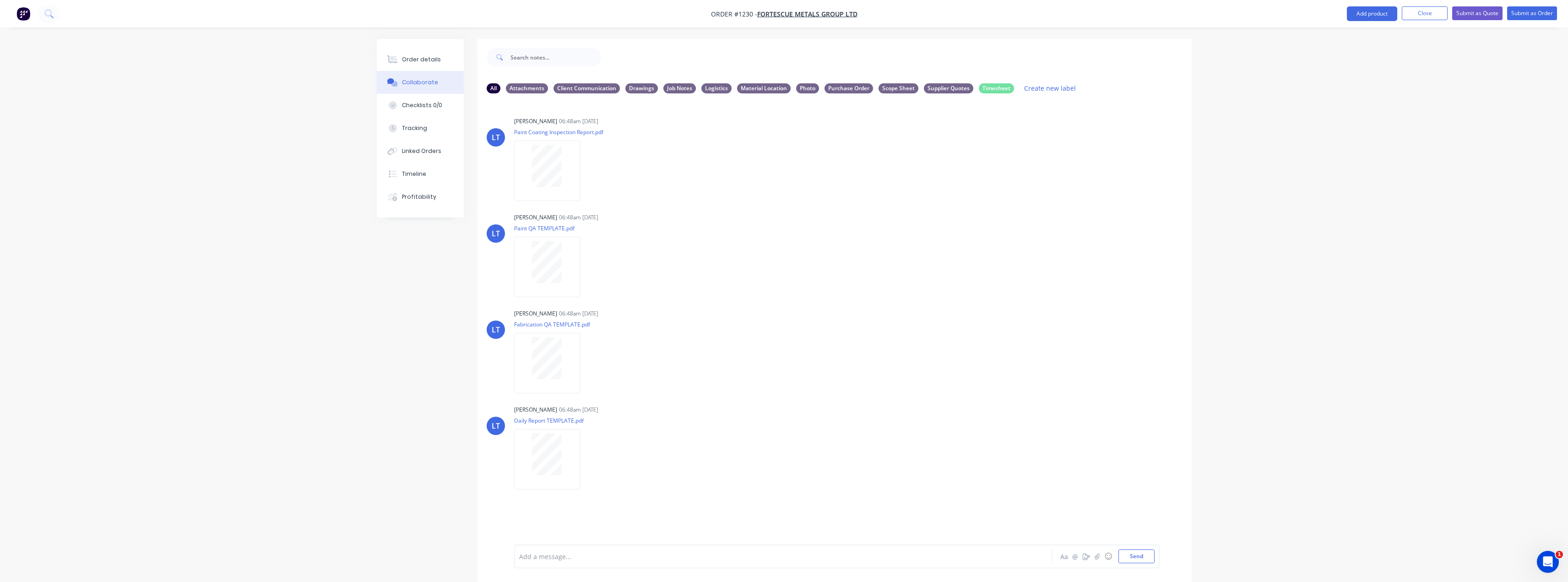
click at [573, 557] on div at bounding box center [758, 557] width 476 height 10
click at [1146, 560] on button "Send" at bounding box center [1136, 557] width 36 height 14
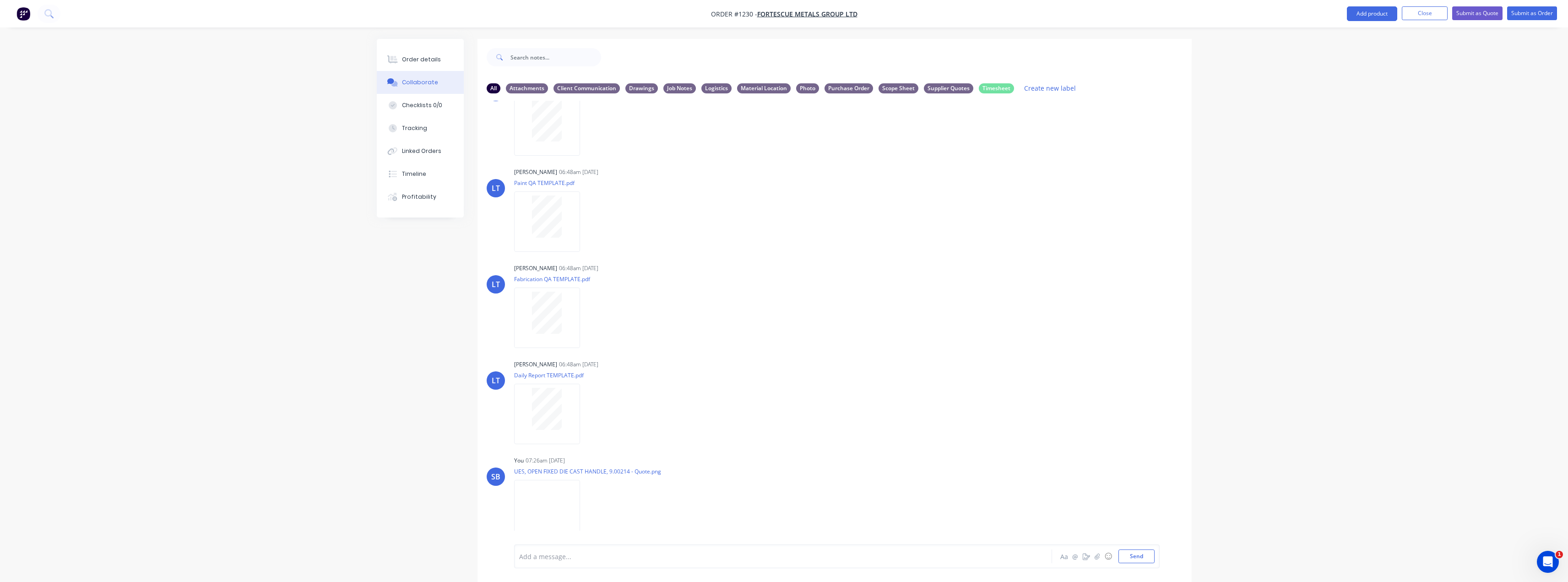
scroll to position [14, 0]
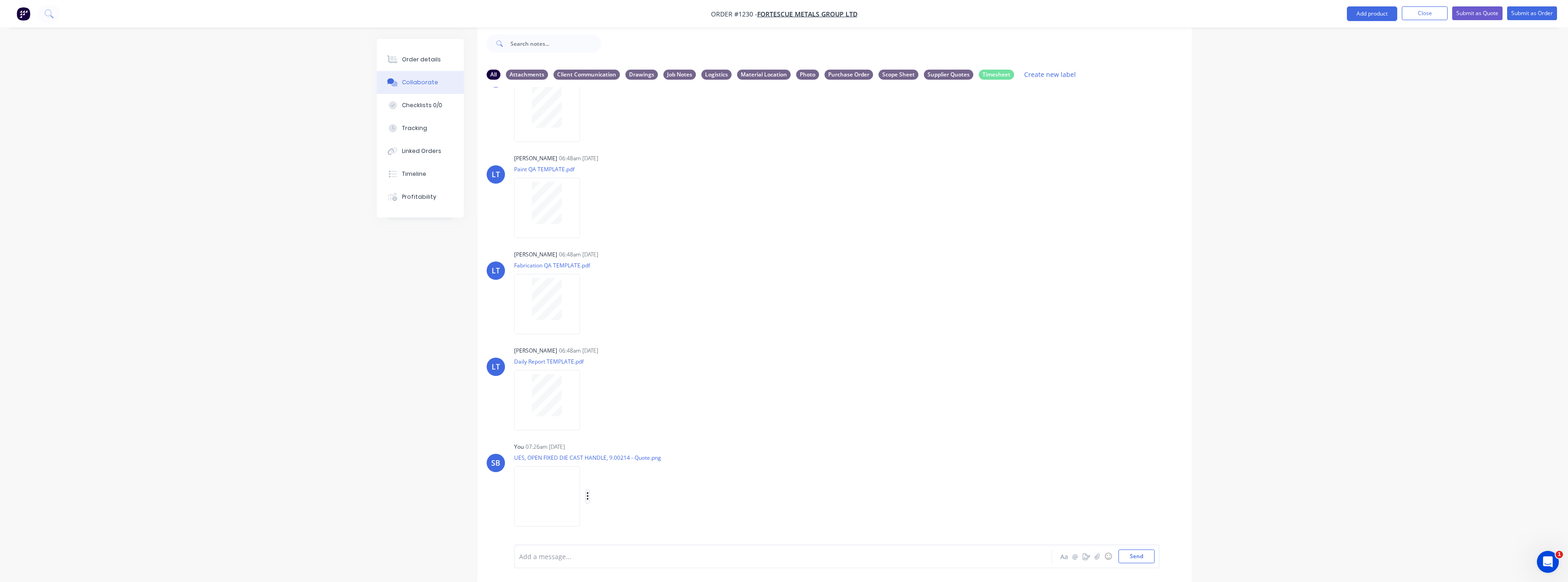
click at [589, 495] on icon "button" at bounding box center [588, 497] width 3 height 11
click at [699, 477] on button "Labels" at bounding box center [647, 477] width 103 height 21
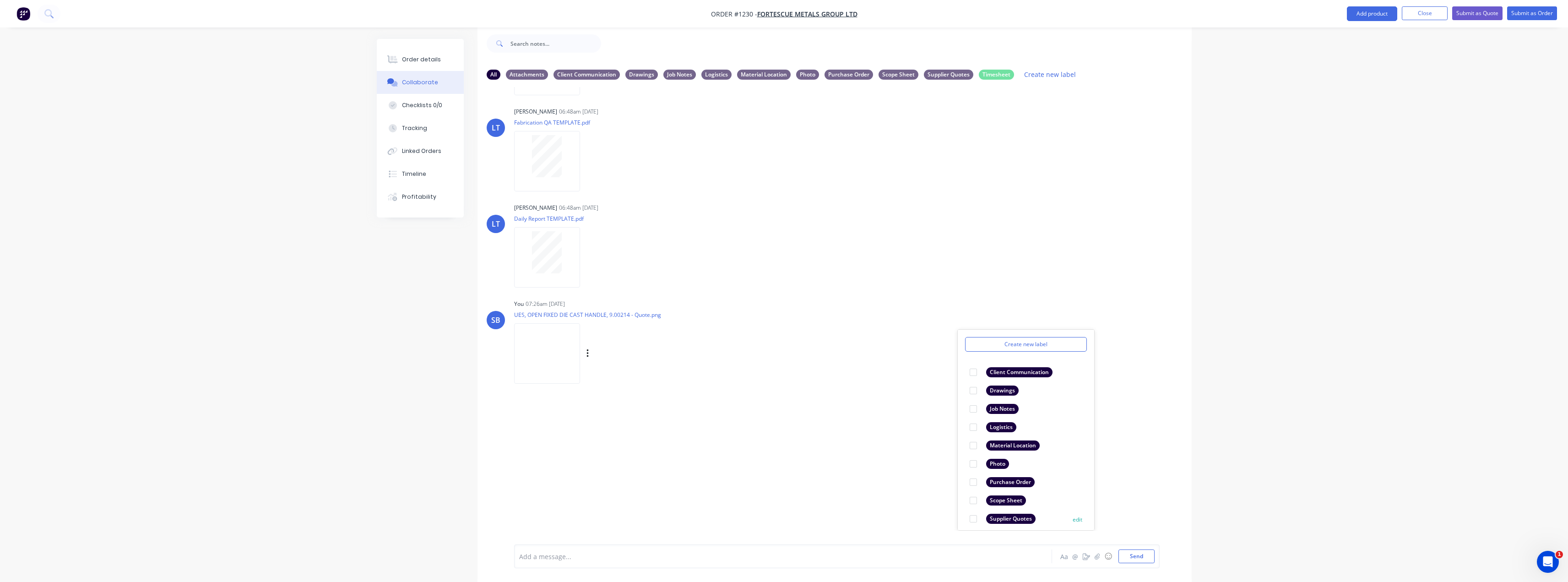
scroll to position [53, 0]
click at [1028, 493] on div "Supplier Quotes" at bounding box center [1011, 495] width 50 height 10
click at [1081, 269] on div "LT Leya Thompson 06:48am 13/10/25 Daily Report TEMPLATE.pdf Labels Download" at bounding box center [834, 243] width 714 height 83
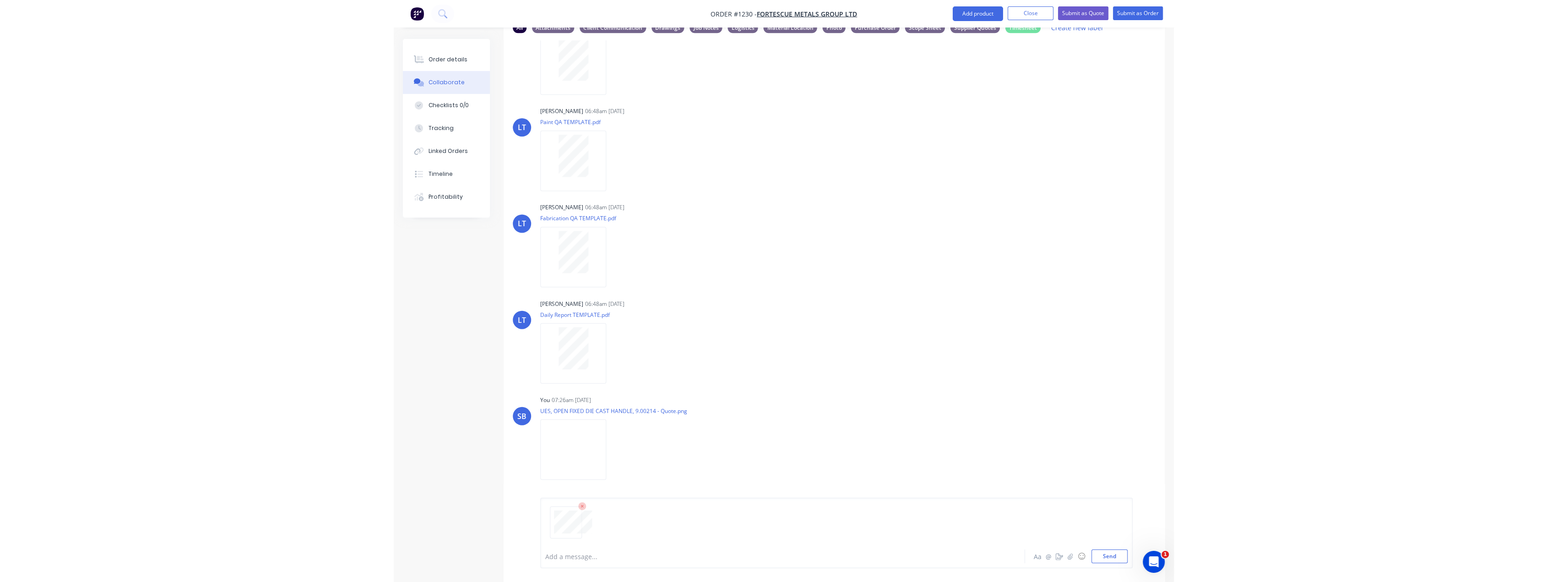
scroll to position [45, 0]
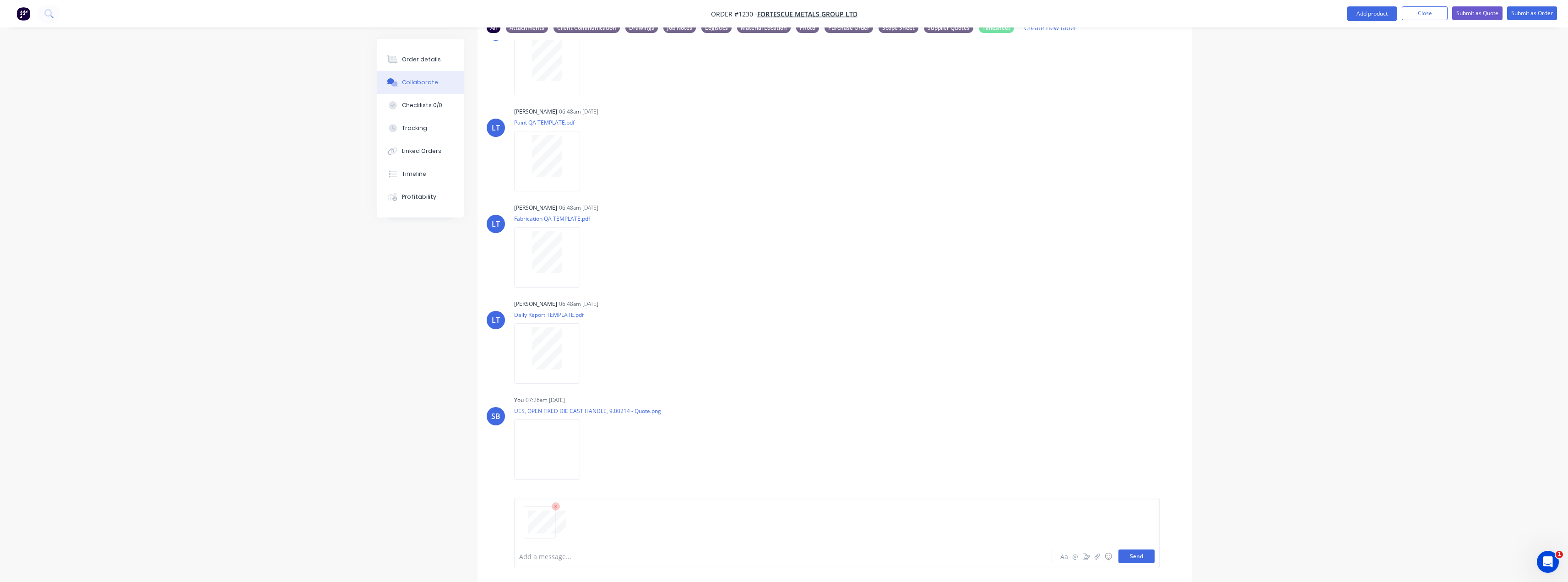
click at [1141, 557] on button "Send" at bounding box center [1136, 557] width 36 height 14
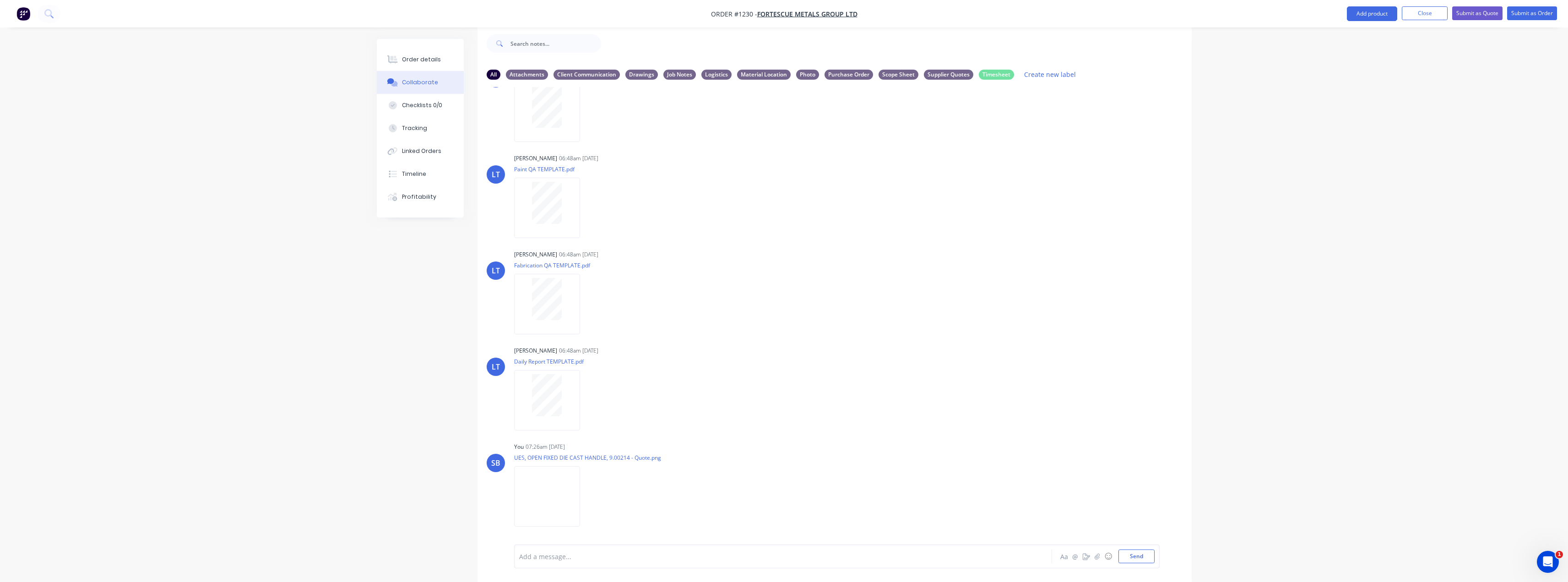
scroll to position [127, 0]
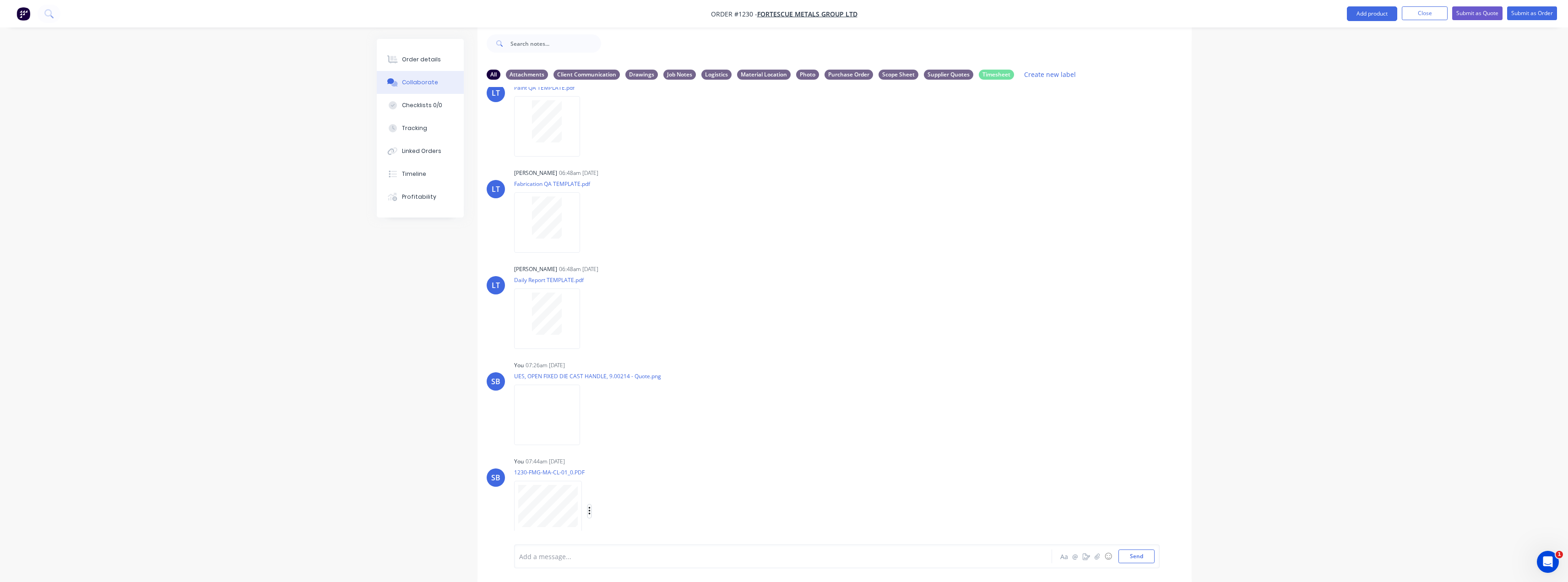
click at [590, 512] on icon "button" at bounding box center [589, 511] width 2 height 8
click at [631, 488] on button "Labels" at bounding box center [649, 477] width 103 height 21
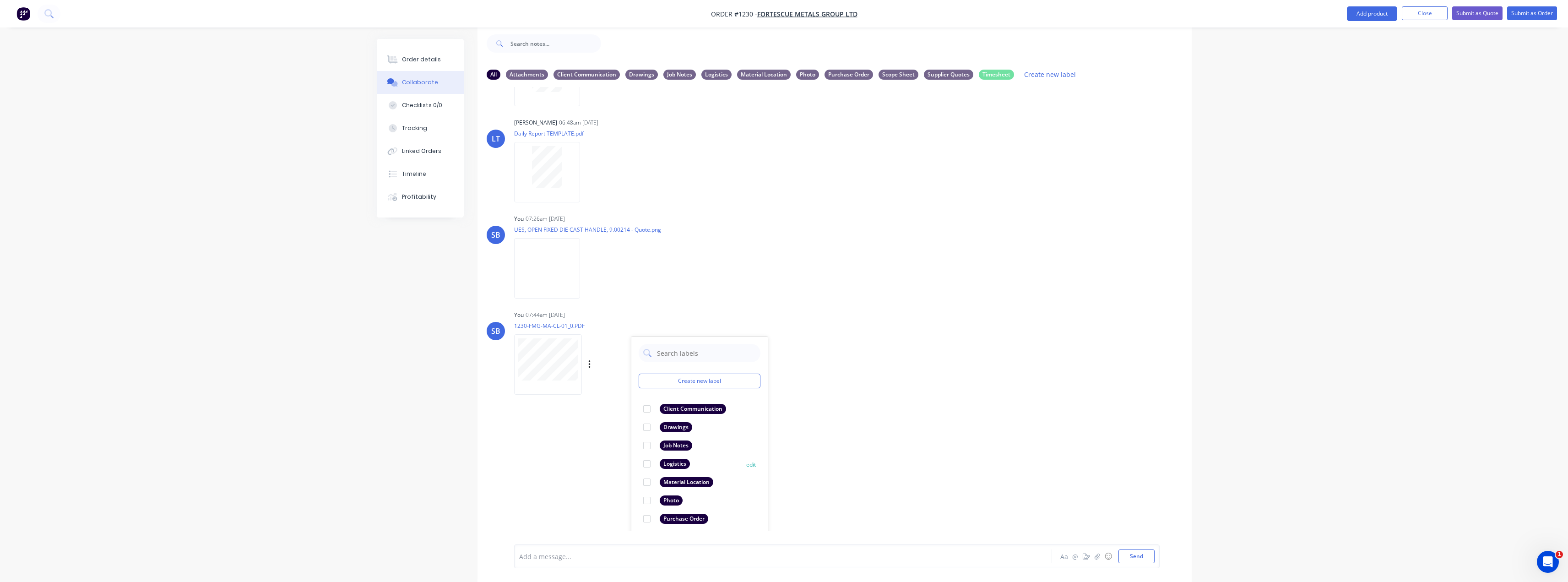
scroll to position [280, 0]
click at [680, 422] on div "Drawings" at bounding box center [676, 420] width 32 height 10
click at [924, 437] on div "LT Leya Thompson 06:48am 13/10/25 Paint Coating Inspection Report.pdf Labels Do…" at bounding box center [834, 309] width 714 height 444
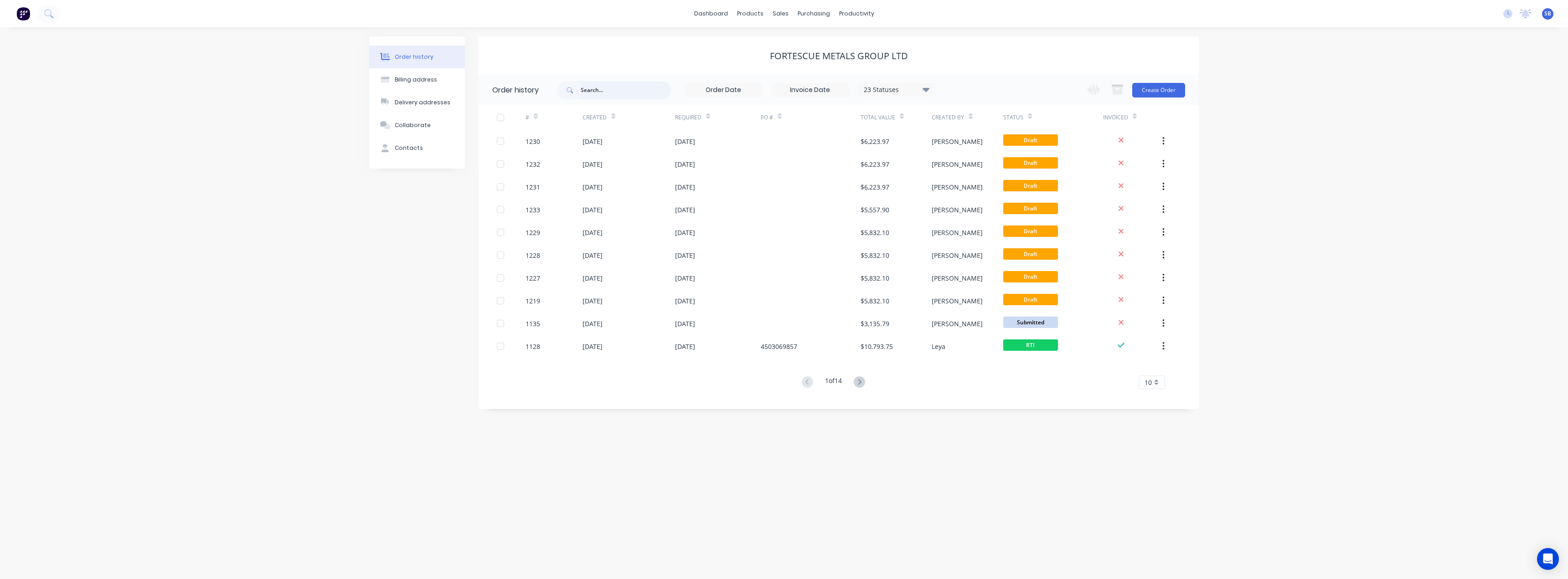
click at [601, 91] on input "text" at bounding box center [626, 91] width 90 height 18
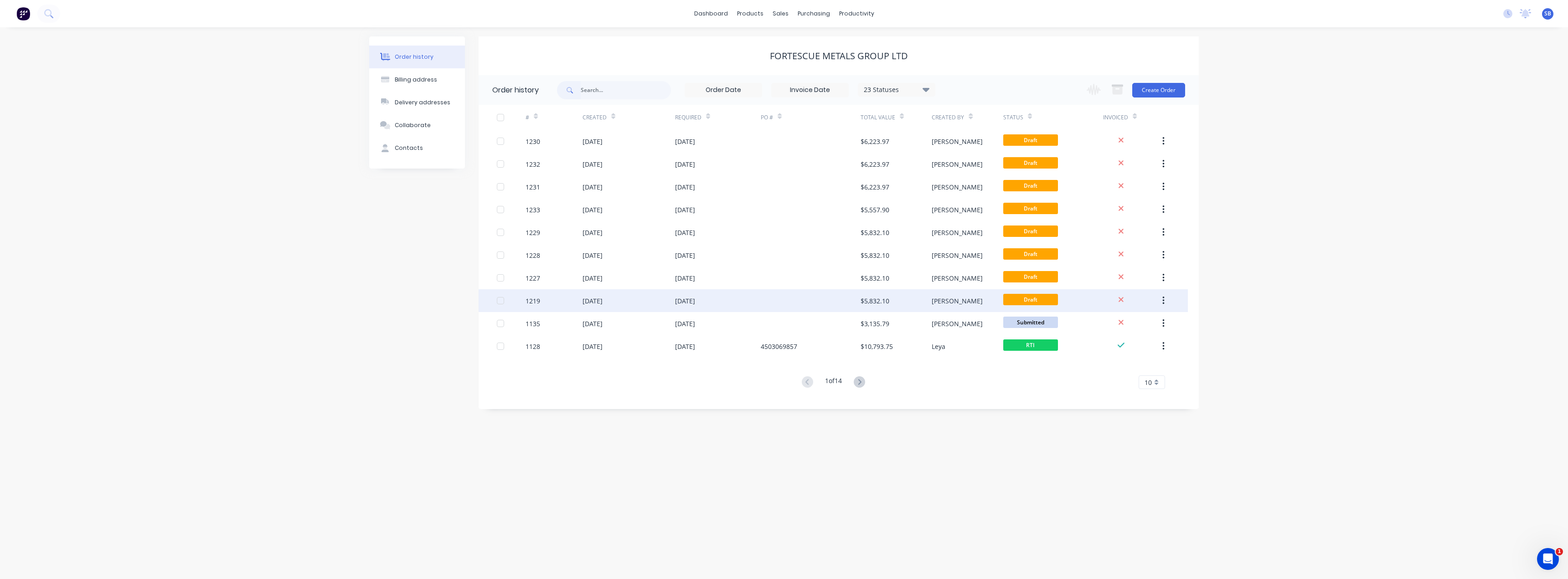
click at [695, 299] on div "[DATE]" at bounding box center [685, 301] width 20 height 10
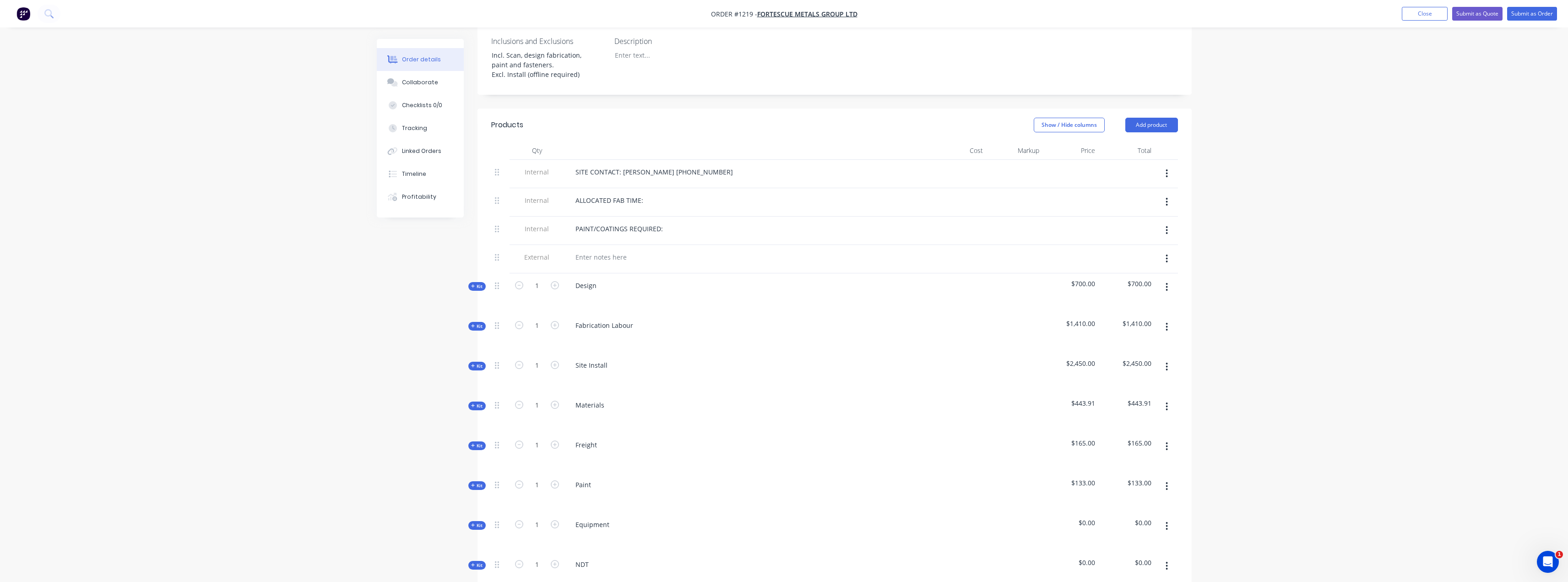
scroll to position [275, 0]
click at [474, 402] on icon "button" at bounding box center [473, 404] width 4 height 4
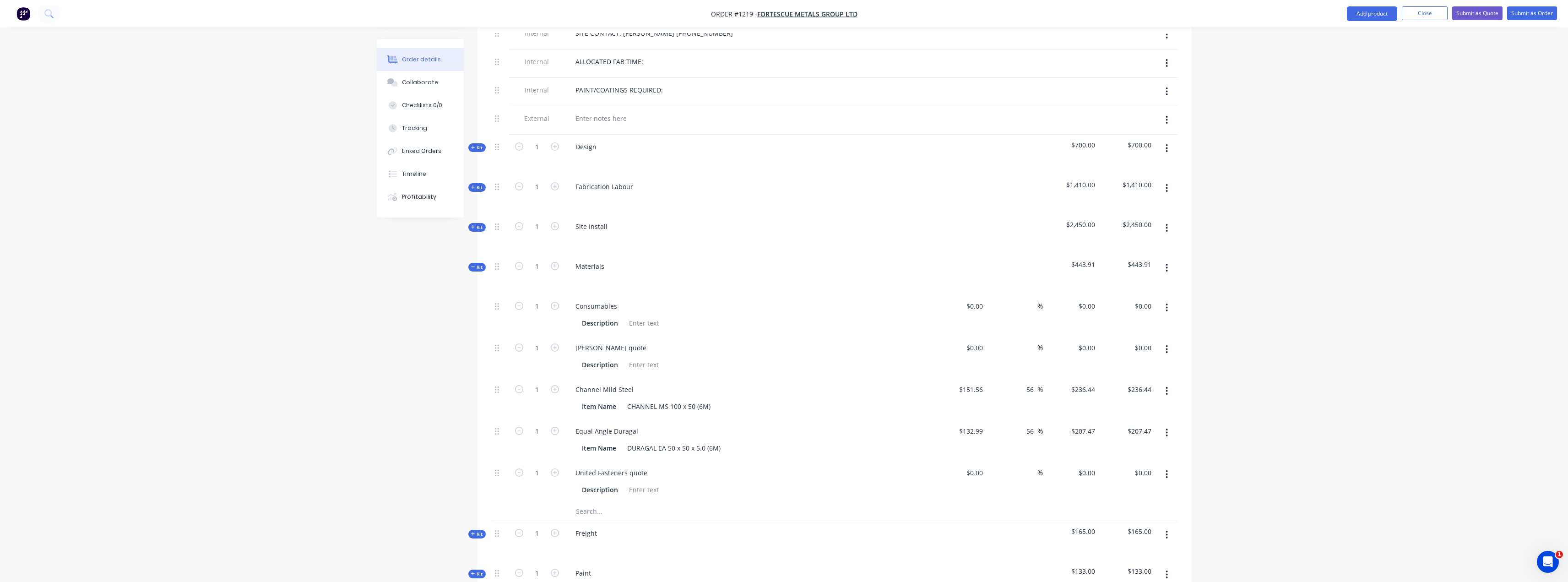
scroll to position [412, 0]
drag, startPoint x: 986, startPoint y: 458, endPoint x: 978, endPoint y: 459, distance: 8.1
click at [986, 466] on input "0" at bounding box center [976, 472] width 21 height 13
type input "$15.59"
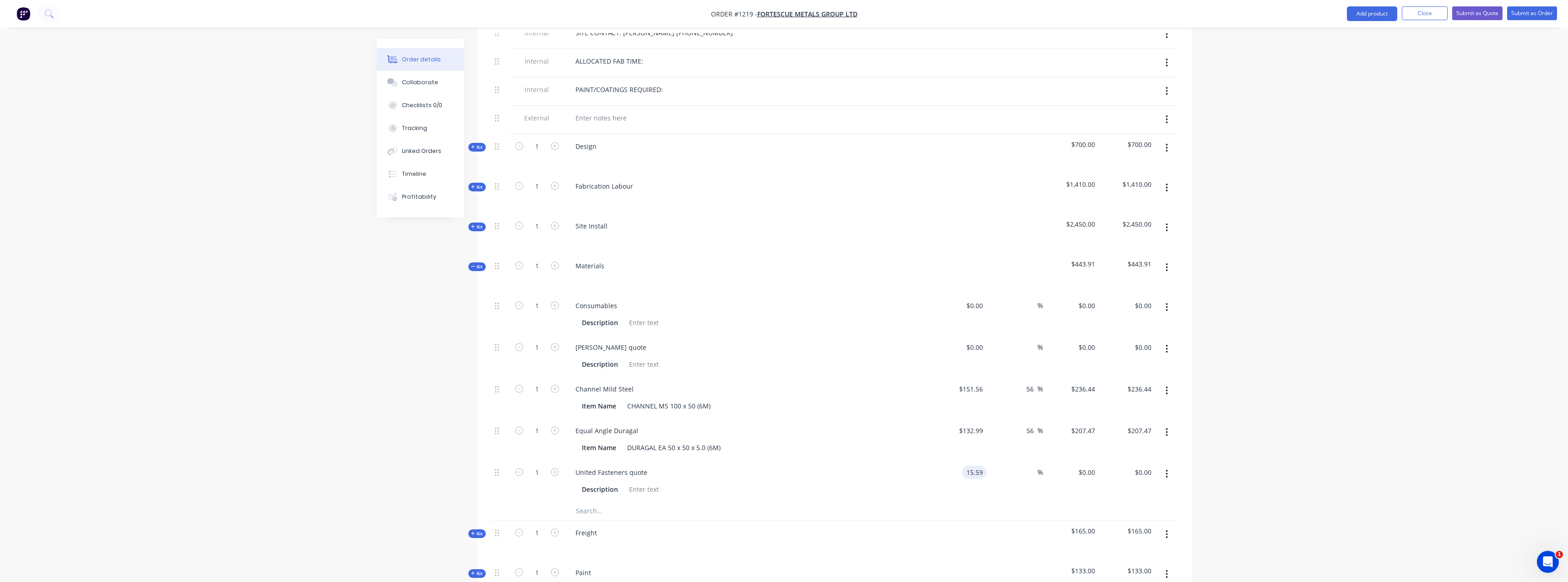
type input "$15.59"
click at [1394, 313] on div "Order details Collaborate Checklists 0/0 Tracking Linked Orders Timeline Profit…" at bounding box center [784, 286] width 1568 height 1396
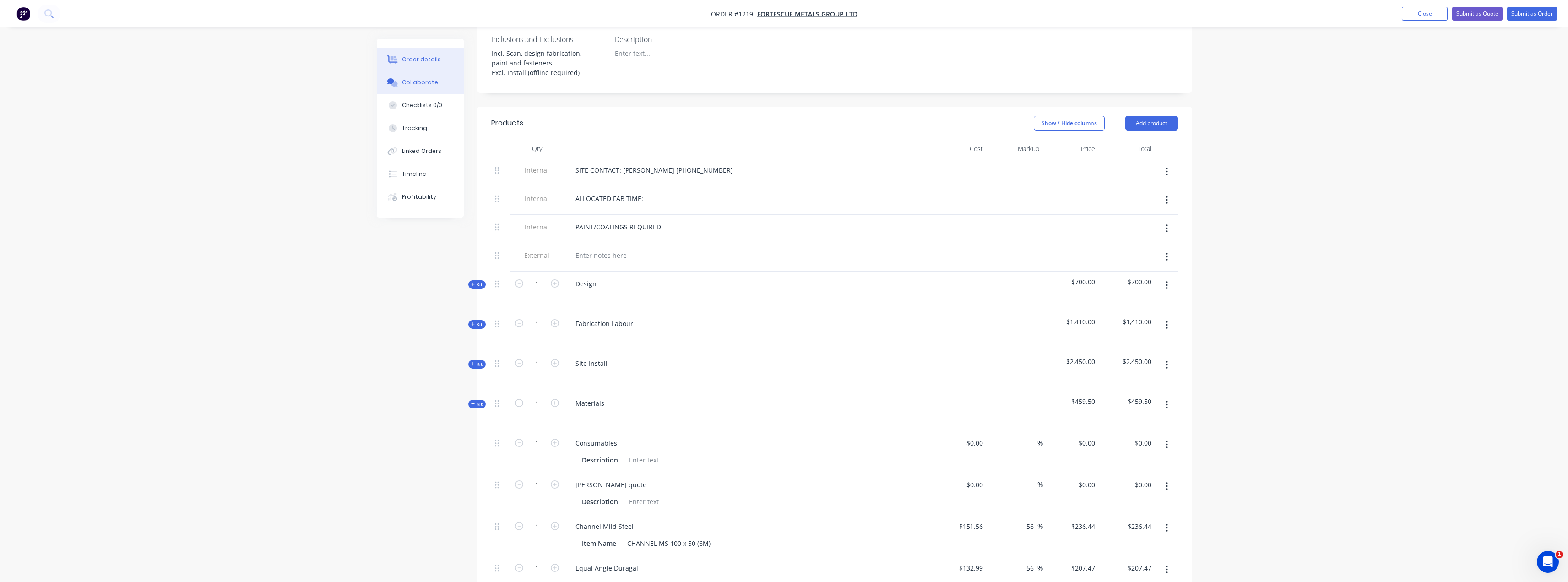
click at [429, 79] on div "Collaborate" at bounding box center [419, 82] width 36 height 8
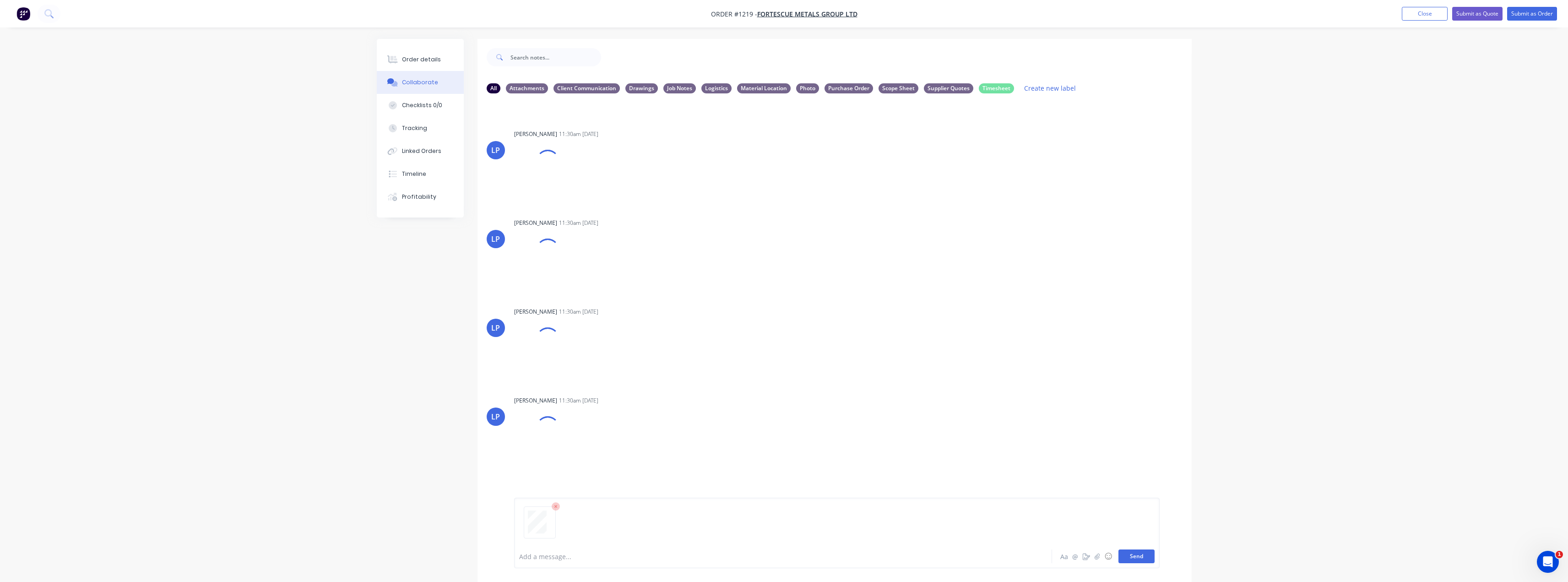
click at [1139, 558] on button "Send" at bounding box center [1136, 557] width 36 height 14
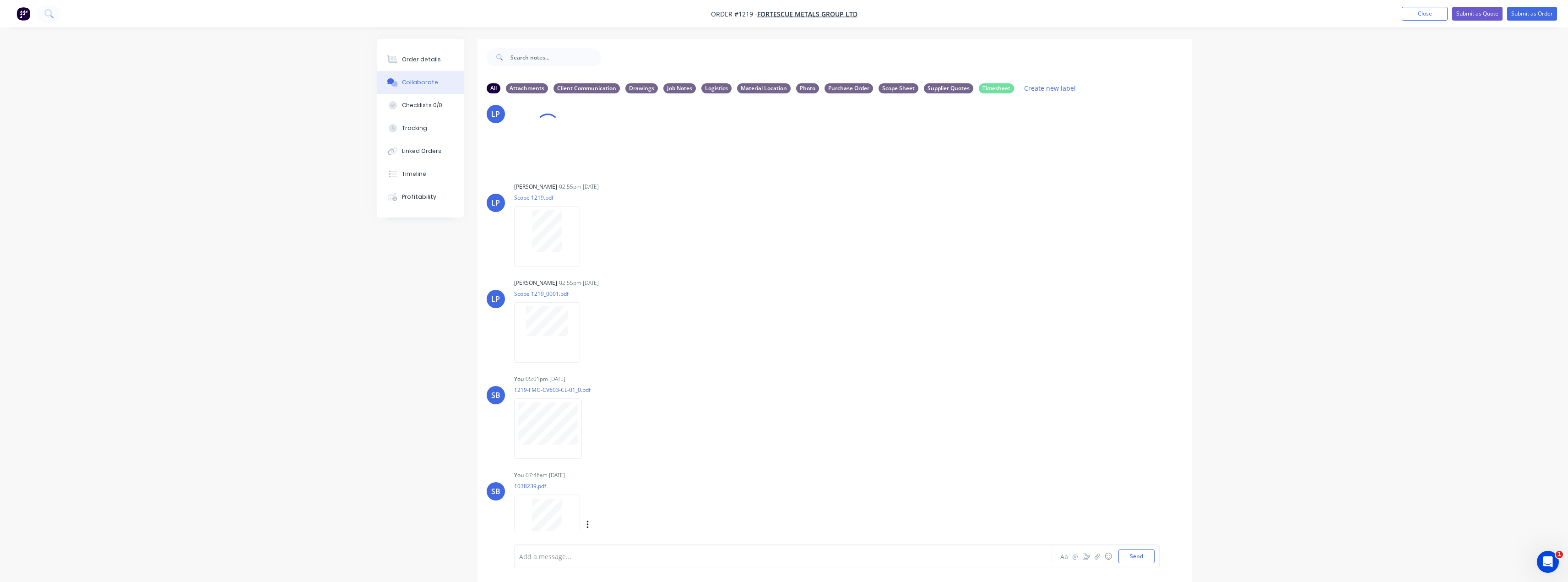
scroll to position [1778, 0]
click at [586, 523] on icon "button" at bounding box center [588, 525] width 3 height 11
click at [625, 502] on button "Labels" at bounding box center [647, 499] width 103 height 21
drag, startPoint x: 817, startPoint y: 404, endPoint x: 818, endPoint y: 411, distance: 7.1
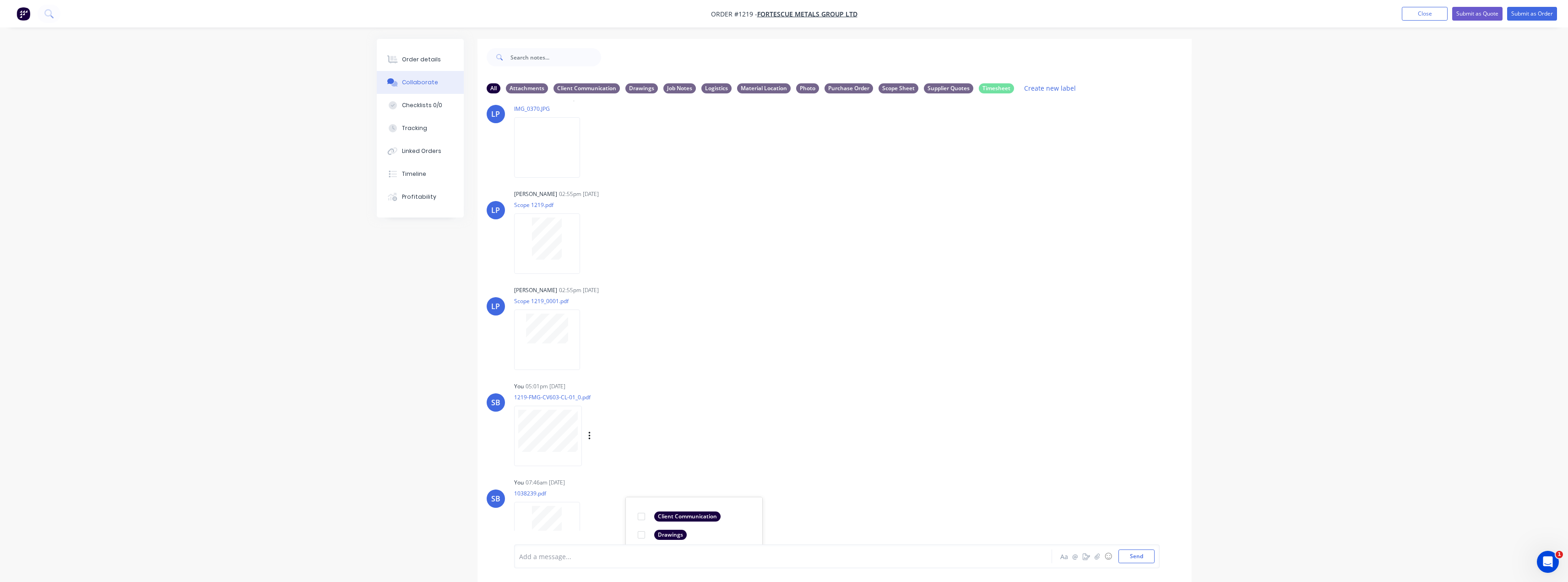
click at [817, 404] on div "SB You 05:01pm 11/10/25 1219-FMG-CV603-CL-01_0.pdf Labels Download Delete" at bounding box center [834, 421] width 714 height 83
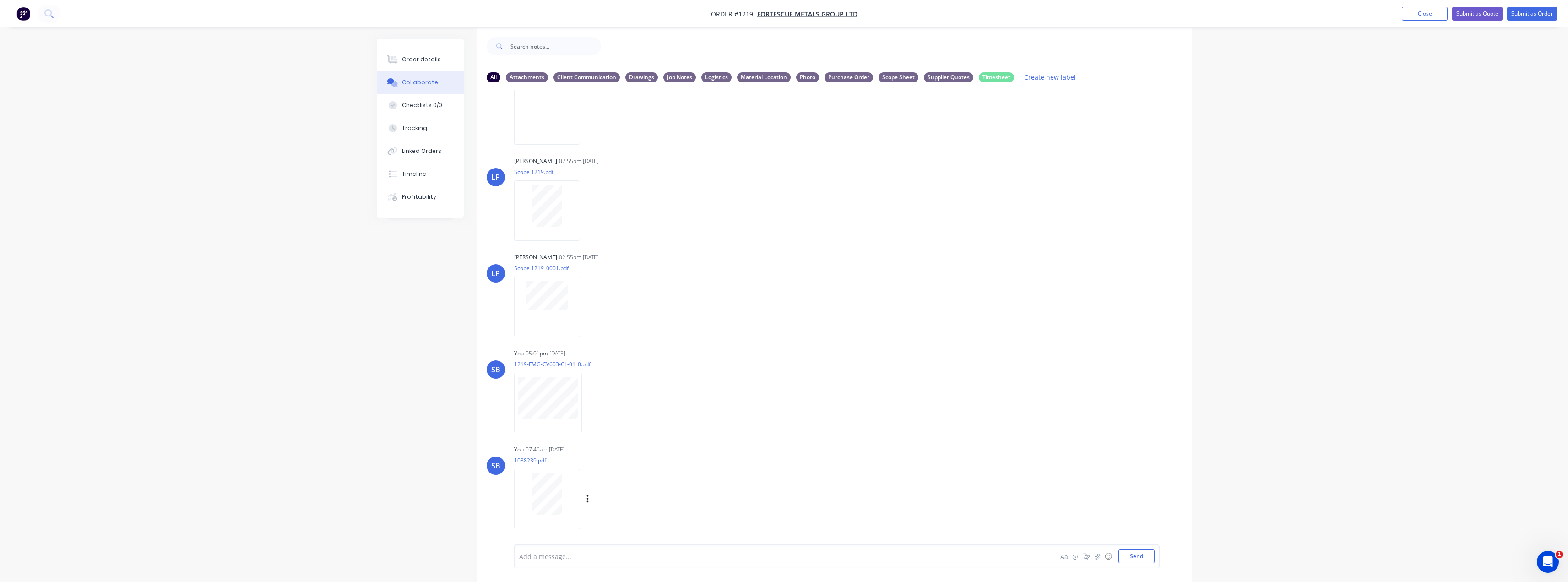
scroll to position [14, 0]
click at [0, 0] on icon "button" at bounding box center [0, 0] width 0 height 0
click at [0, 0] on button "Labels" at bounding box center [0, 0] width 0 height 0
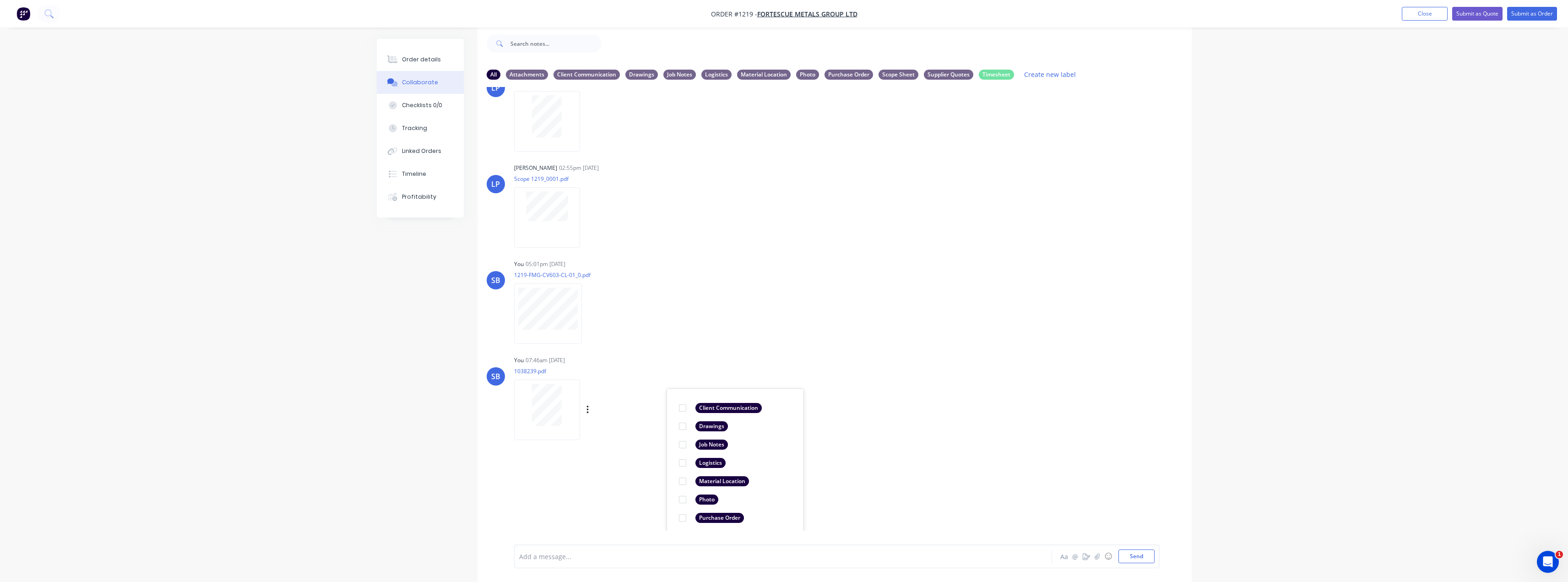
scroll to position [2019, 0]
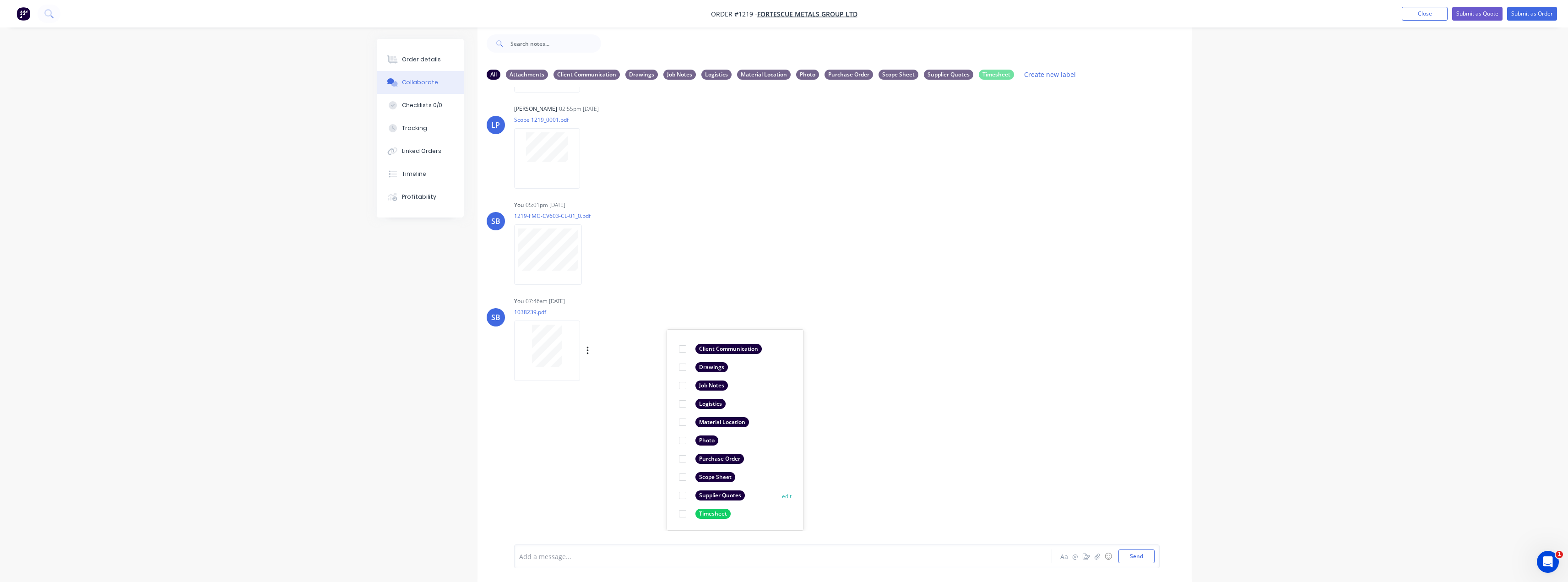
click at [725, 495] on div "Supplier Quotes" at bounding box center [720, 495] width 50 height 10
click at [1002, 441] on div "LT Leya Thompson 05:29pm 08/10/25 Paint Coating Inspection Report.pdf Labels Do…" at bounding box center [834, 309] width 714 height 444
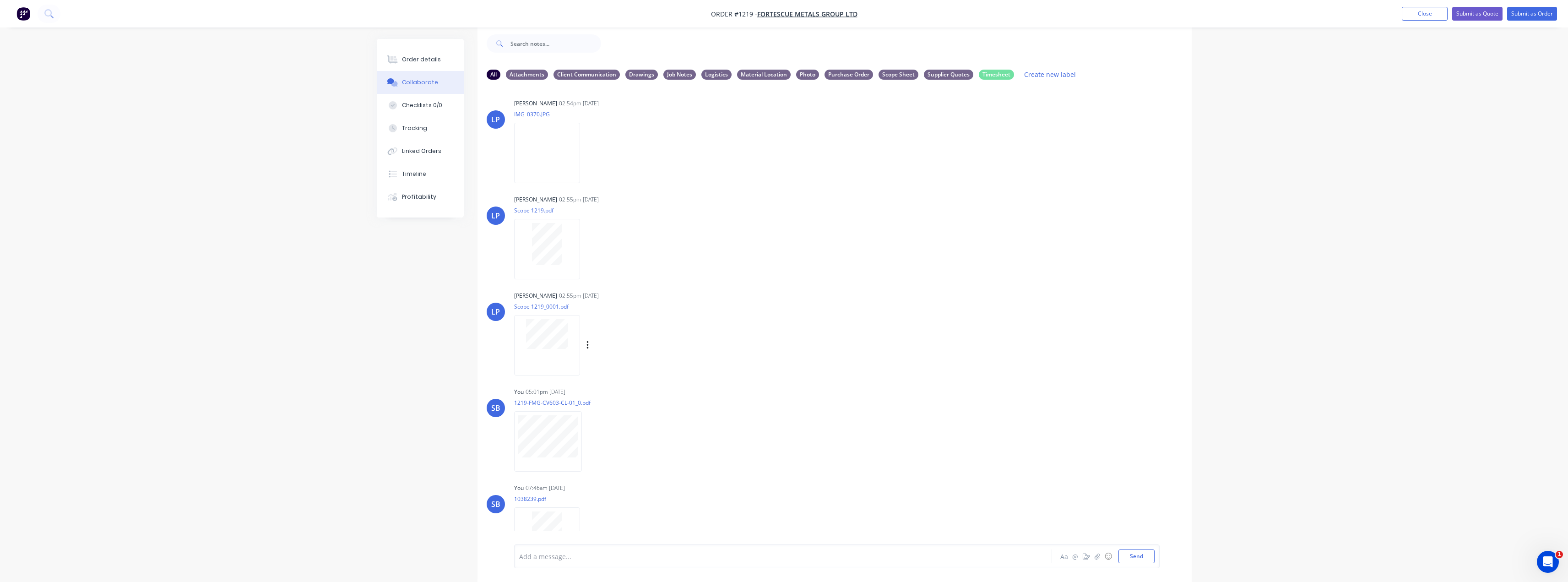
scroll to position [1874, 0]
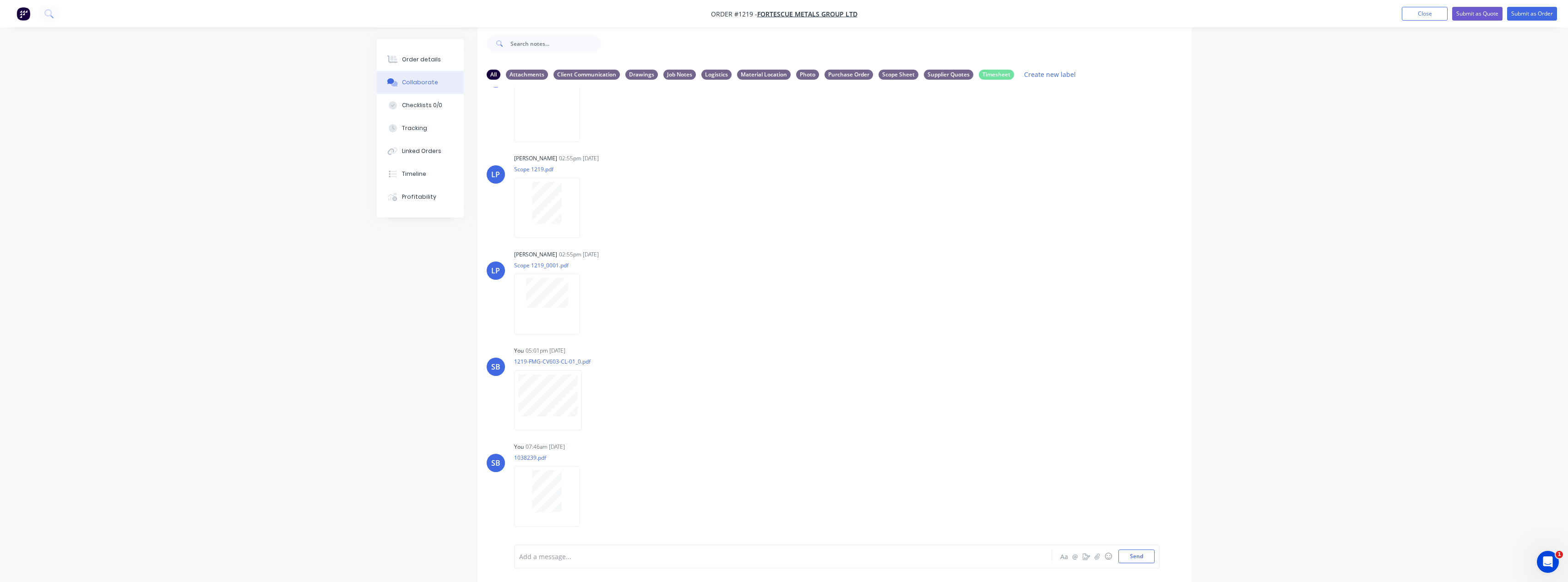
click at [419, 88] on button "Collaborate" at bounding box center [420, 83] width 87 height 23
click at [425, 62] on div "Order details" at bounding box center [421, 59] width 39 height 8
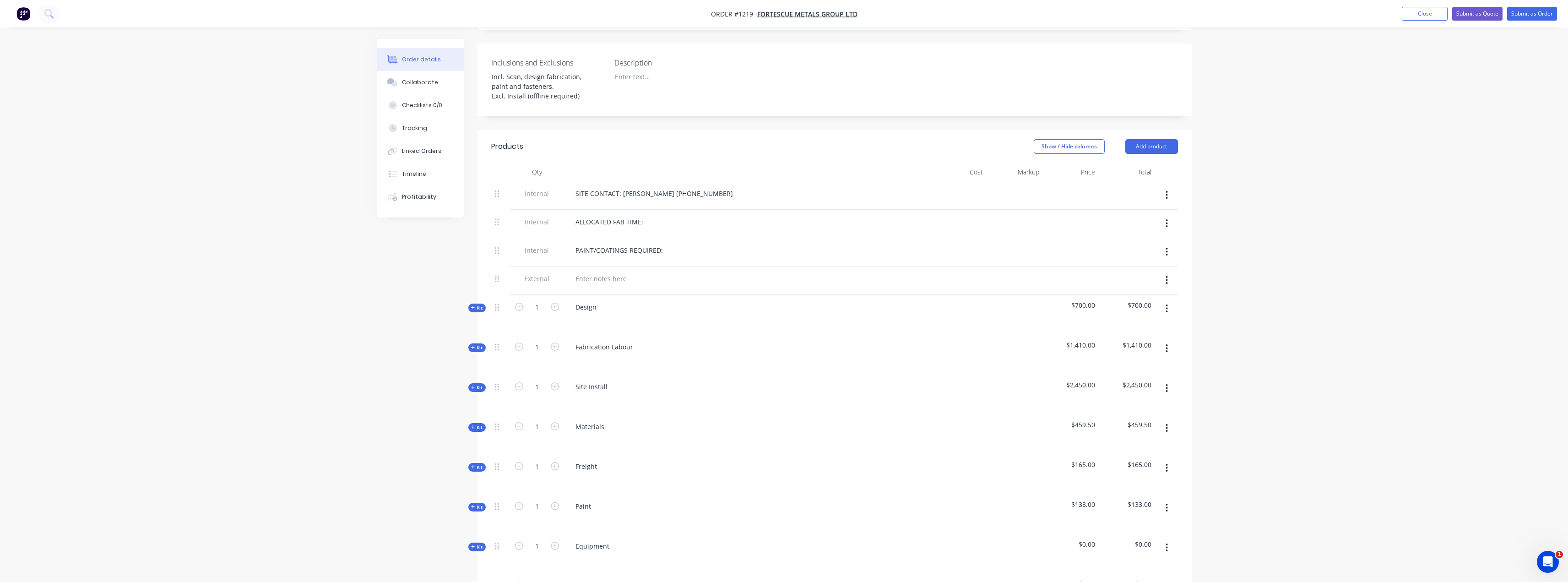
scroll to position [335, 0]
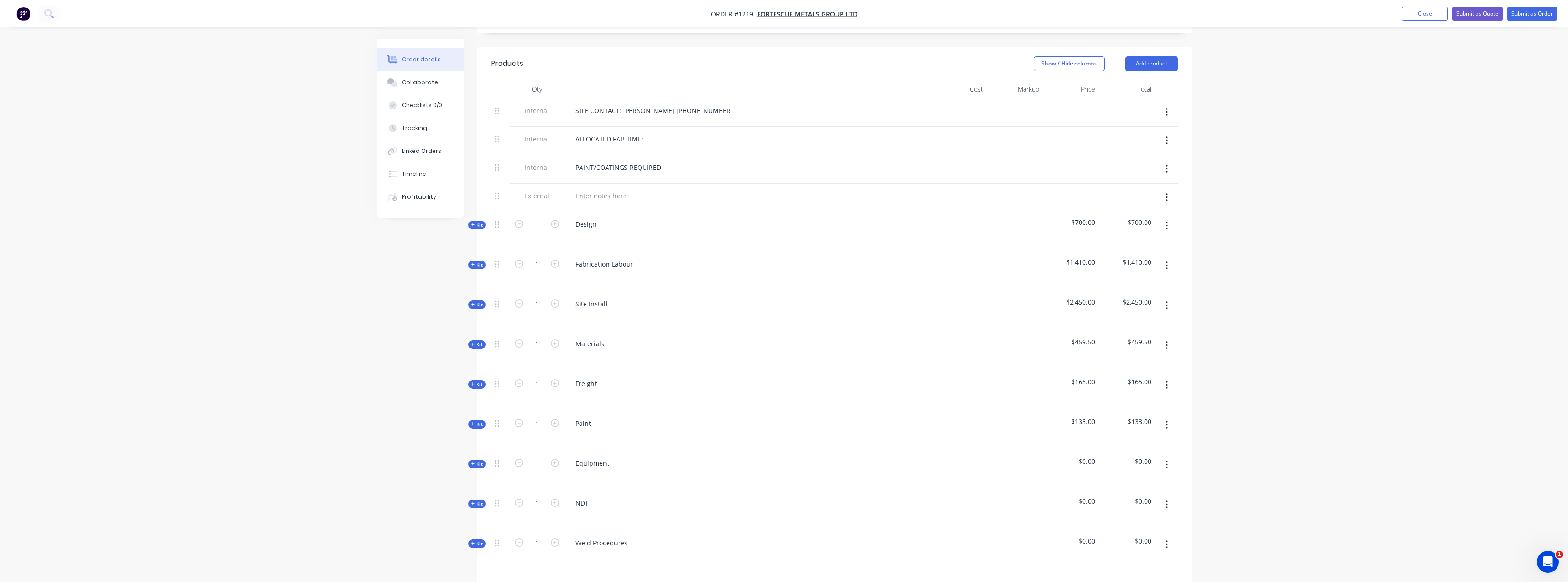
click at [474, 342] on icon "button" at bounding box center [473, 345] width 4 height 5
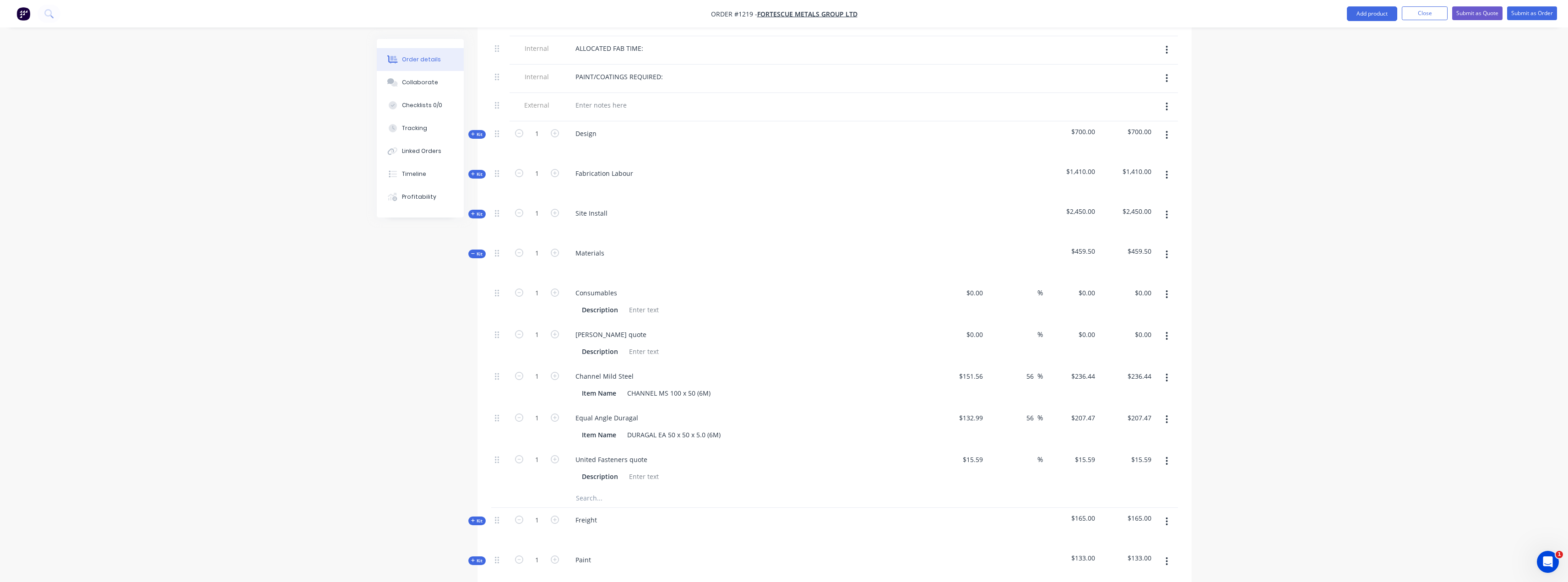
scroll to position [426, 0]
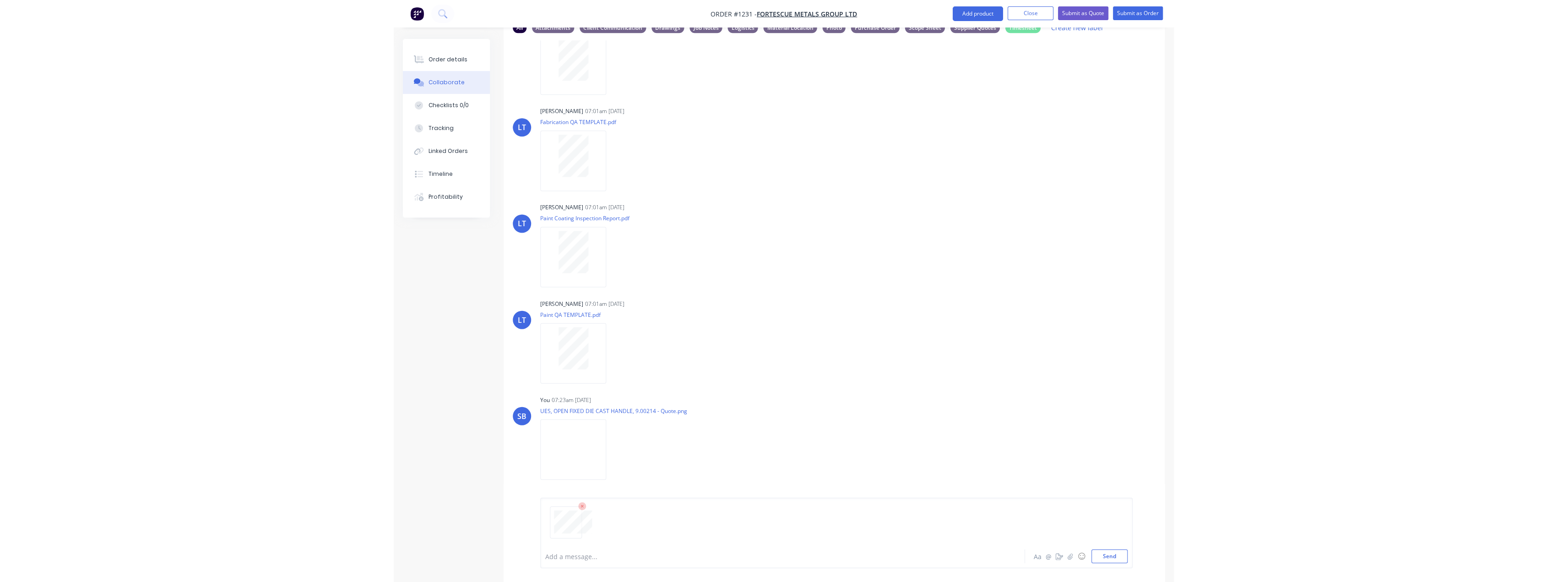
scroll to position [45, 0]
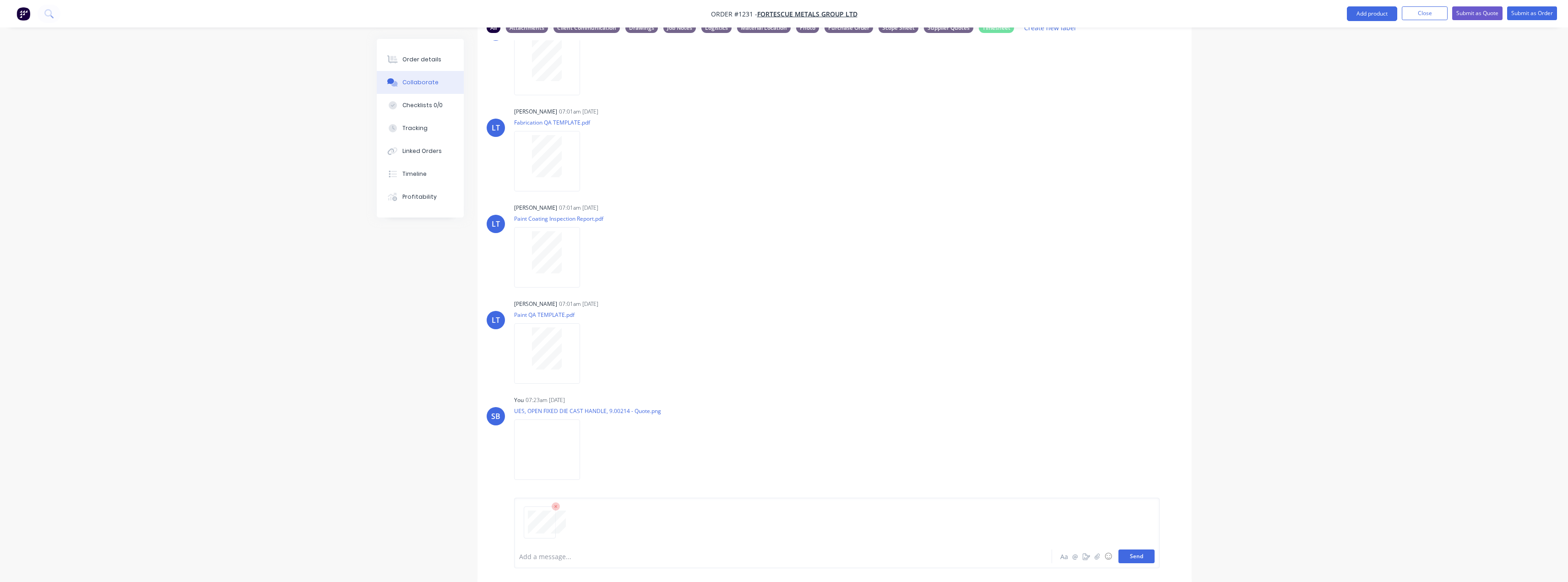
click at [1149, 559] on button "Send" at bounding box center [1136, 557] width 36 height 14
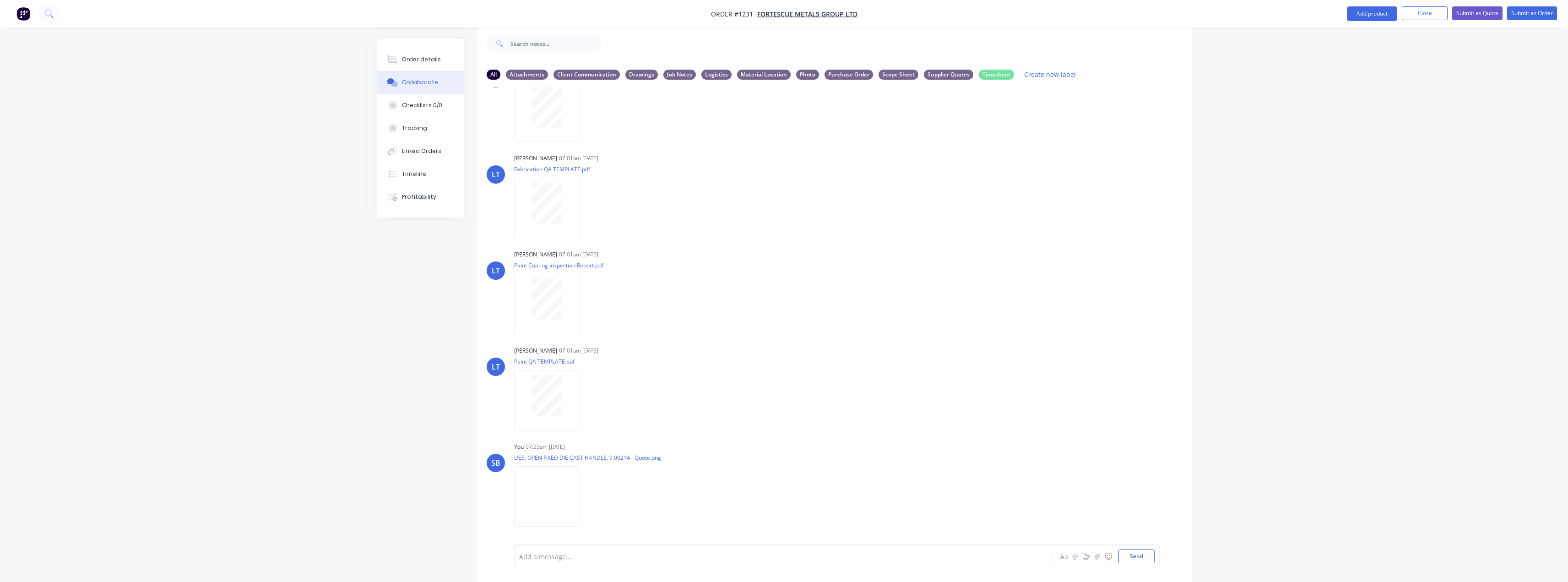
scroll to position [142, 0]
click at [589, 497] on icon "button" at bounding box center [589, 496] width 2 height 8
click at [657, 471] on button "Labels" at bounding box center [649, 477] width 103 height 21
click at [707, 502] on div "Drawings" at bounding box center [702, 504] width 32 height 10
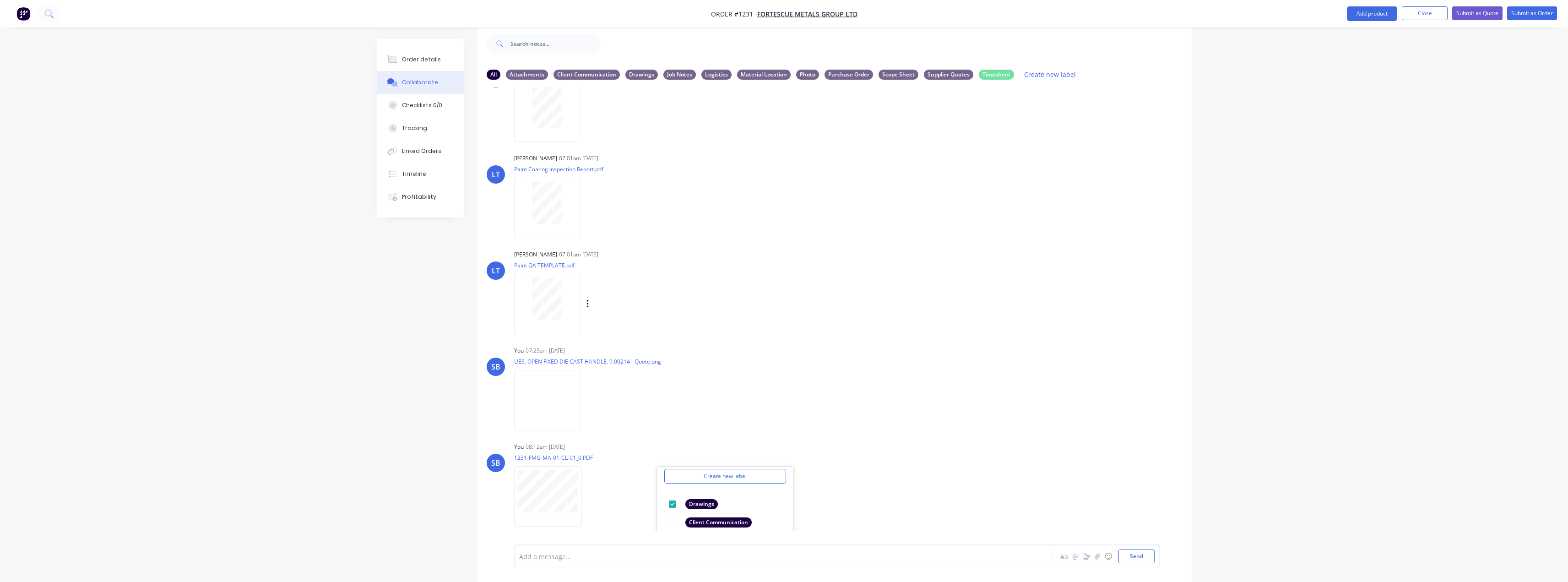
click at [997, 327] on div "LT Leya Thompson 07:01am 13/10/25 Paint QA TEMPLATE.pdf Labels Download" at bounding box center [834, 289] width 714 height 83
click at [1086, 335] on div "LT Leya Thompson 07:01am 13/10/25 Daily Report TEMPLATE.pdf Labels Download LT …" at bounding box center [834, 309] width 714 height 444
click at [1137, 554] on button "Send" at bounding box center [1136, 557] width 36 height 14
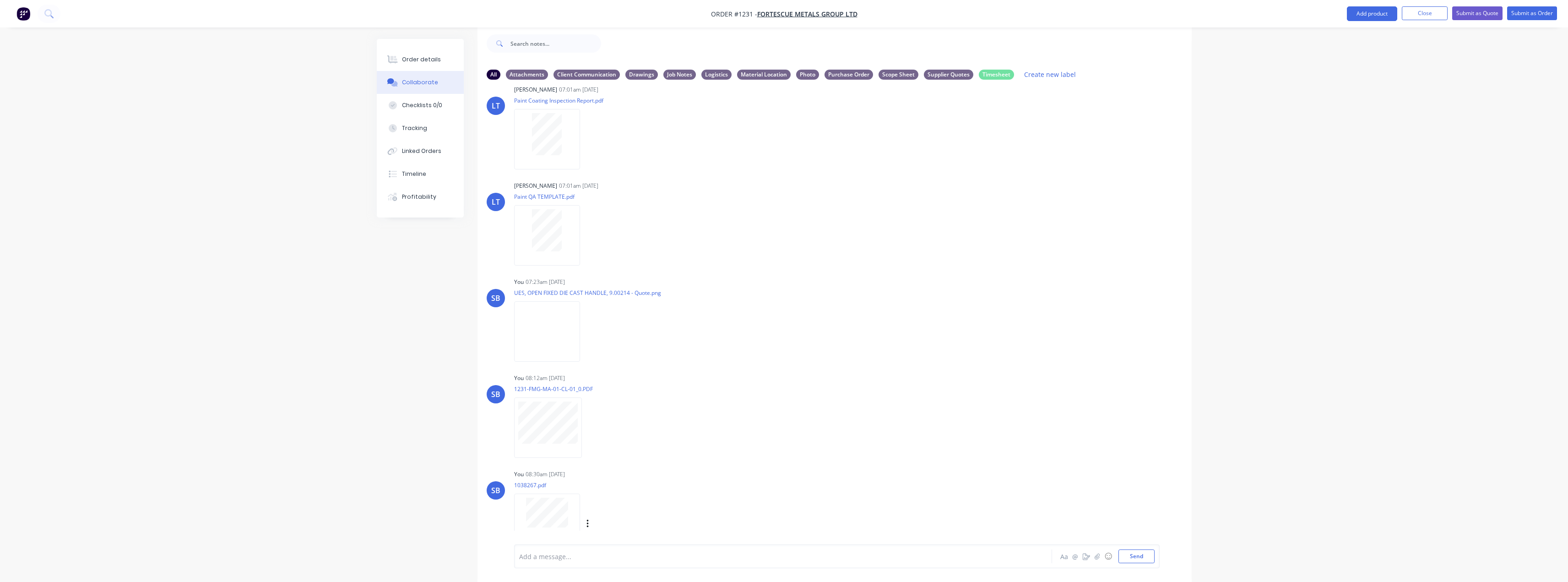
scroll to position [223, 0]
click at [590, 509] on div "Labels Download Delete" at bounding box center [635, 511] width 103 height 13
click at [587, 512] on icon "button" at bounding box center [588, 512] width 3 height 11
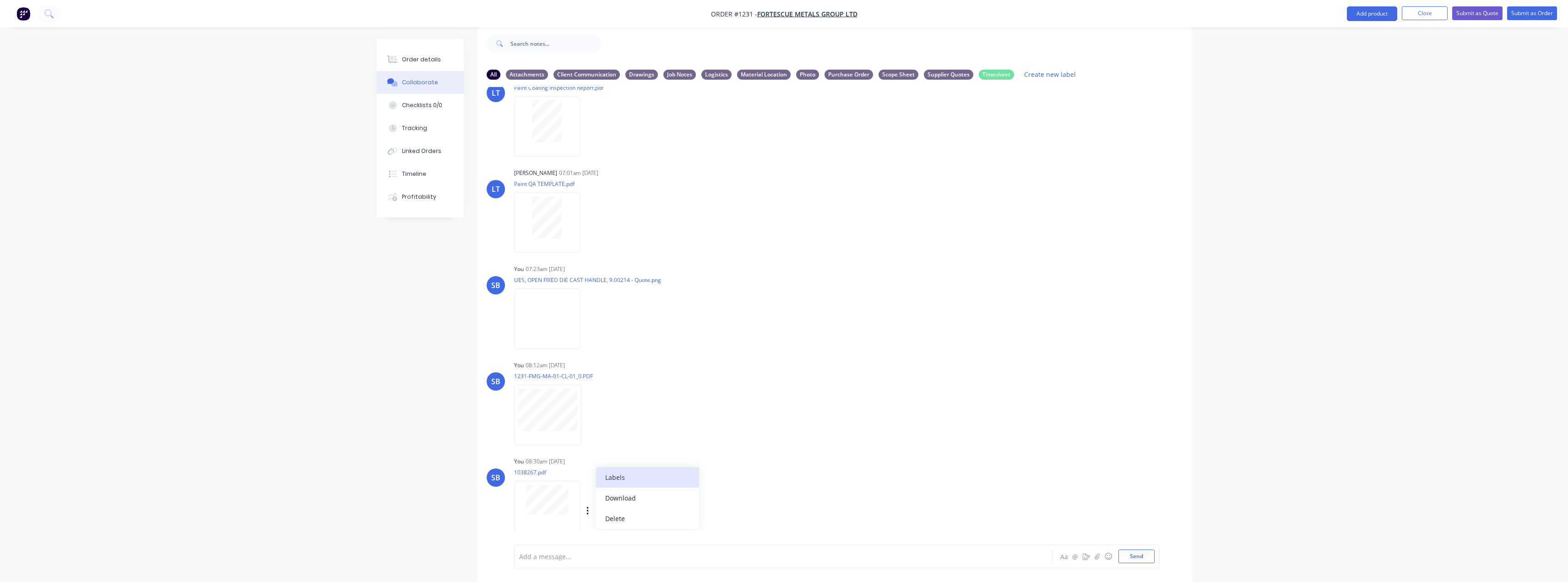
click at [635, 483] on button "Labels" at bounding box center [647, 477] width 103 height 21
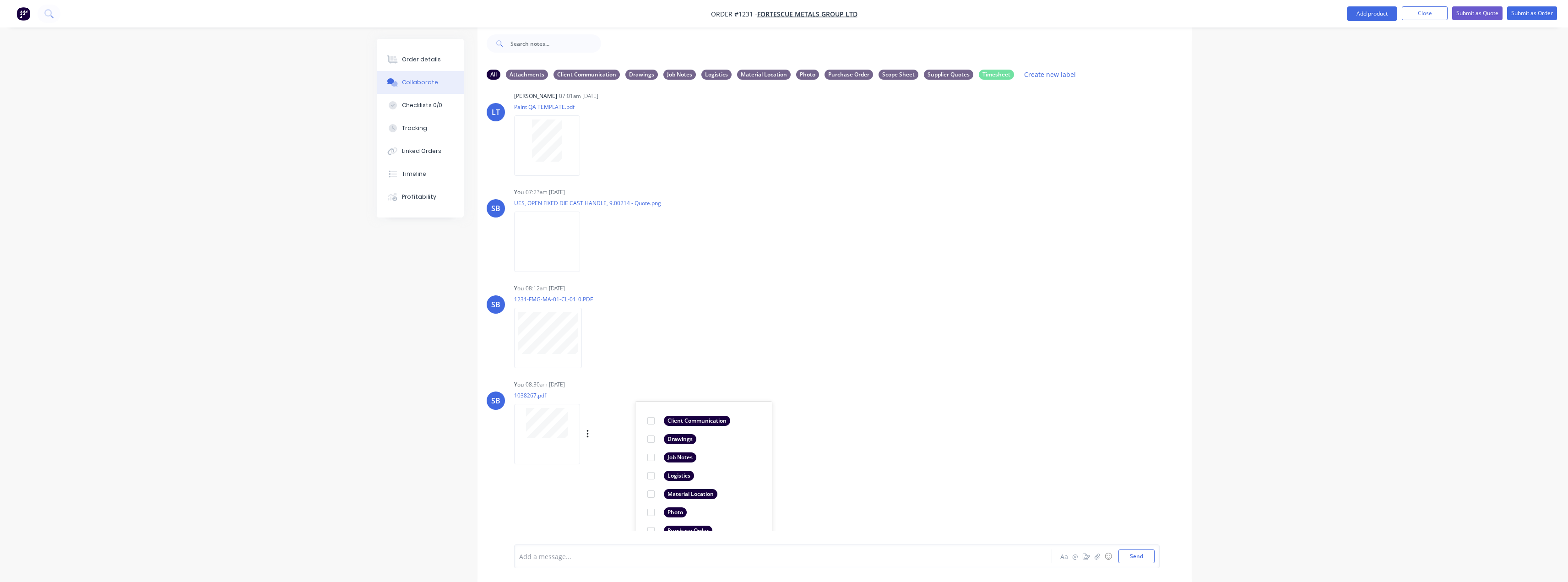
scroll to position [372, 0]
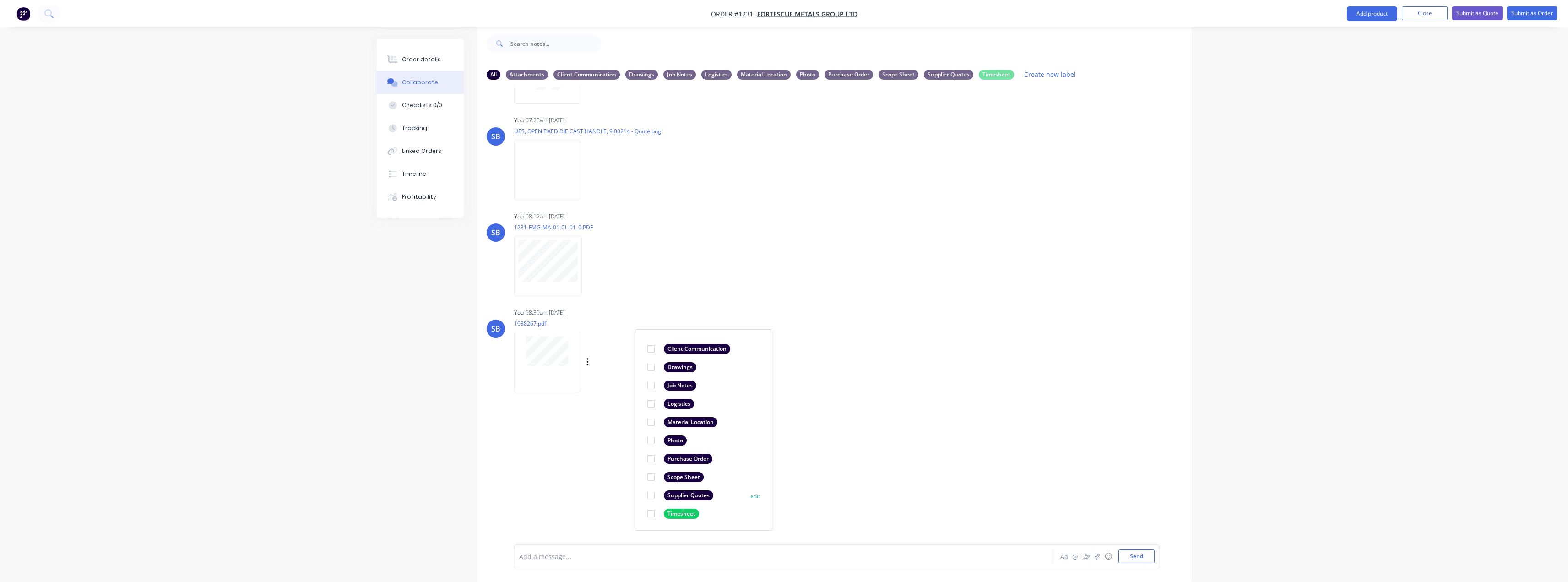
click at [696, 501] on div "Supplier Quotes edit" at bounding box center [703, 495] width 122 height 18
click at [690, 492] on div "Supplier Quotes" at bounding box center [689, 495] width 50 height 10
click at [996, 466] on div "LT Leya Thompson 07:01am 13/10/25 Daily Report TEMPLATE.pdf Labels Download LT …" at bounding box center [834, 309] width 714 height 444
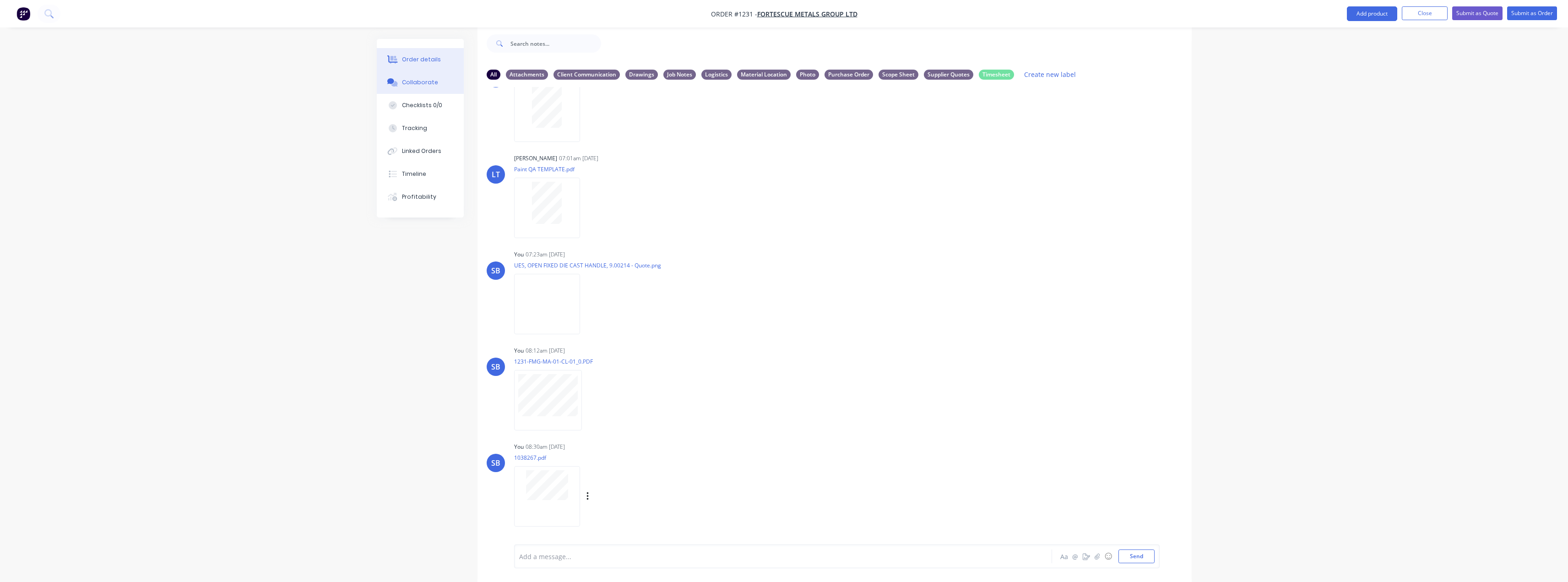
click at [419, 64] on div "Order details" at bounding box center [421, 59] width 39 height 8
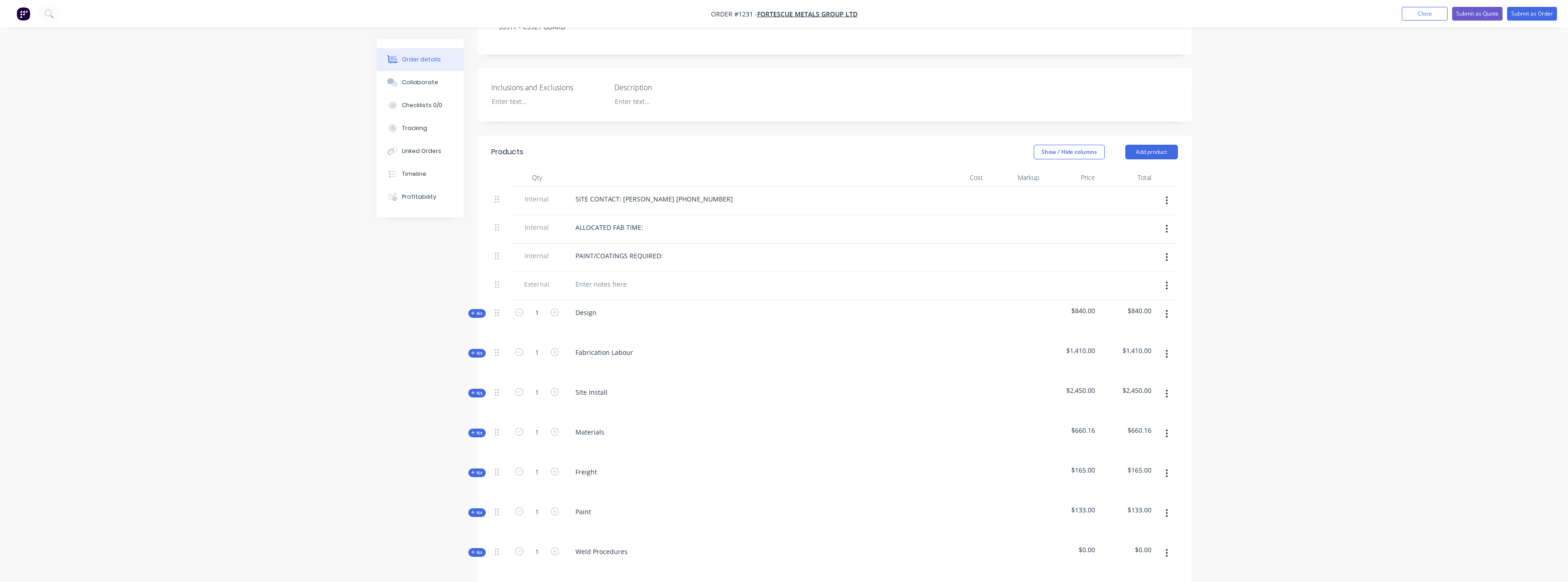
scroll to position [243, 0]
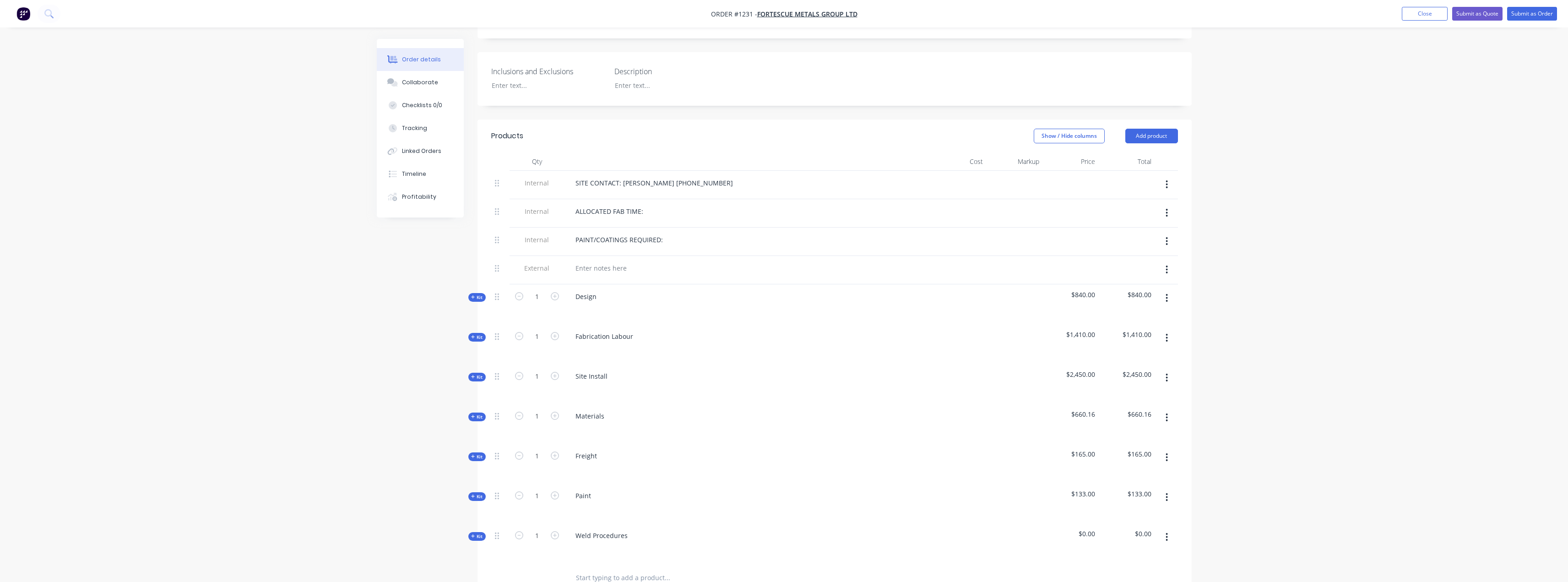
click at [478, 414] on span "Kit" at bounding box center [478, 417] width 12 height 7
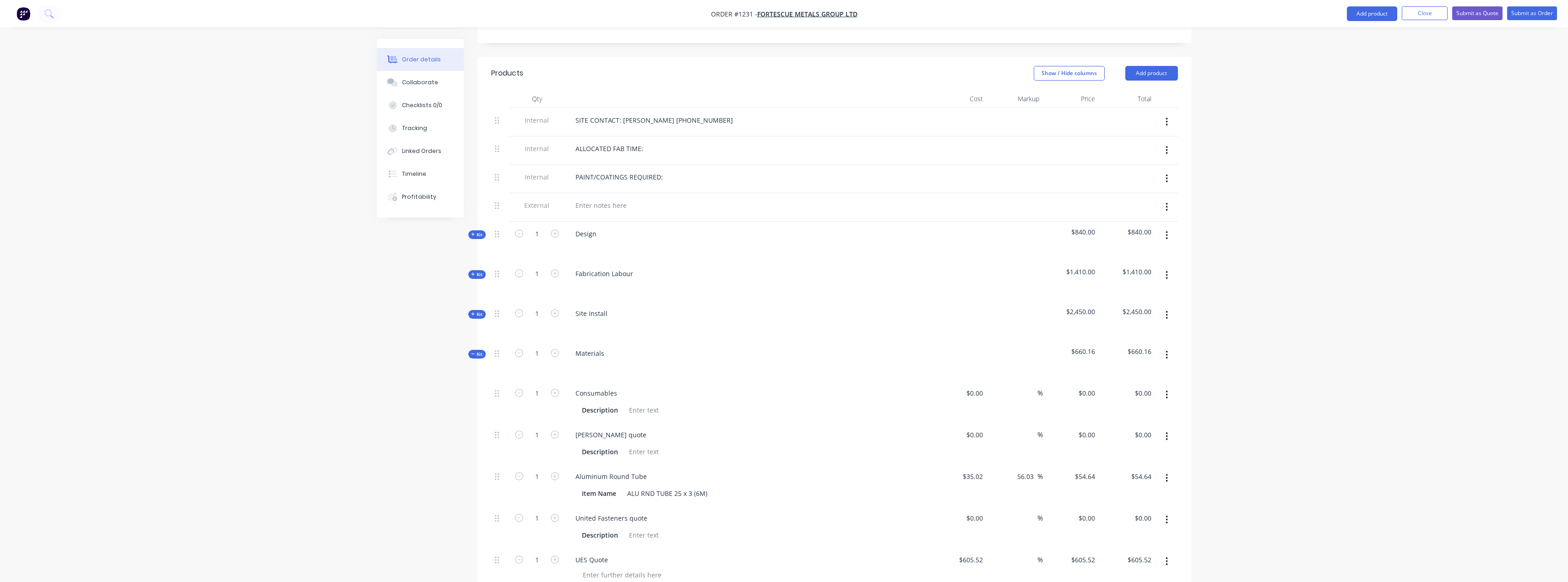
scroll to position [426, 0]
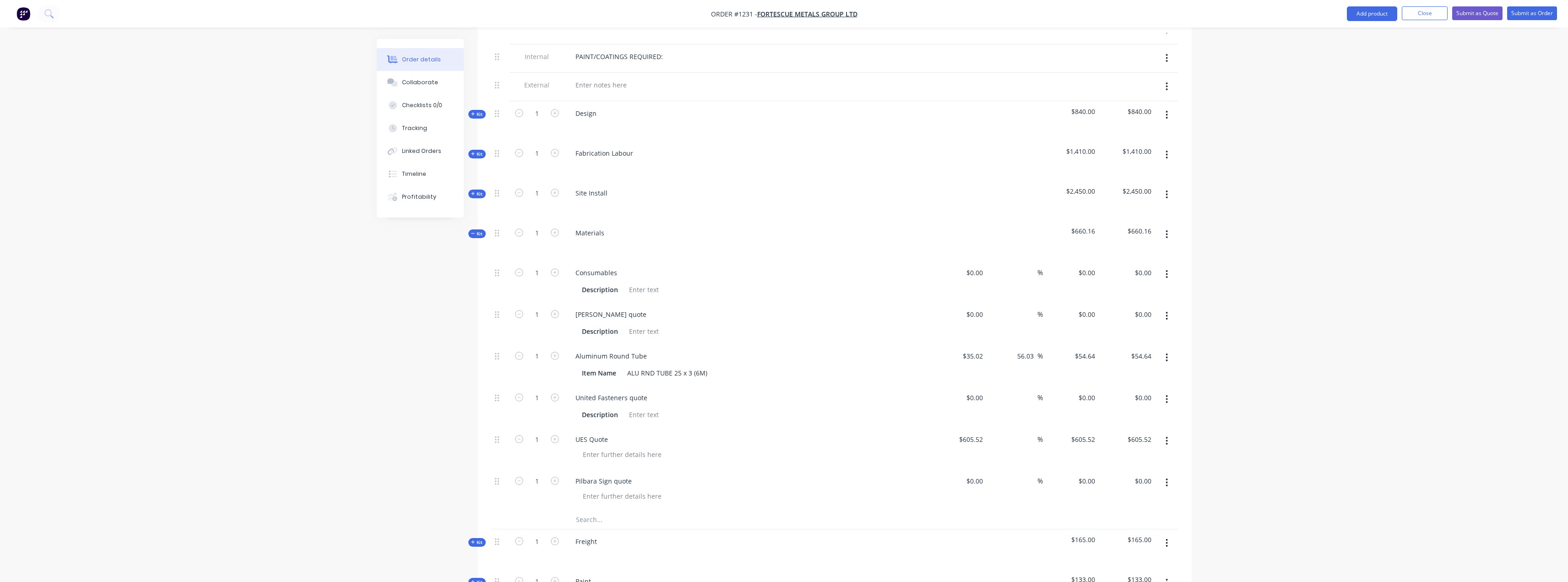
click at [1167, 478] on icon "button" at bounding box center [1166, 482] width 2 height 10
click at [1116, 537] on div "Delete" at bounding box center [1135, 543] width 70 height 13
click at [970, 386] on div "0 $0.00" at bounding box center [959, 407] width 57 height 41
type input "$84.85"
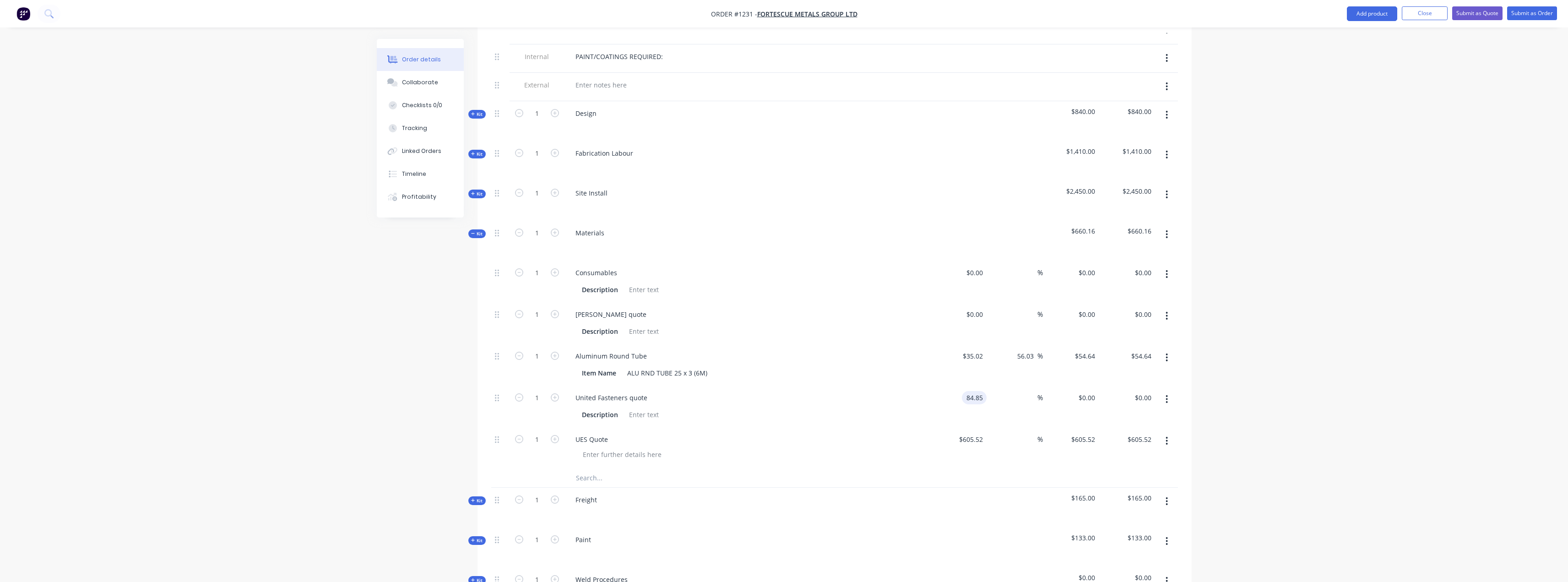
type input "$84.85"
click at [1308, 381] on div "Order details Collaborate Checklists 0/0 Tracking Linked Orders Timeline Profit…" at bounding box center [784, 223] width 1568 height 1297
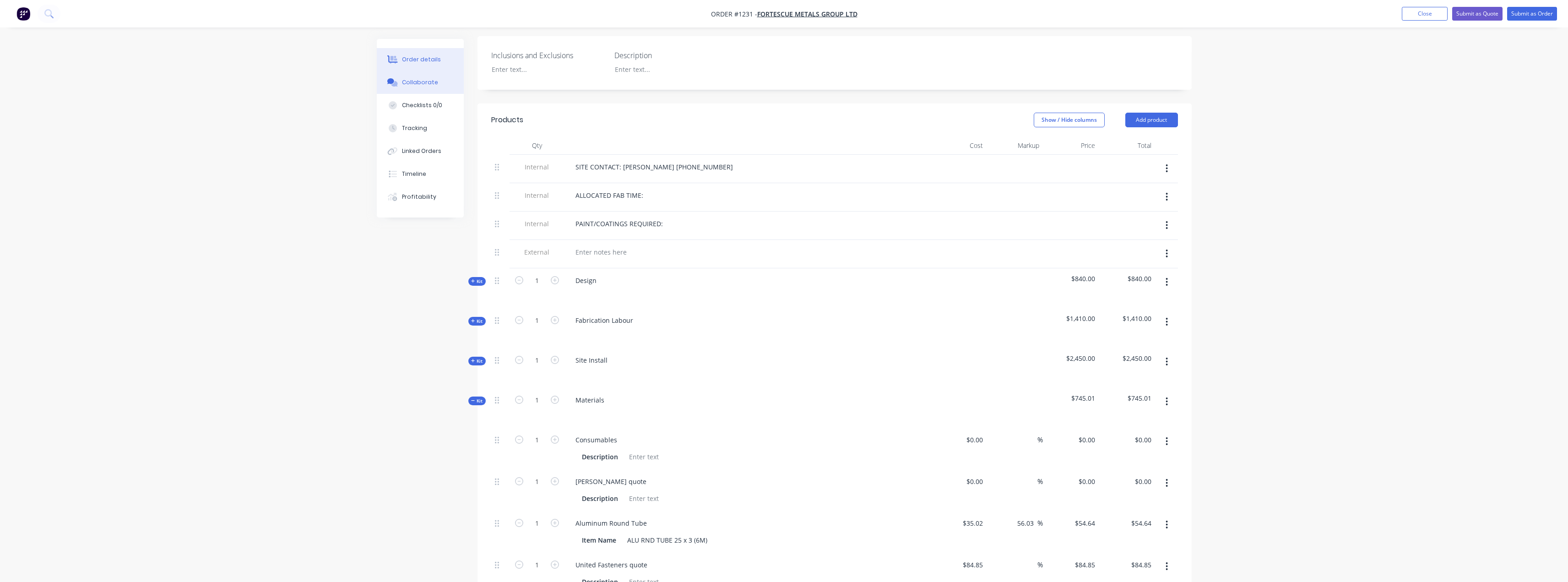
scroll to position [243, 0]
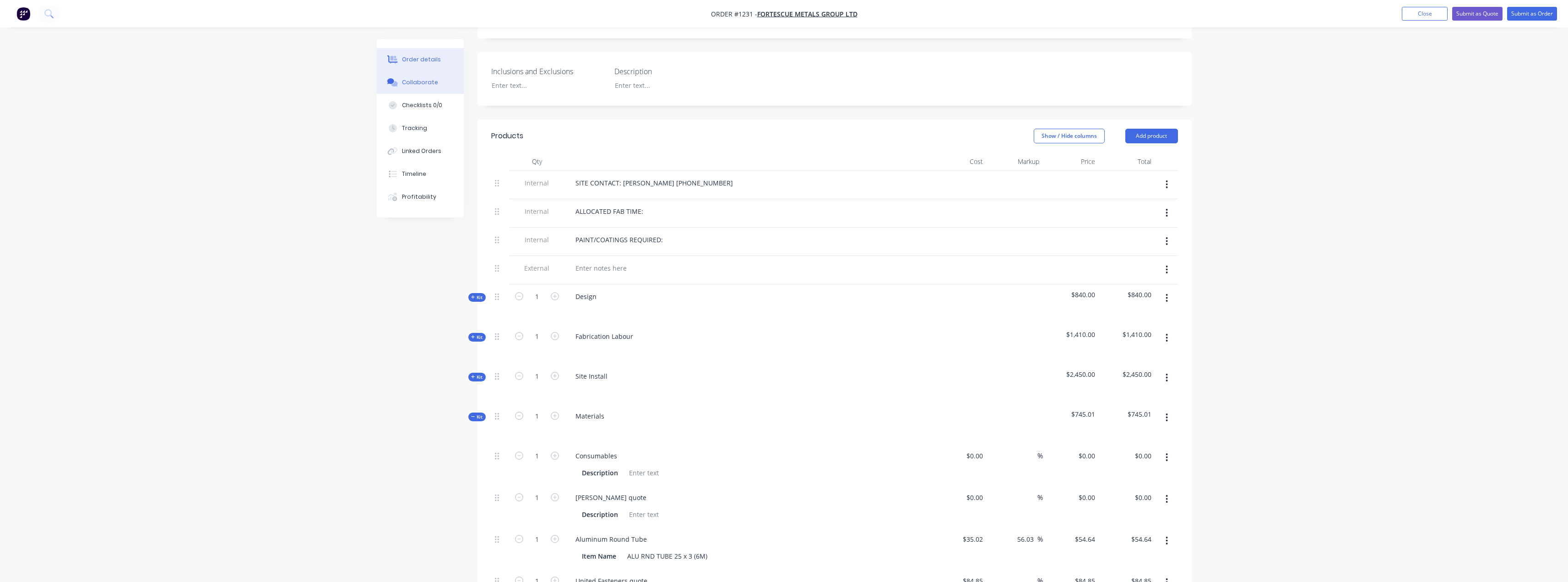
click at [413, 78] on button "Collaborate" at bounding box center [420, 83] width 87 height 23
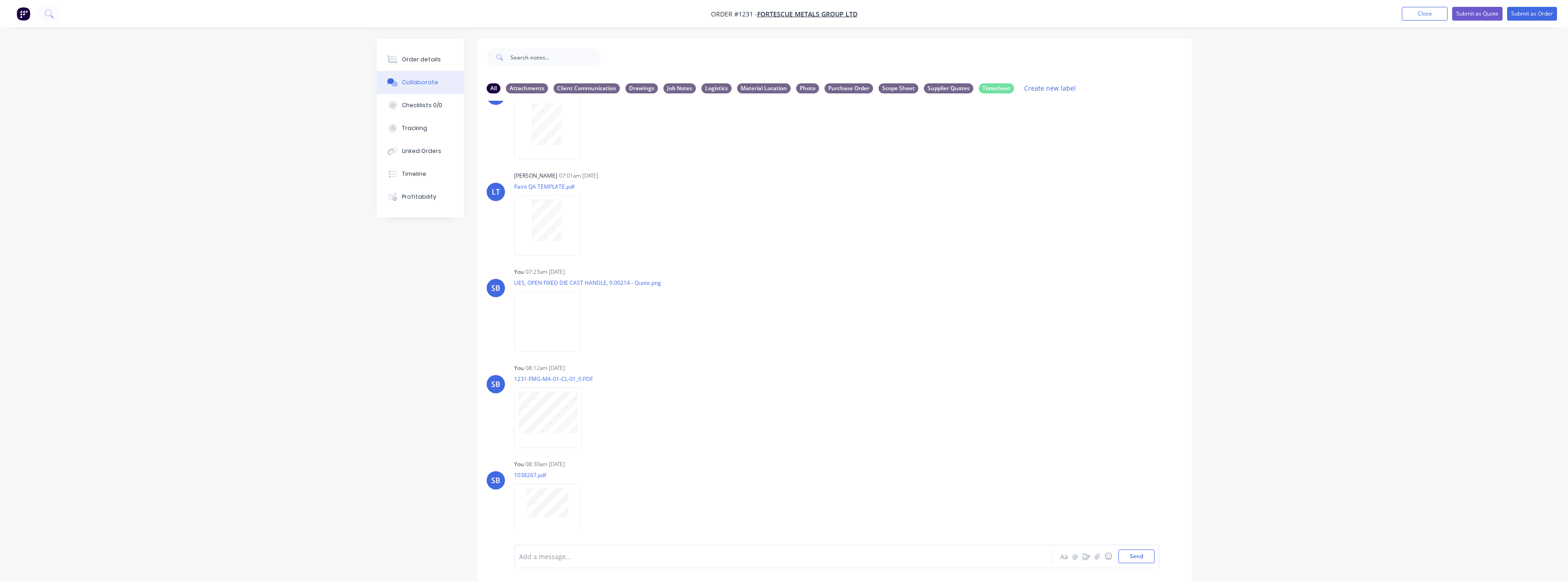
scroll to position [238, 0]
click at [965, 250] on div "LT Leya Thompson 07:01am 13/10/25 Daily Report TEMPLATE.pdf Labels Download LT …" at bounding box center [834, 323] width 714 height 444
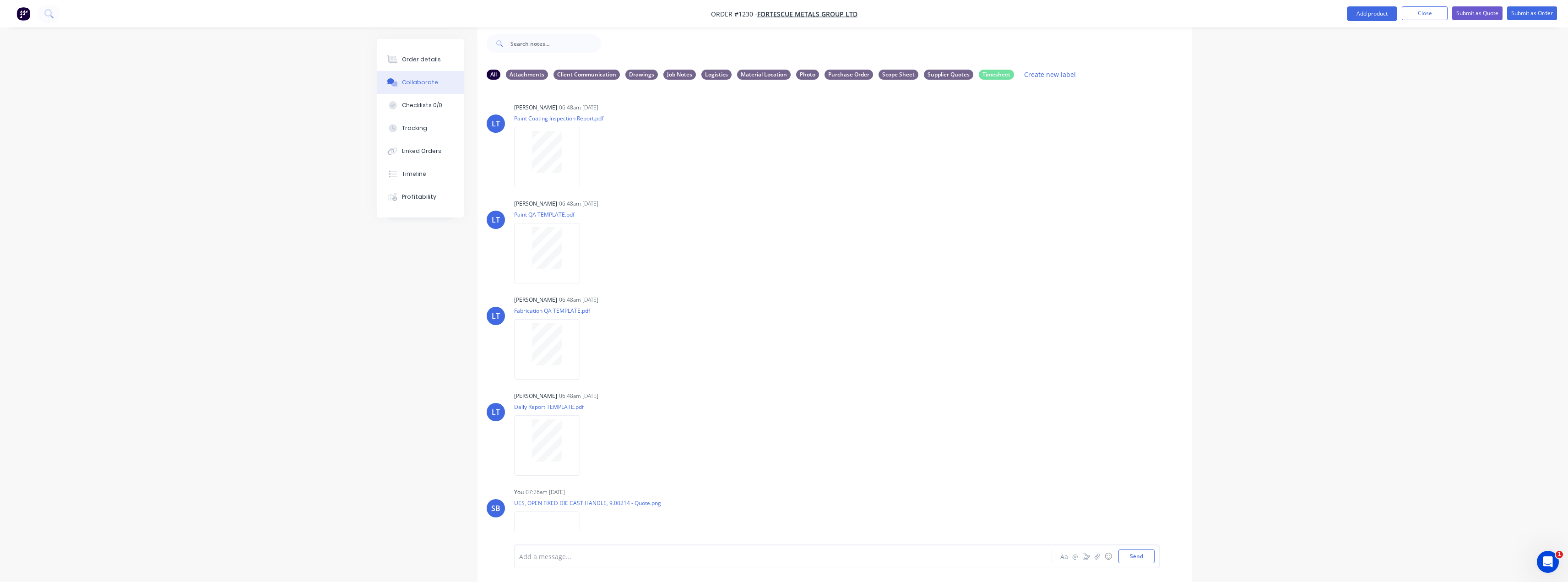
scroll to position [142, 0]
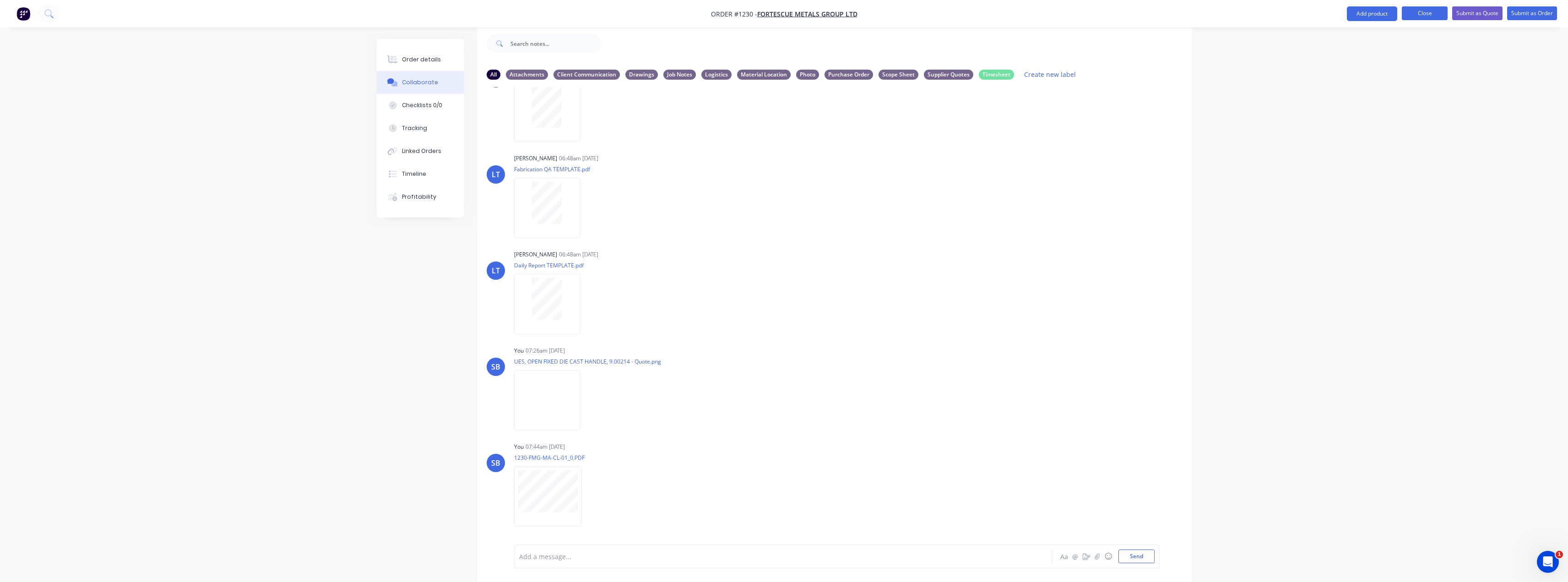
drag, startPoint x: 1426, startPoint y: 10, endPoint x: 1419, endPoint y: 13, distance: 7.6
click at [1426, 10] on button "Close" at bounding box center [1425, 13] width 46 height 14
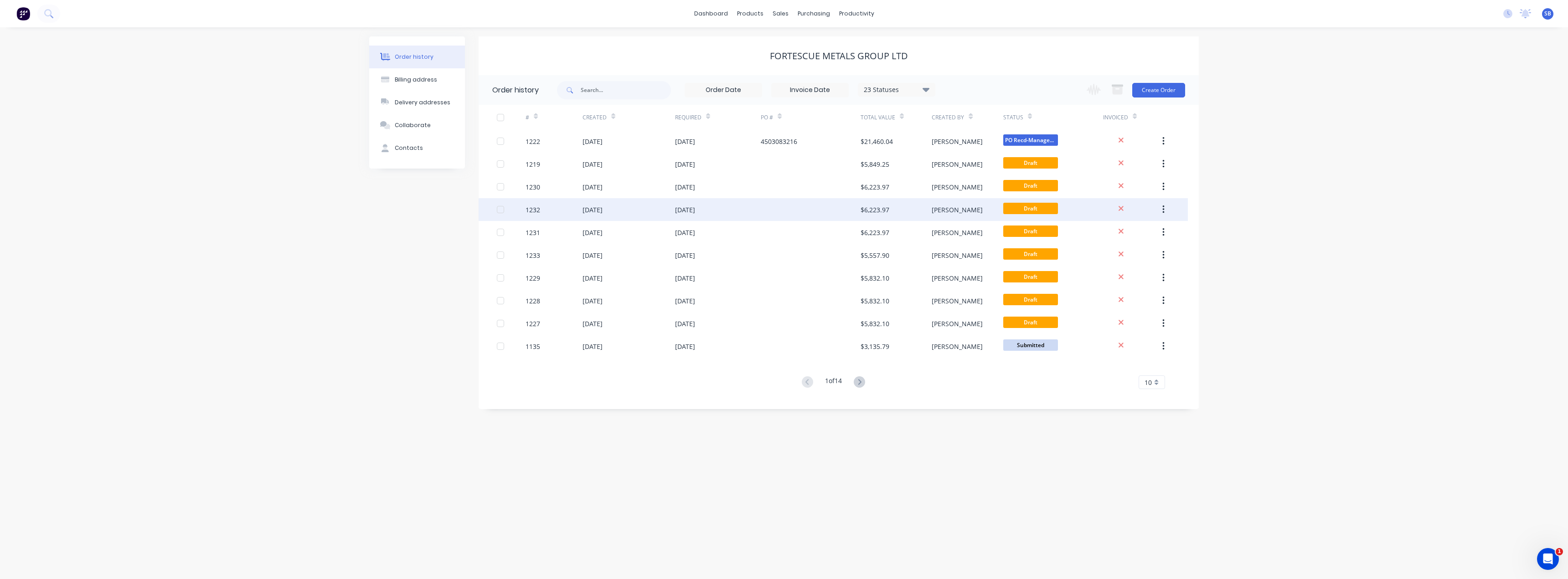
click at [683, 209] on div "[DATE]" at bounding box center [685, 210] width 20 height 10
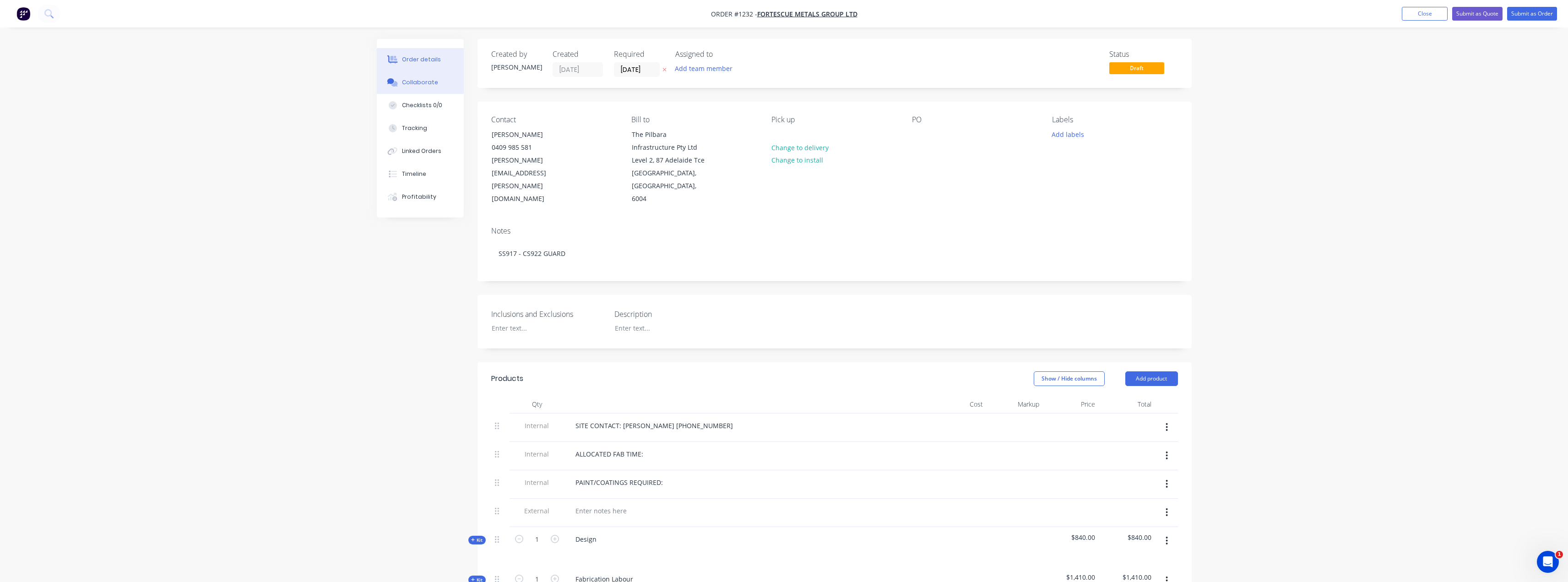
click at [438, 86] on button "Collaborate" at bounding box center [420, 83] width 87 height 23
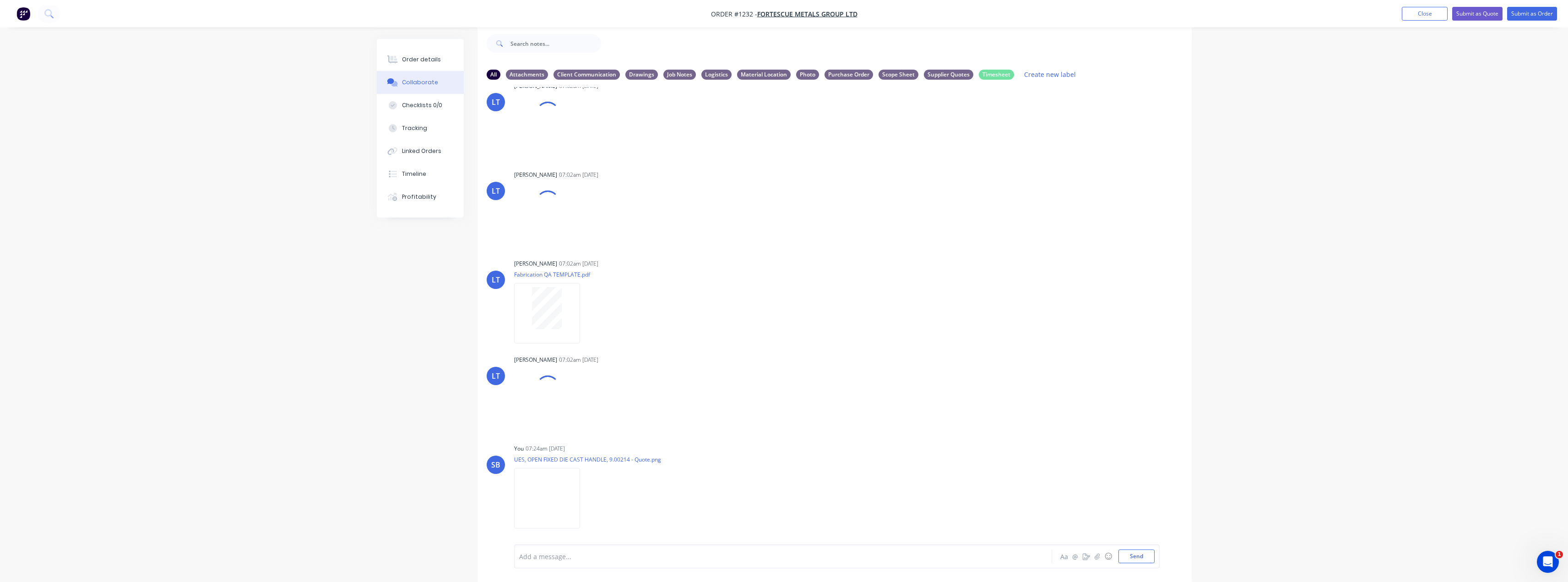
scroll to position [24, 0]
click at [1156, 557] on div "Add a message... Aa @ ☺ Send" at bounding box center [837, 533] width 646 height 70
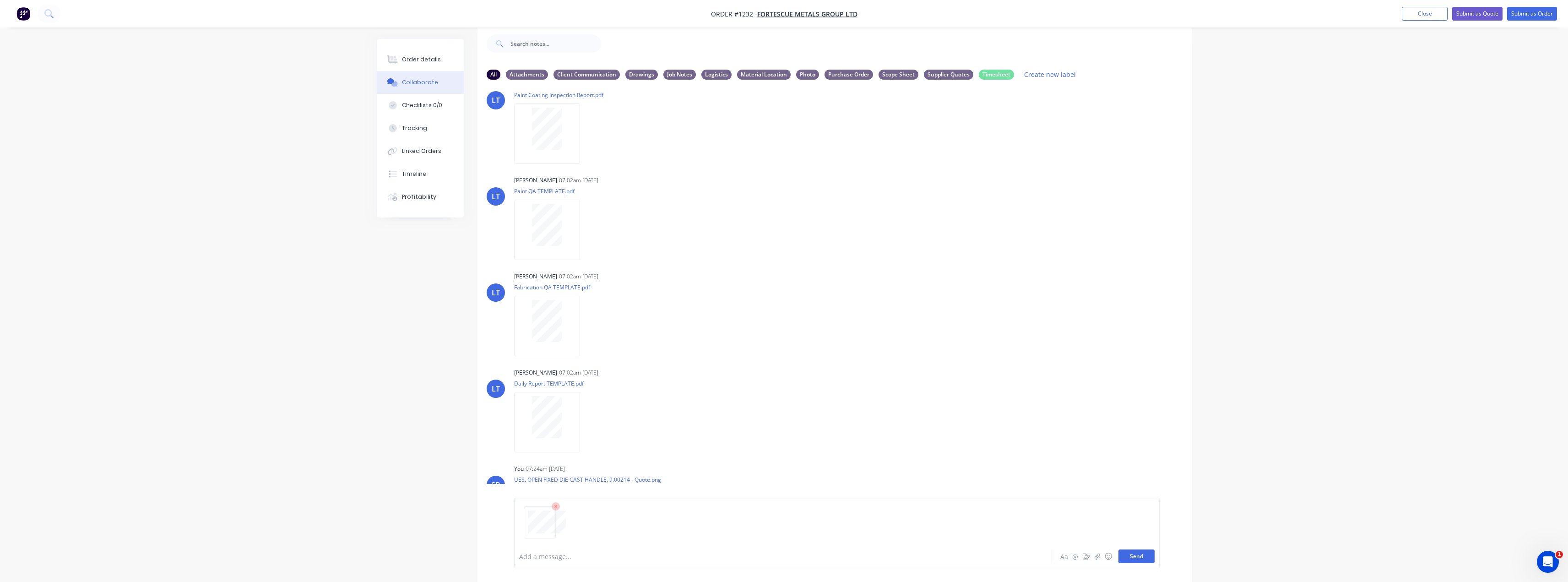
click at [1144, 557] on button "Send" at bounding box center [1136, 557] width 36 height 14
click at [588, 514] on icon "button" at bounding box center [590, 512] width 3 height 11
click at [639, 482] on button "Labels" at bounding box center [649, 477] width 103 height 21
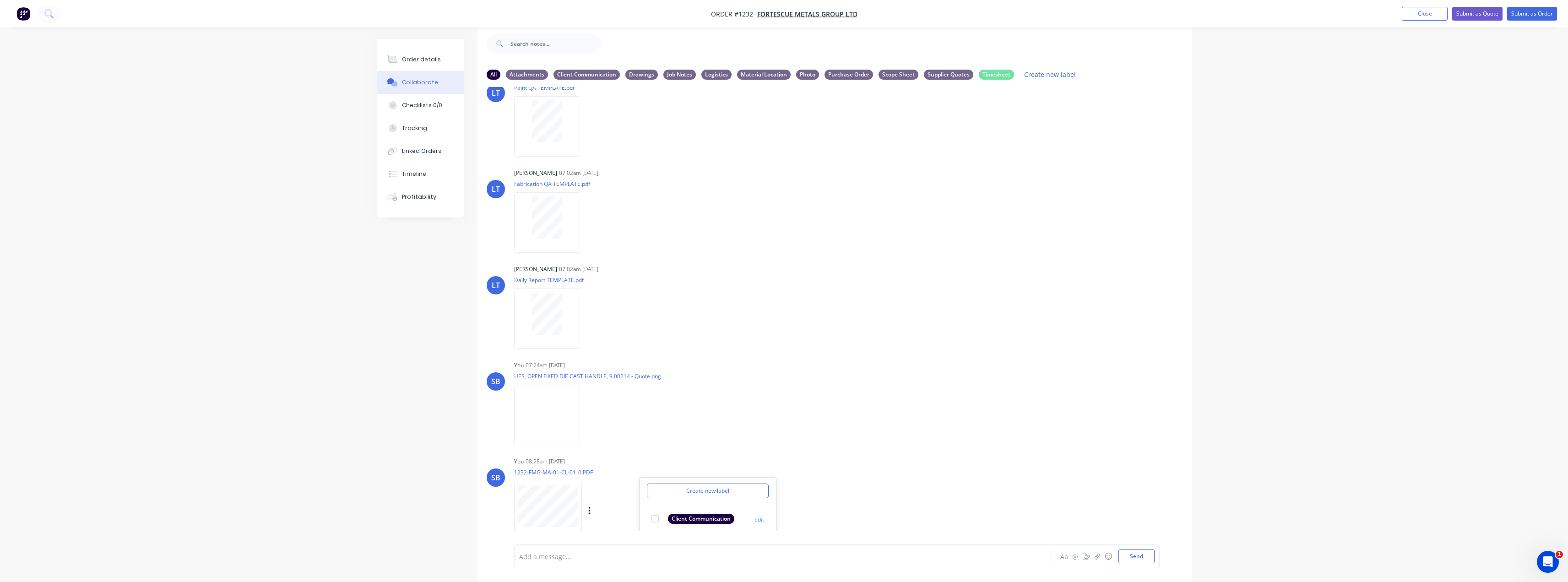
scroll to position [46, 0]
click at [689, 518] on div "Drawings edit" at bounding box center [707, 523] width 122 height 18
click at [672, 525] on div "Drawings" at bounding box center [684, 522] width 32 height 10
click at [1006, 466] on div "SB You 08:28am [DATE] 1232-FMG-MA-01-CL-01_0.PDF Labels Download Delete Create …" at bounding box center [834, 496] width 714 height 83
click at [821, 15] on span "FORTESCUE METALS GROUP LTD" at bounding box center [807, 14] width 100 height 8
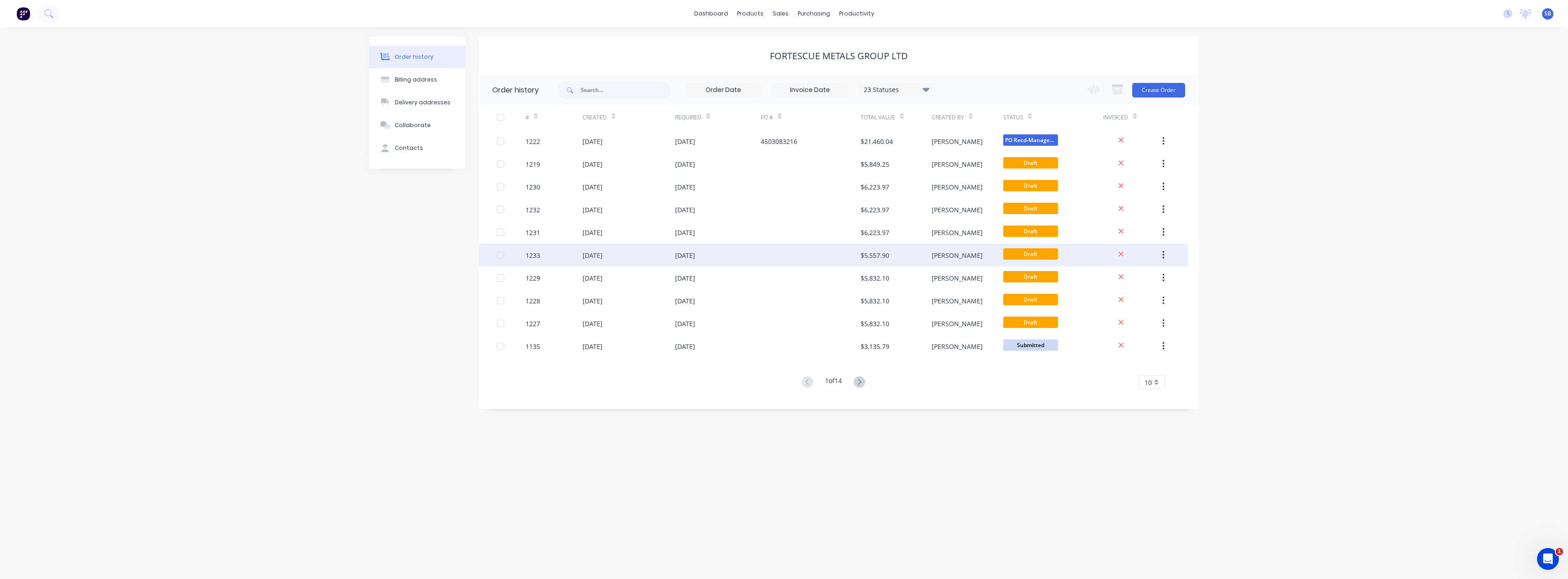
click at [694, 252] on div "[DATE]" at bounding box center [685, 255] width 20 height 10
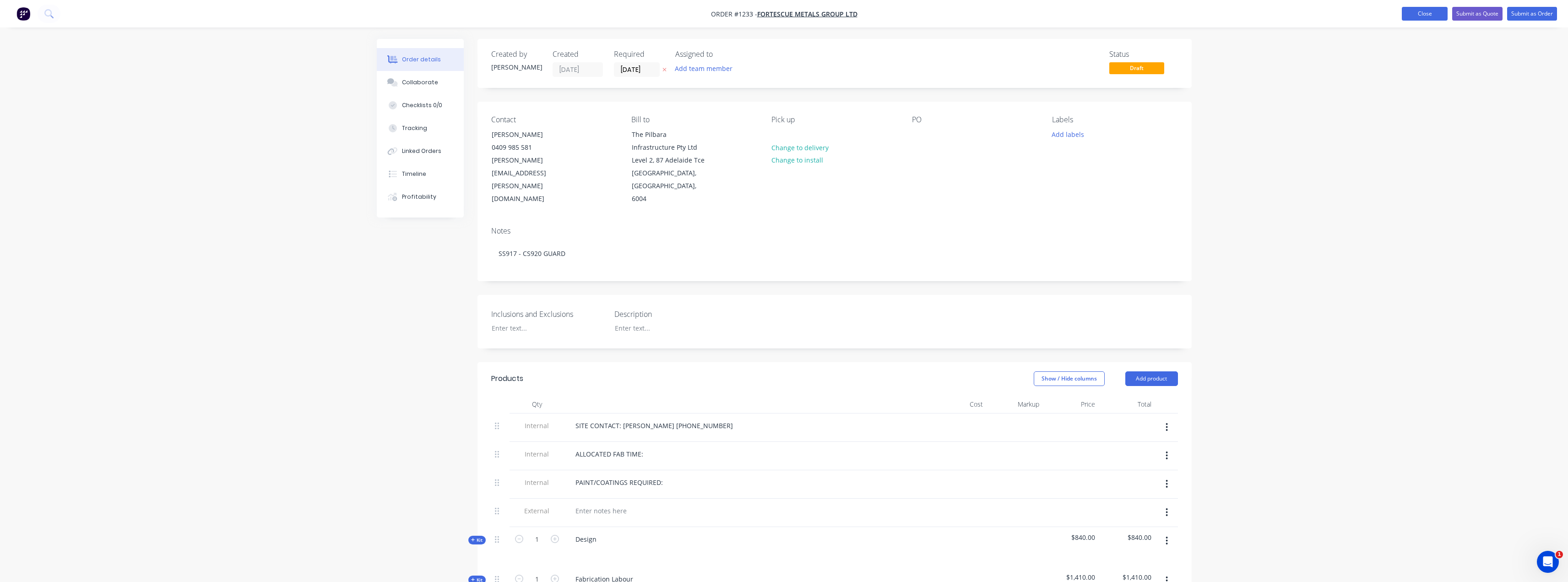
click at [1423, 17] on button "Close" at bounding box center [1425, 14] width 46 height 14
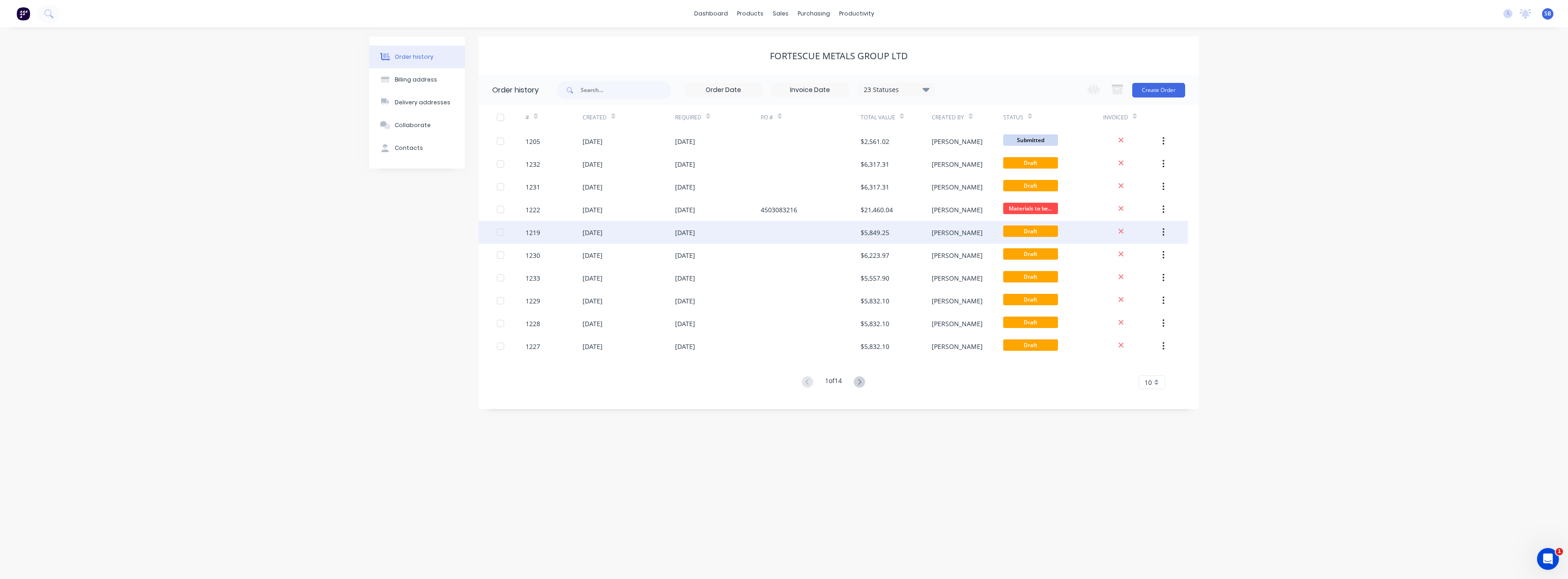
click at [685, 235] on div "[DATE]" at bounding box center [685, 232] width 20 height 10
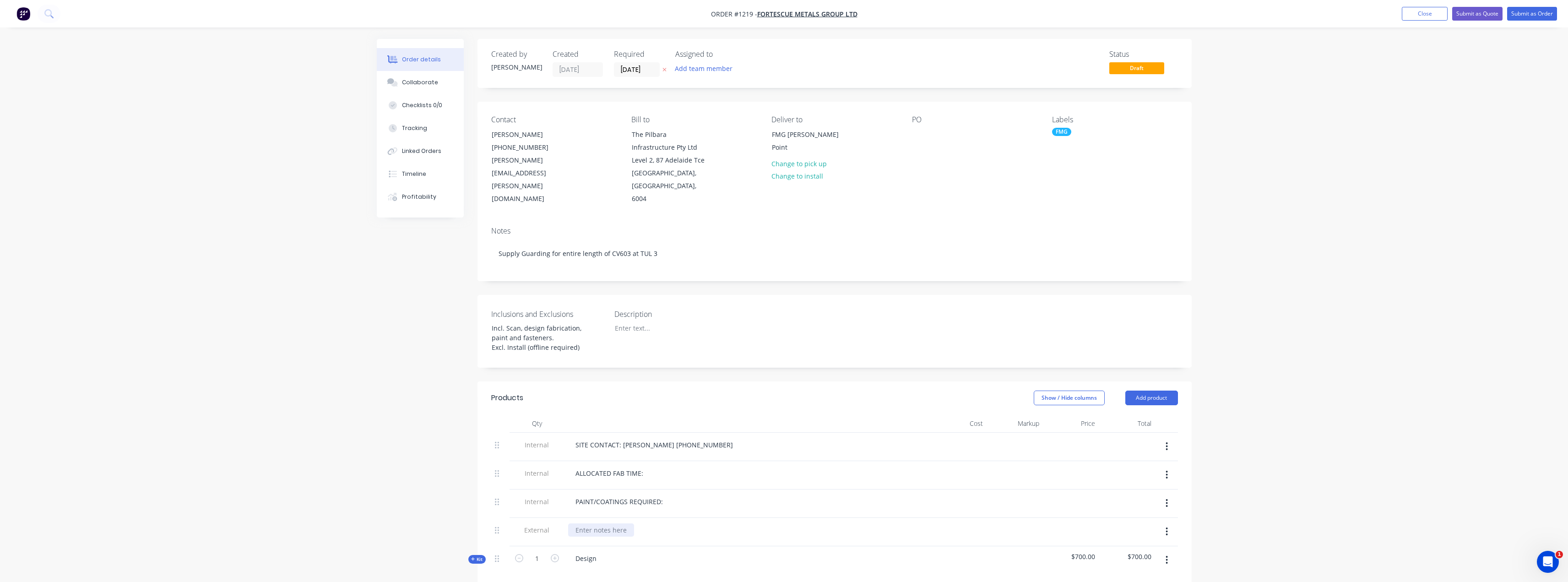
scroll to position [183, 0]
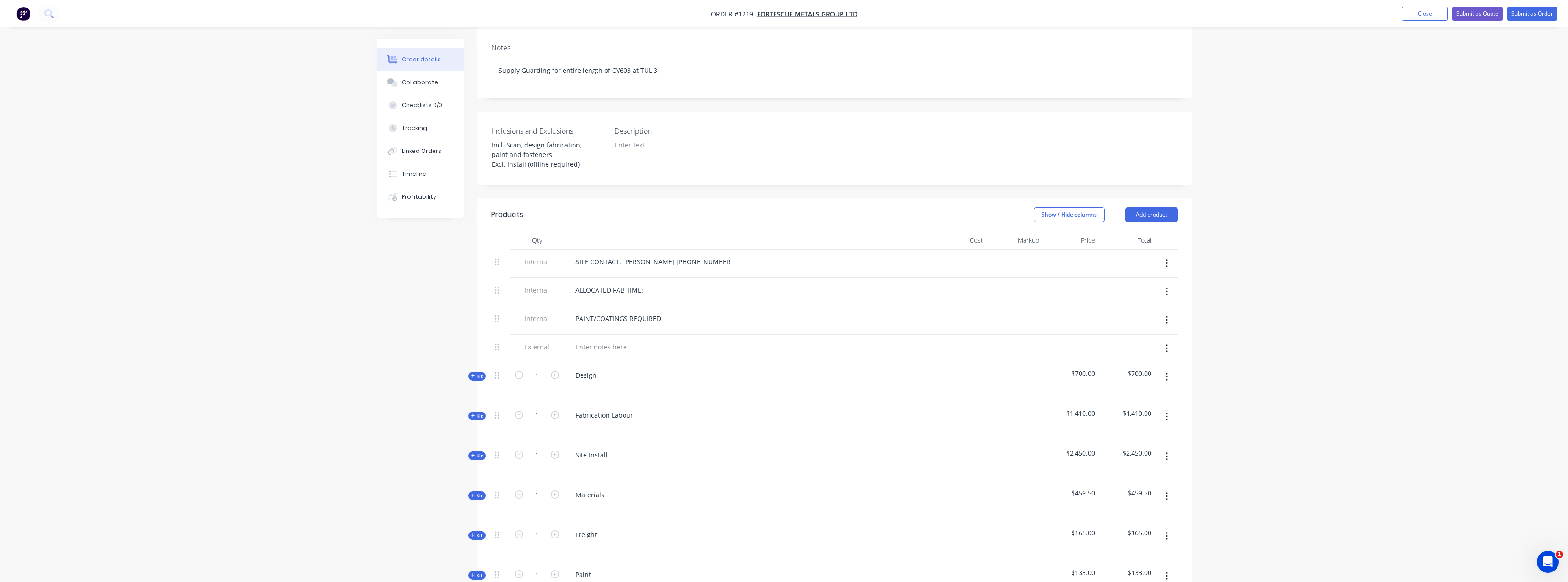
click at [471, 492] on span "Kit" at bounding box center [478, 495] width 12 height 7
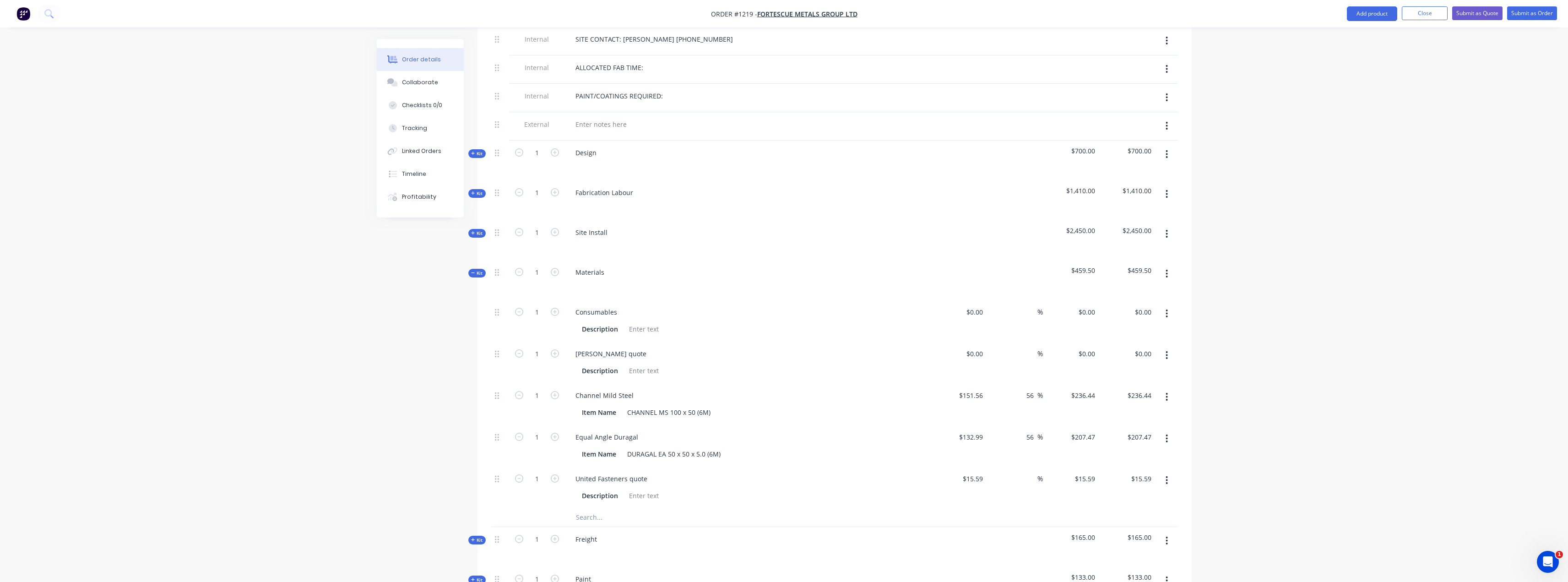
scroll to position [458, 0]
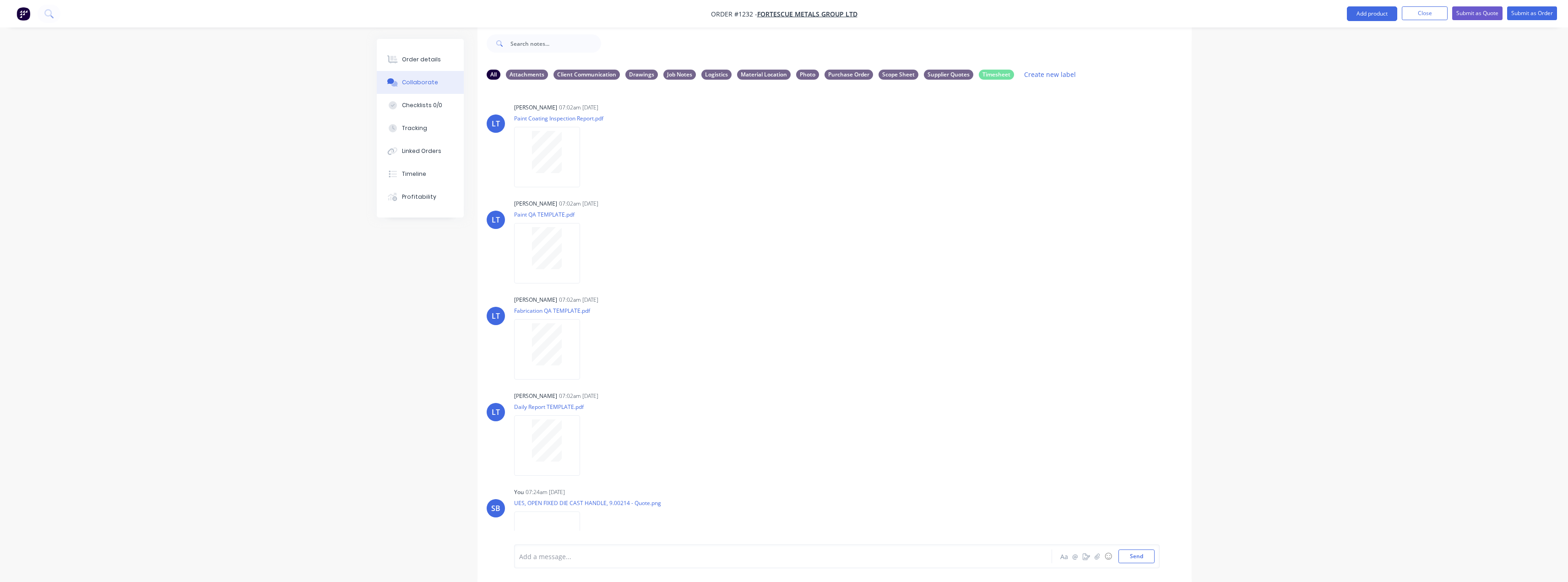
scroll to position [142, 0]
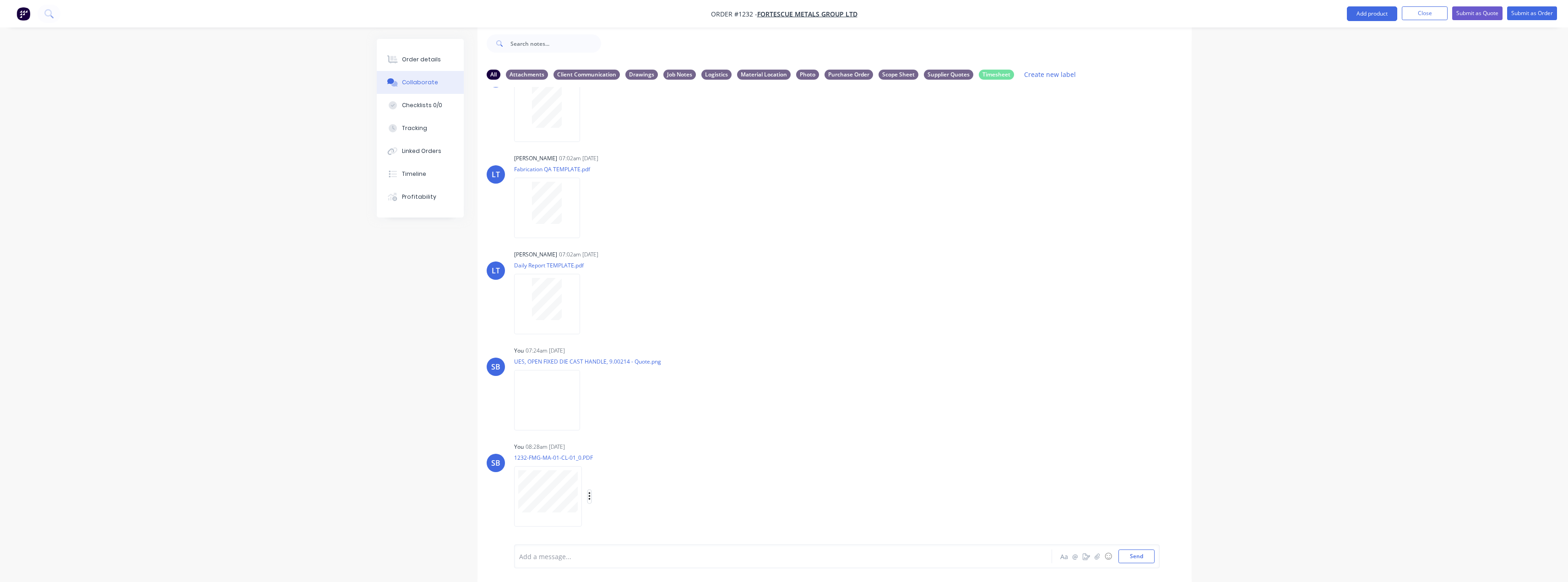
click at [589, 498] on icon "button" at bounding box center [589, 496] width 2 height 8
click at [611, 483] on button "Labels" at bounding box center [649, 477] width 103 height 21
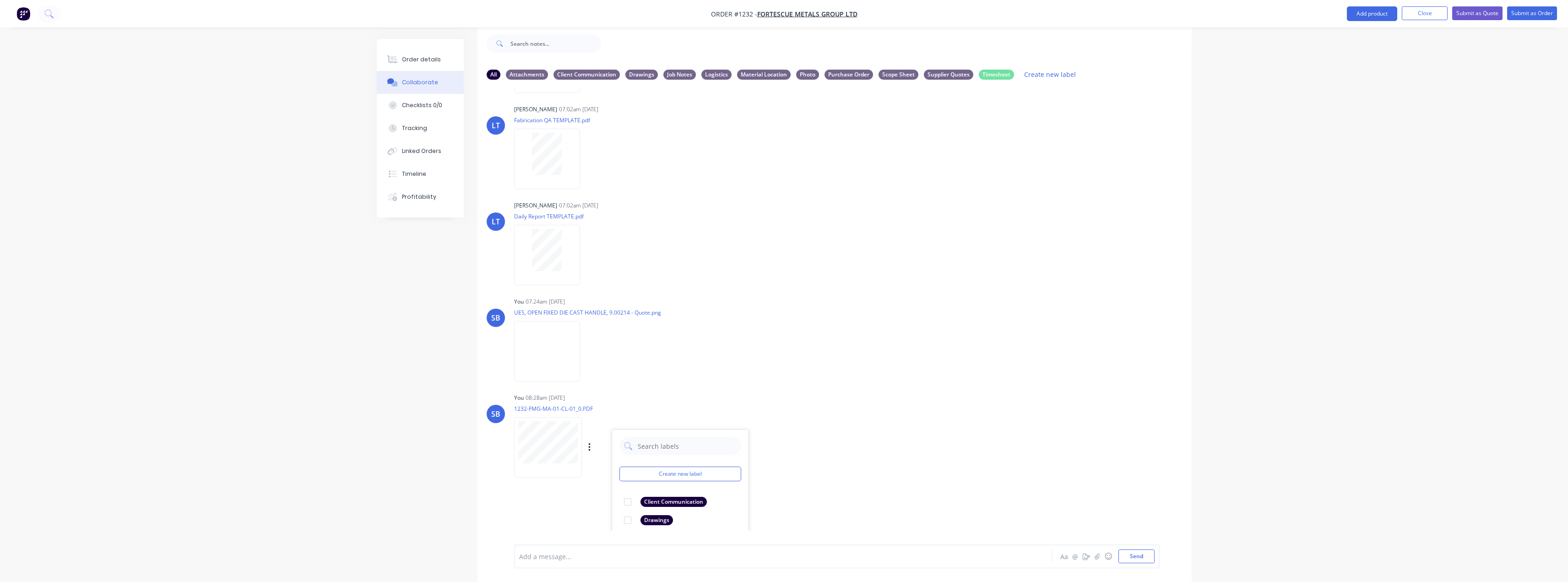
scroll to position [279, 0]
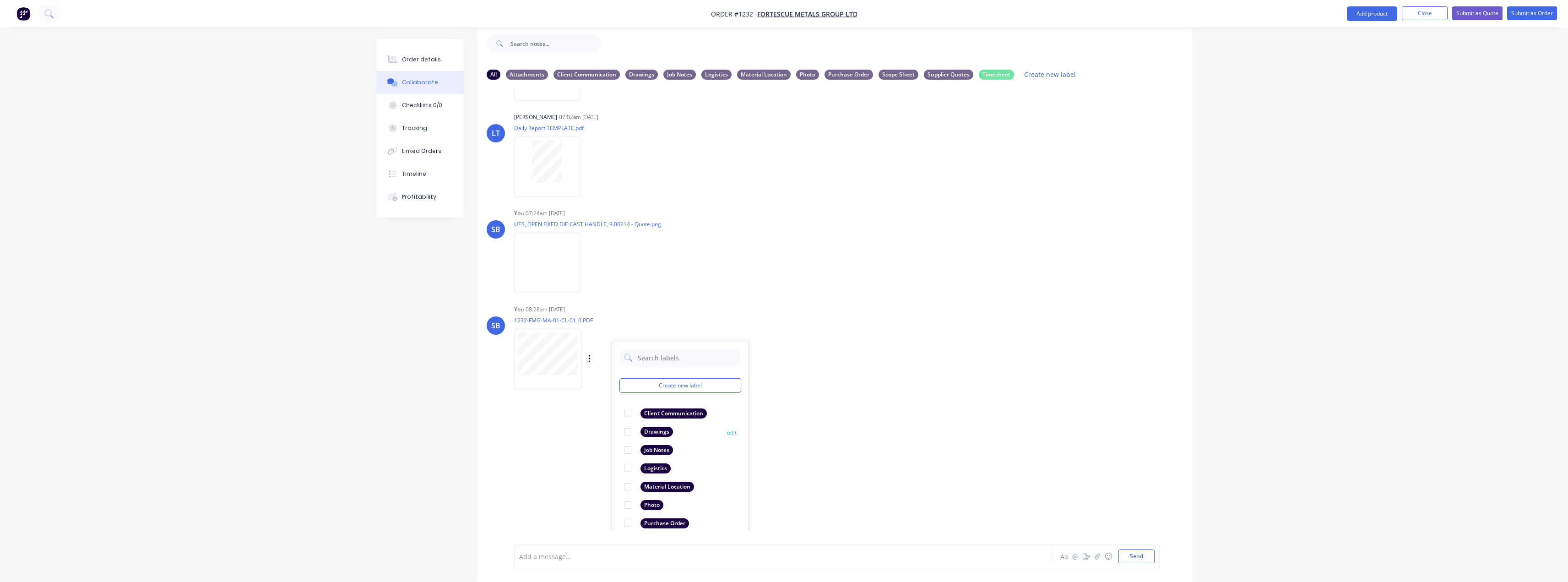
click at [660, 434] on div "Drawings" at bounding box center [657, 432] width 32 height 10
click at [1033, 425] on div "LT [PERSON_NAME] 07:02am [DATE] Paint Coating Inspection Report.pdf Labels Down…" at bounding box center [834, 309] width 714 height 444
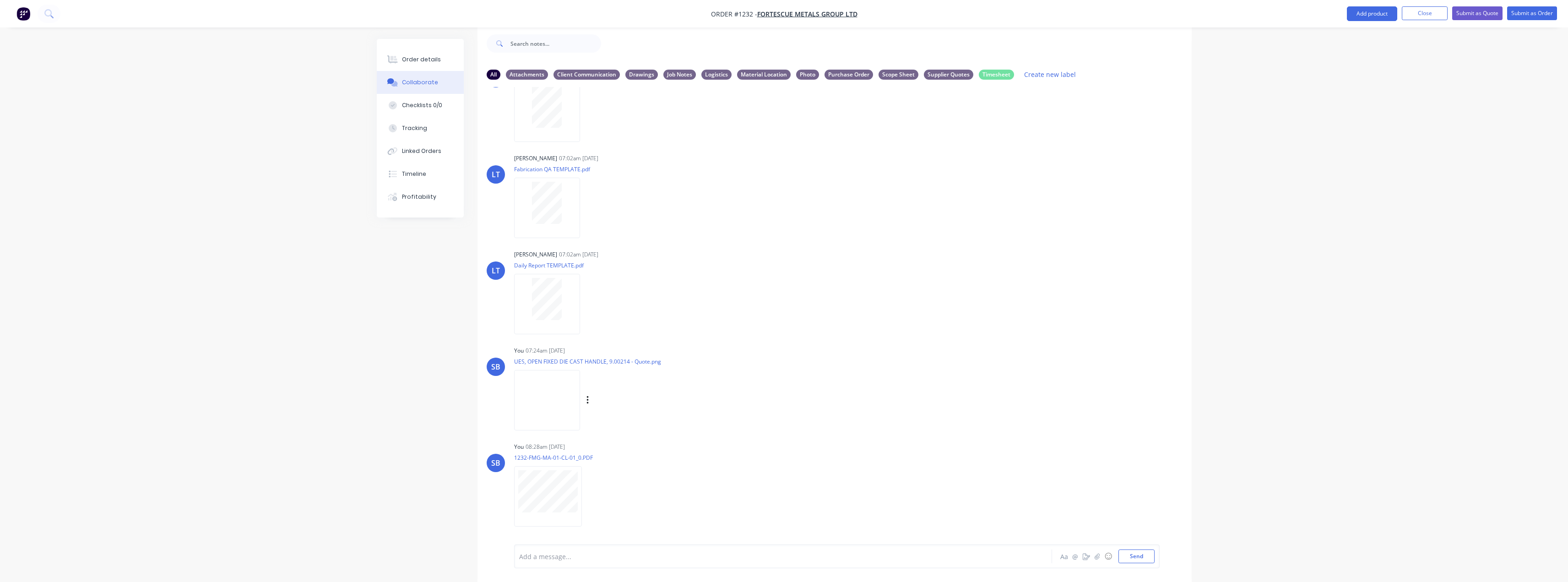
scroll to position [142, 0]
click at [1143, 559] on button "Send" at bounding box center [1136, 557] width 36 height 14
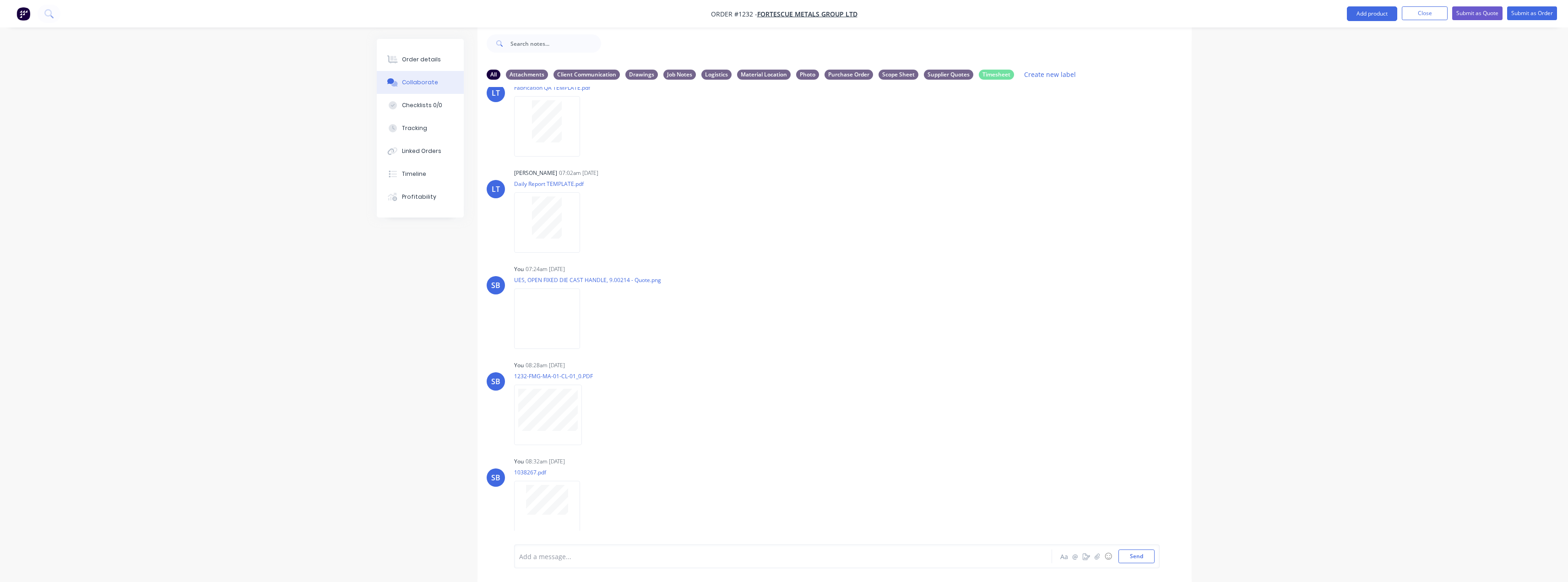
scroll to position [238, 0]
click at [586, 497] on icon "button" at bounding box center [588, 497] width 3 height 11
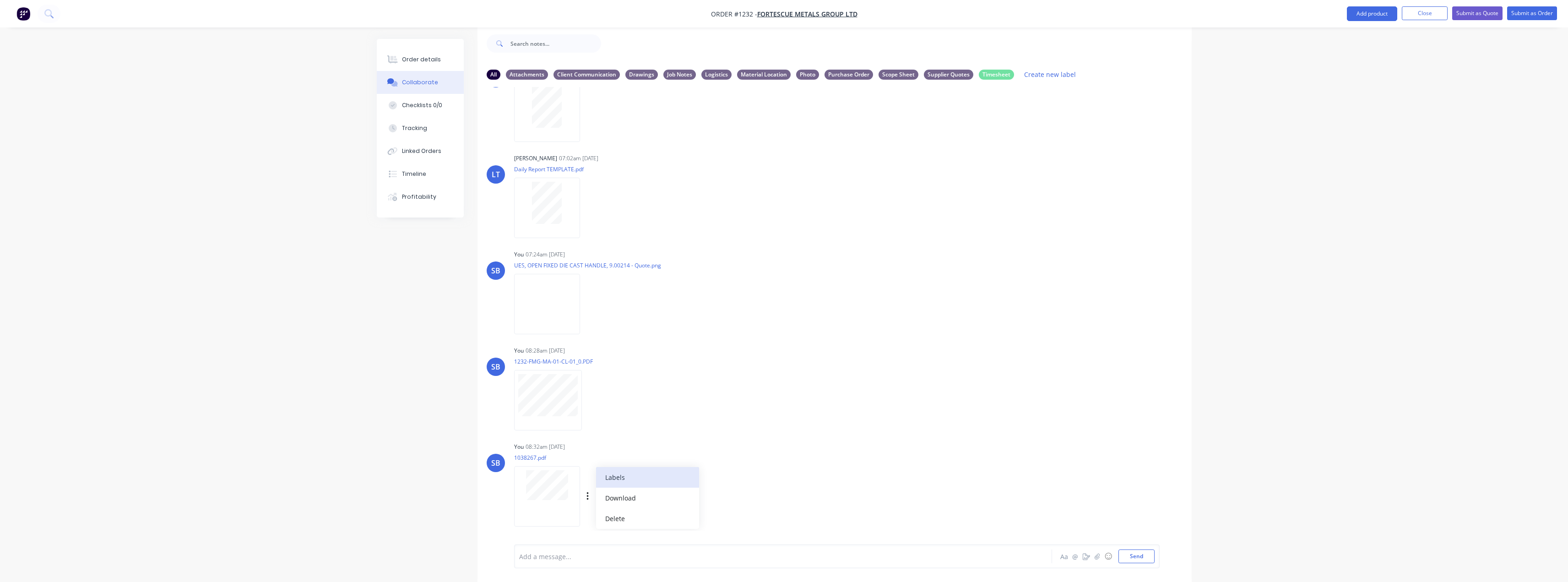
click at [662, 476] on button "Labels" at bounding box center [647, 477] width 103 height 21
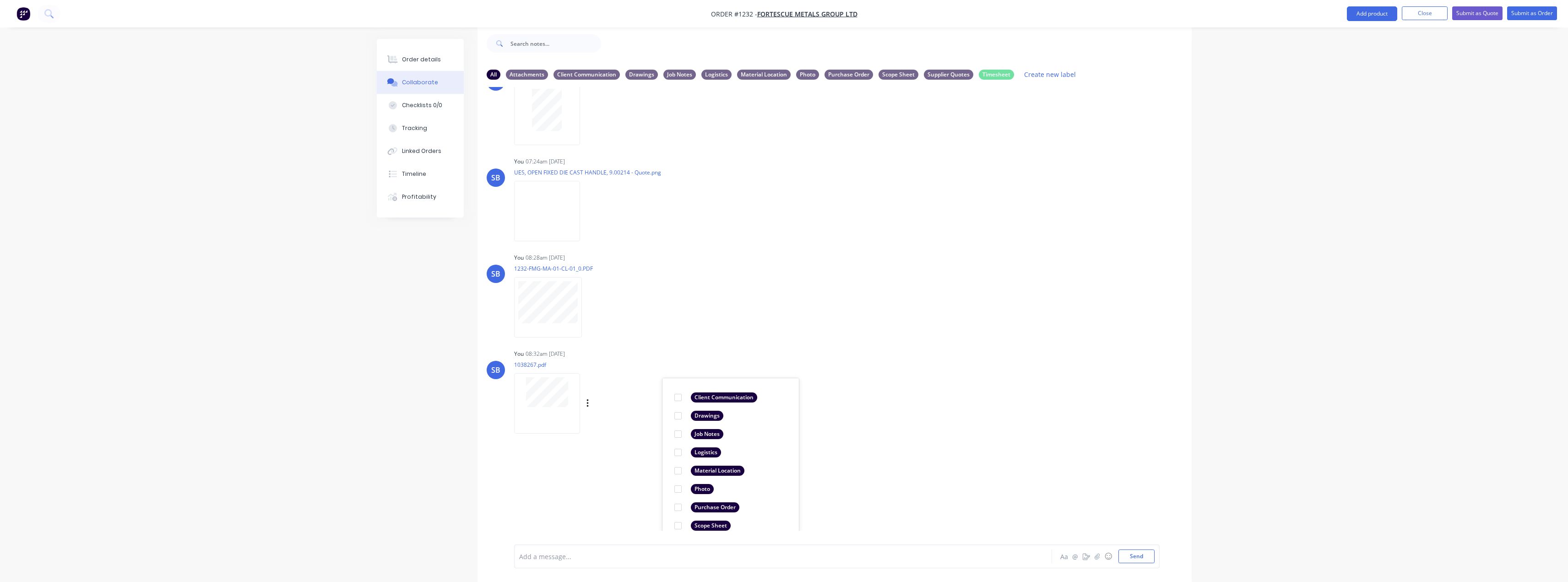
scroll to position [379, 0]
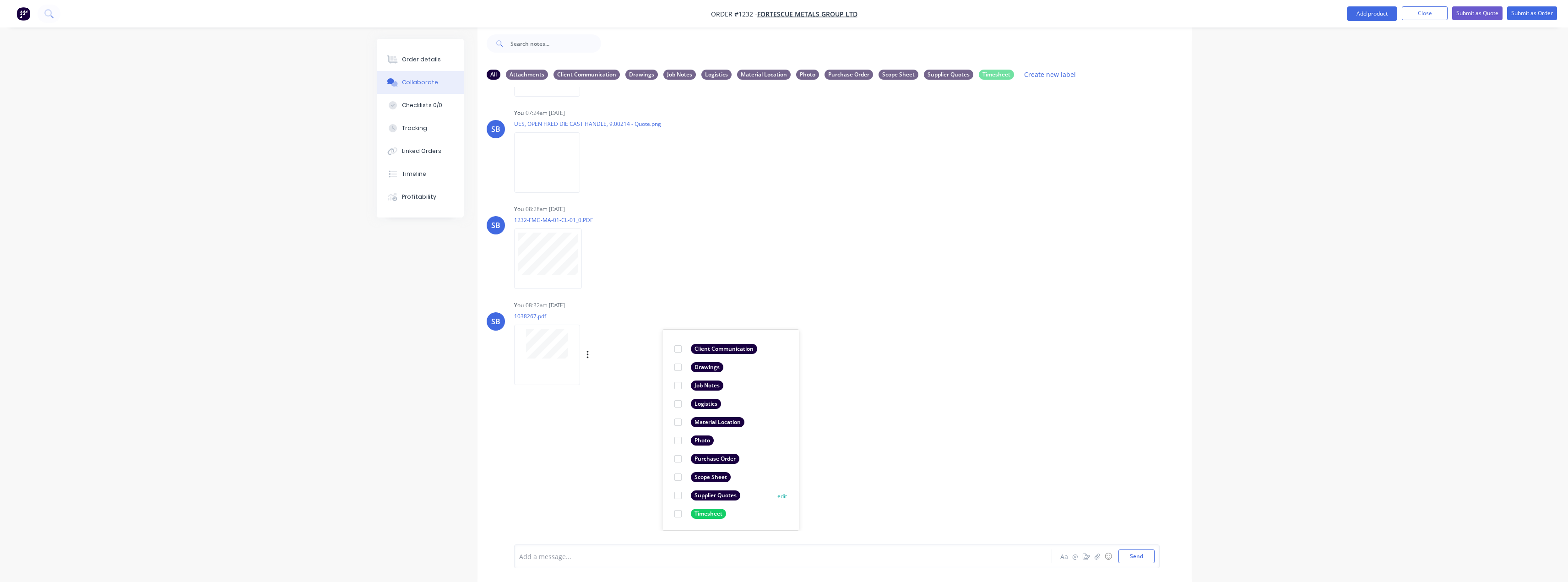
click at [730, 499] on div "Supplier Quotes" at bounding box center [716, 495] width 50 height 10
click at [962, 456] on div "LT [PERSON_NAME] 07:02am [DATE] Paint Coating Inspection Report.pdf Labels Down…" at bounding box center [834, 309] width 714 height 444
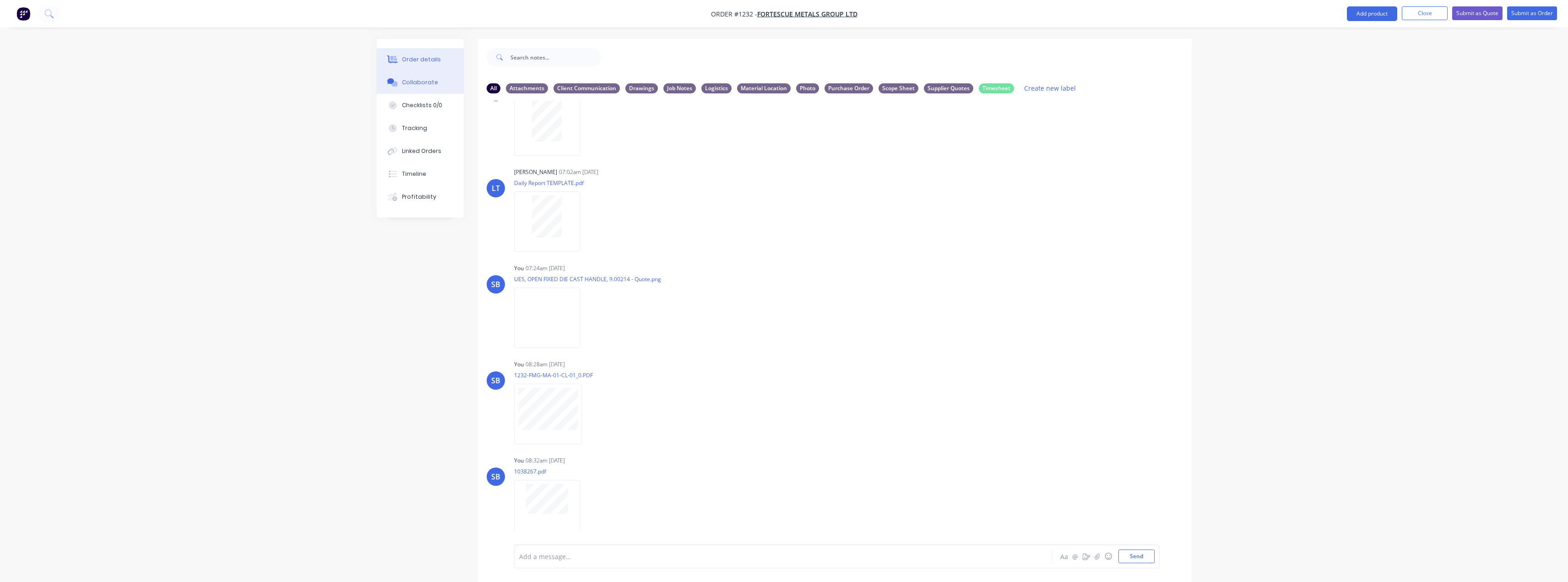
click at [426, 51] on button "Order details" at bounding box center [420, 60] width 87 height 23
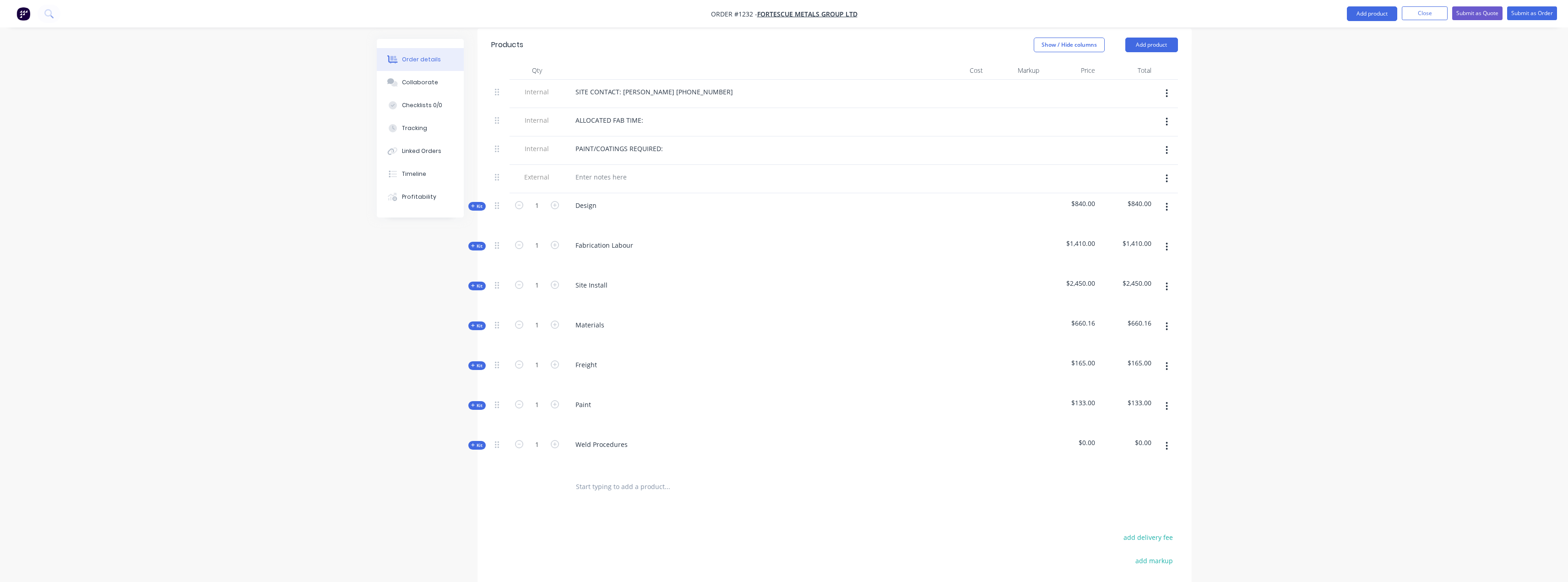
scroll to position [367, 0]
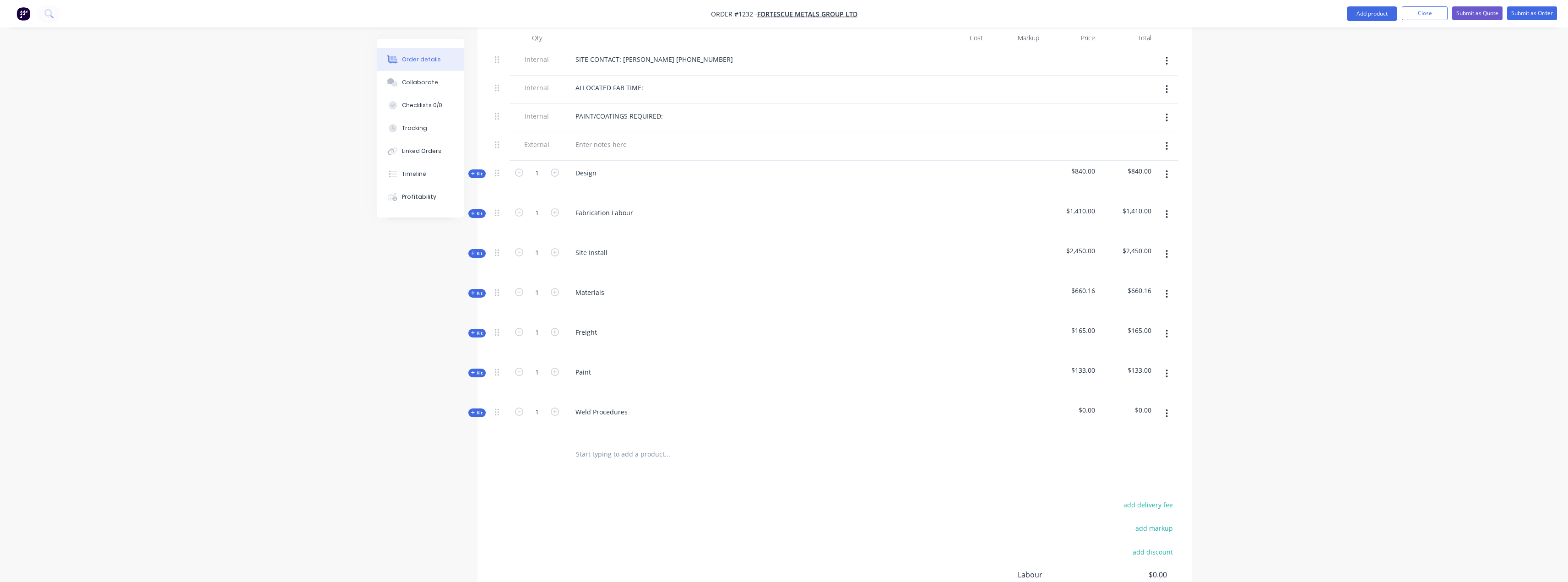
click at [476, 290] on span "Kit" at bounding box center [478, 293] width 12 height 7
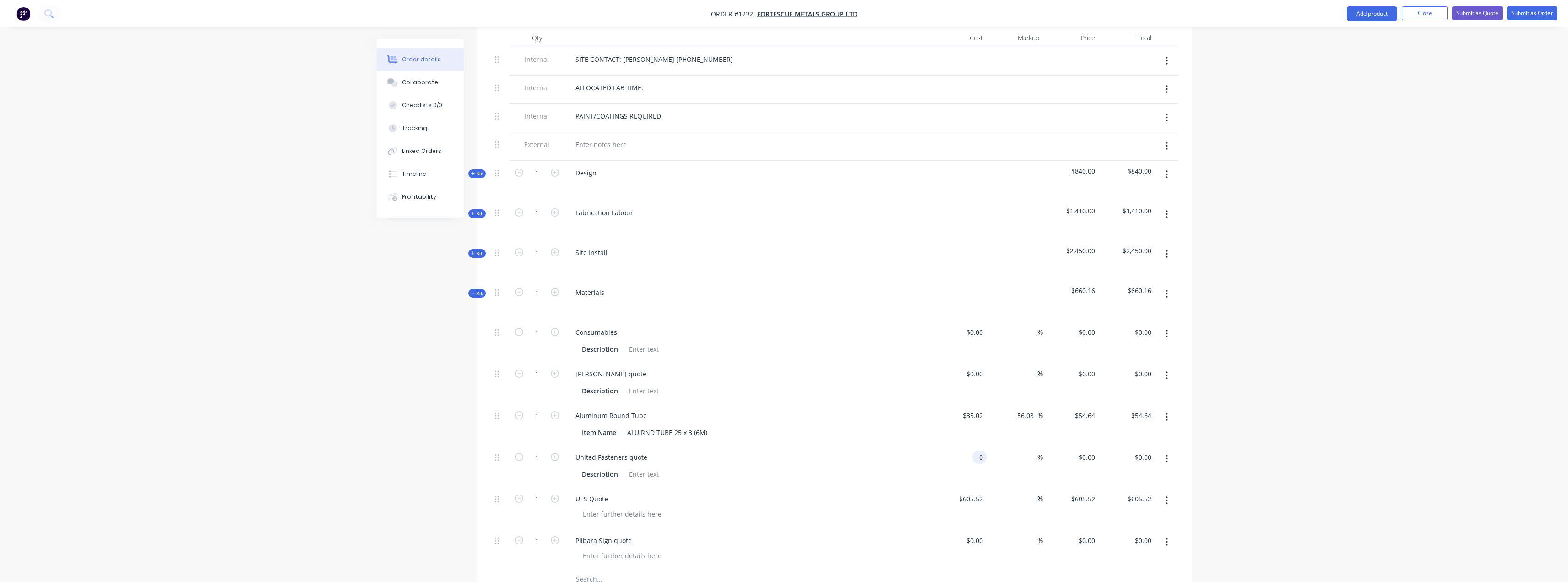
click at [982, 451] on input "0" at bounding box center [982, 457] width 11 height 13
type input "$84.85"
click at [1292, 223] on div "Order details Collaborate Checklists 0/0 Tracking Linked Orders Timeline Profit…" at bounding box center [784, 302] width 1568 height 1339
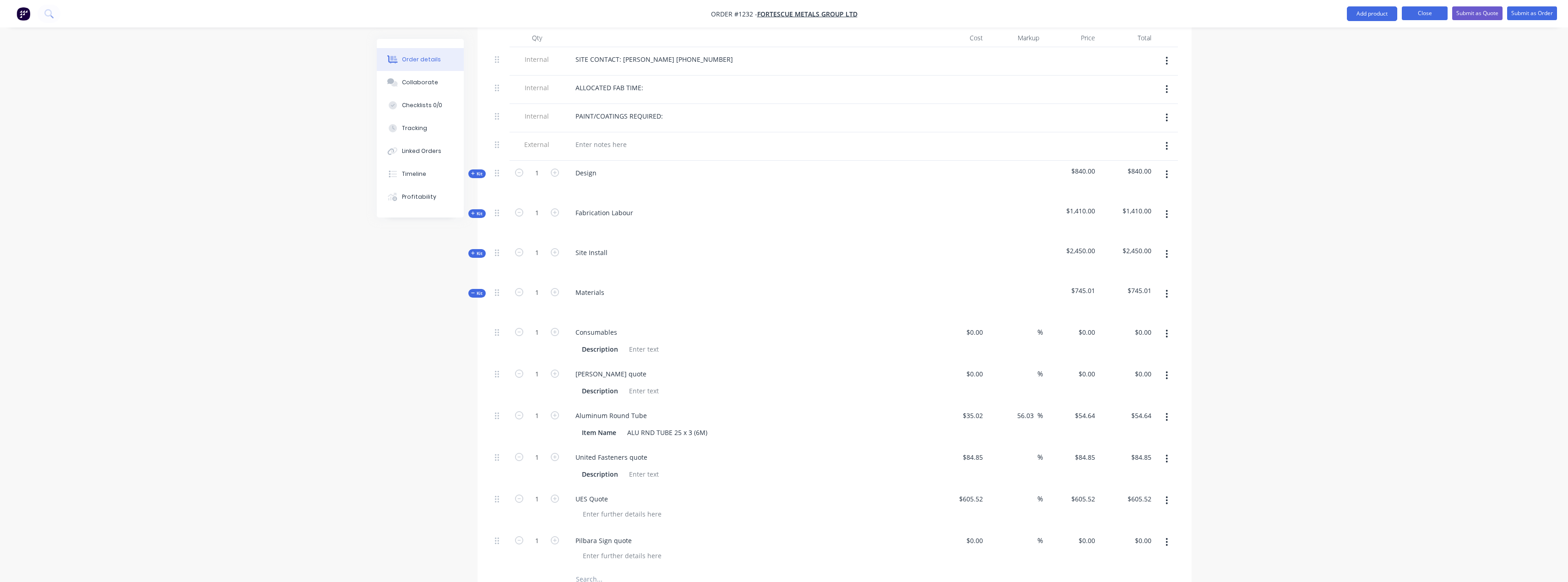
click at [1428, 12] on button "Close" at bounding box center [1425, 13] width 46 height 14
